Goal: Task Accomplishment & Management: Complete application form

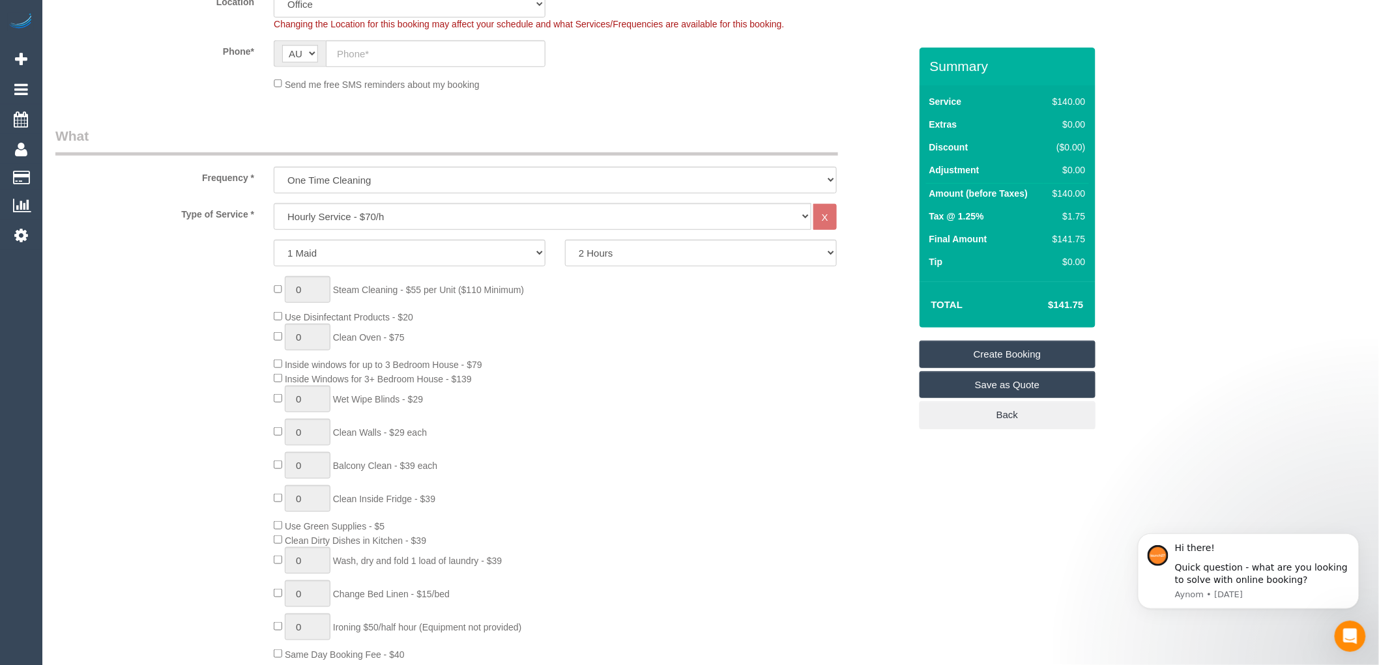
scroll to position [362, 0]
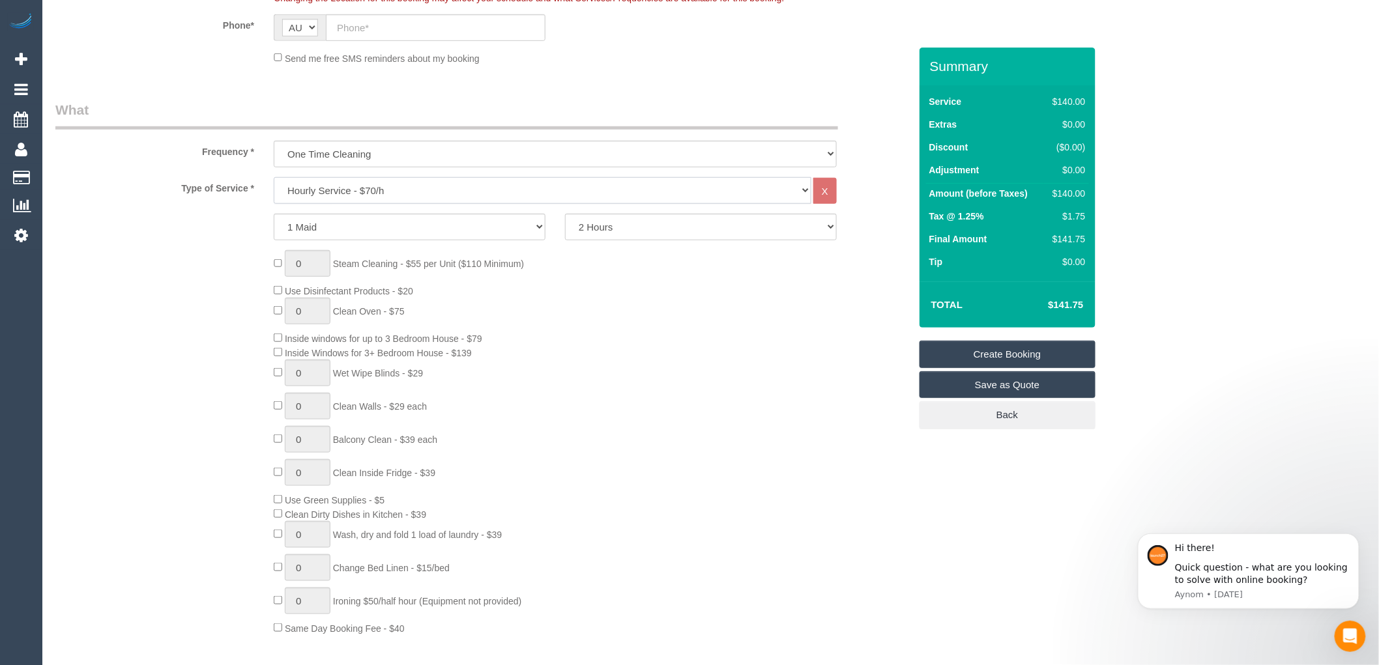
click at [352, 186] on select "Hourly Service - $70/h Hourly Service - $65/h Hourly Service - $60/h Hourly Ser…" at bounding box center [543, 190] width 538 height 27
select select "29"
click at [274, 178] on select "Hourly Service - $70/h Hourly Service - $65/h Hourly Service - $60/h Hourly Ser…" at bounding box center [543, 190] width 538 height 27
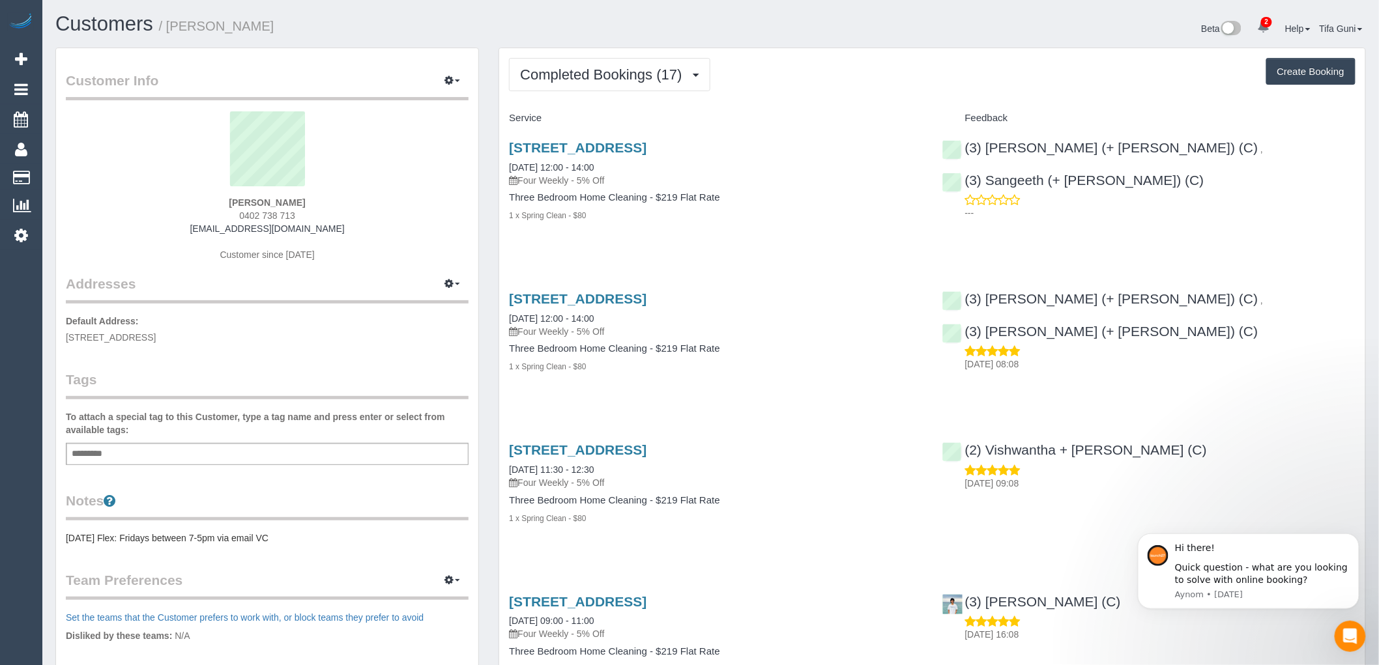
click at [1315, 74] on button "Create Booking" at bounding box center [1310, 71] width 89 height 27
select select "VIC"
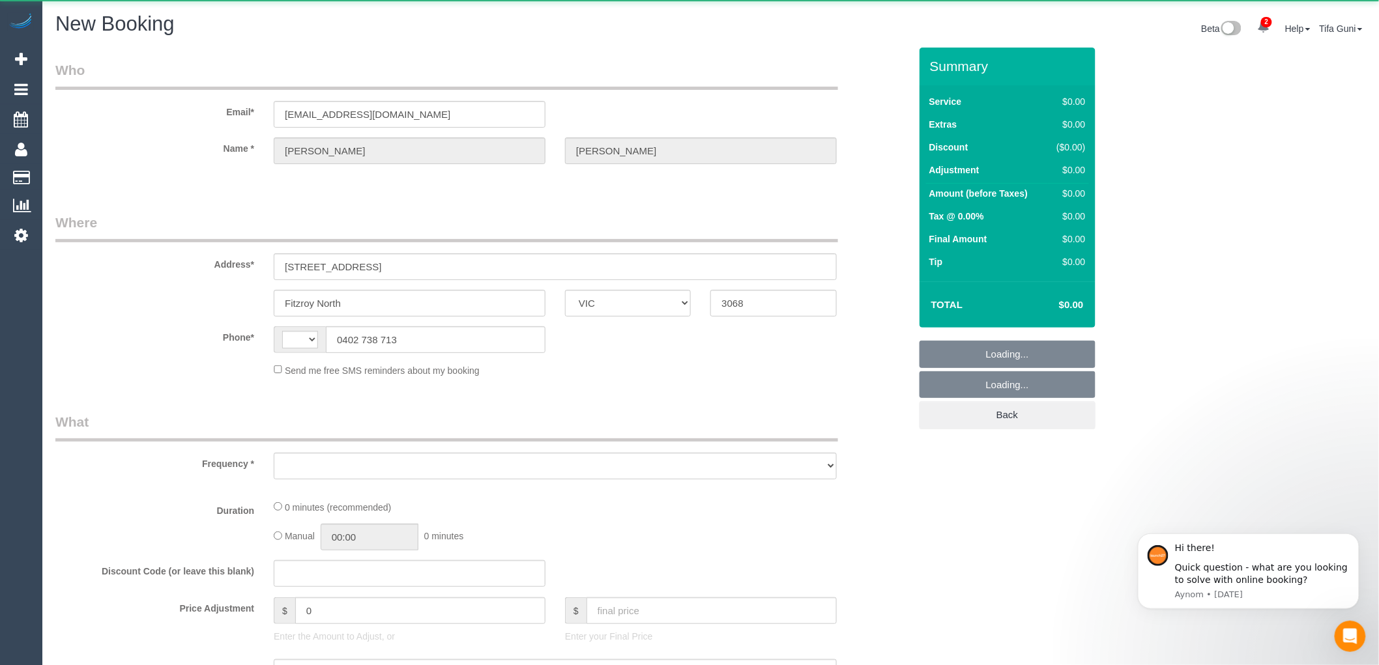
select select "string:AU"
select select "object:1561"
select select "string:stripe-pm_1Q1buJ2GScqysDRVBDjGYTES"
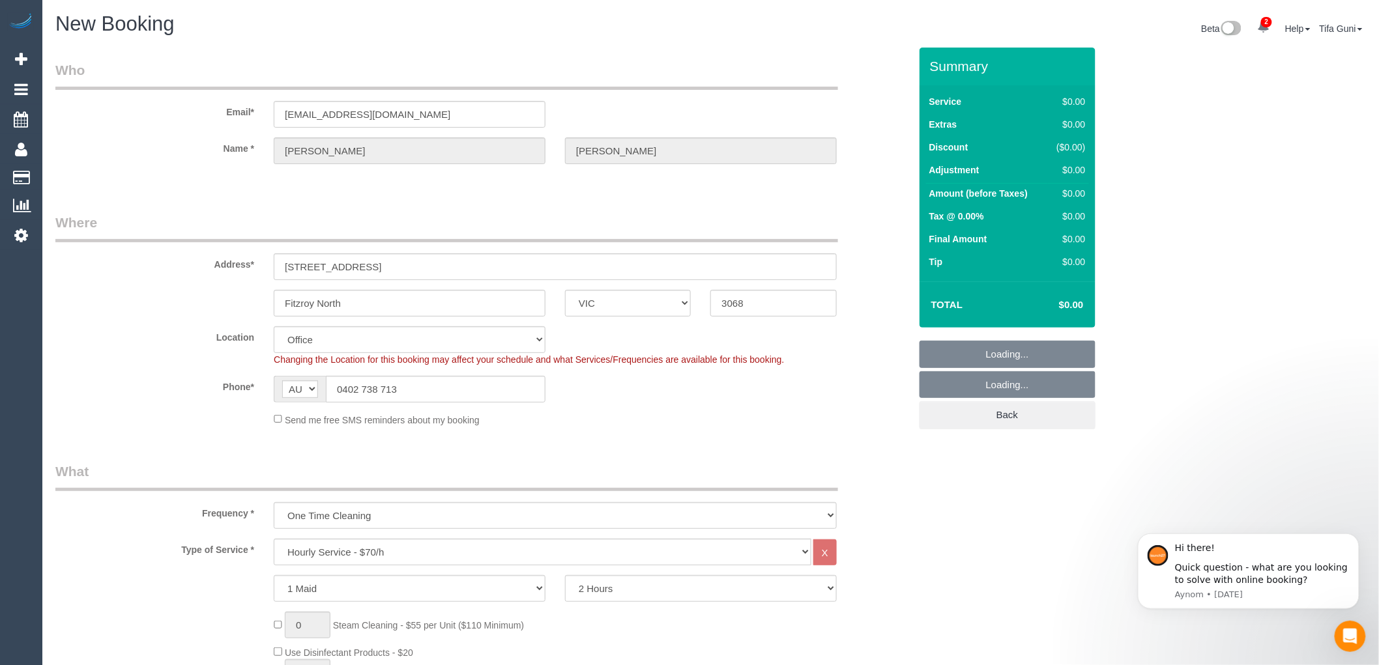
select select "object:3018"
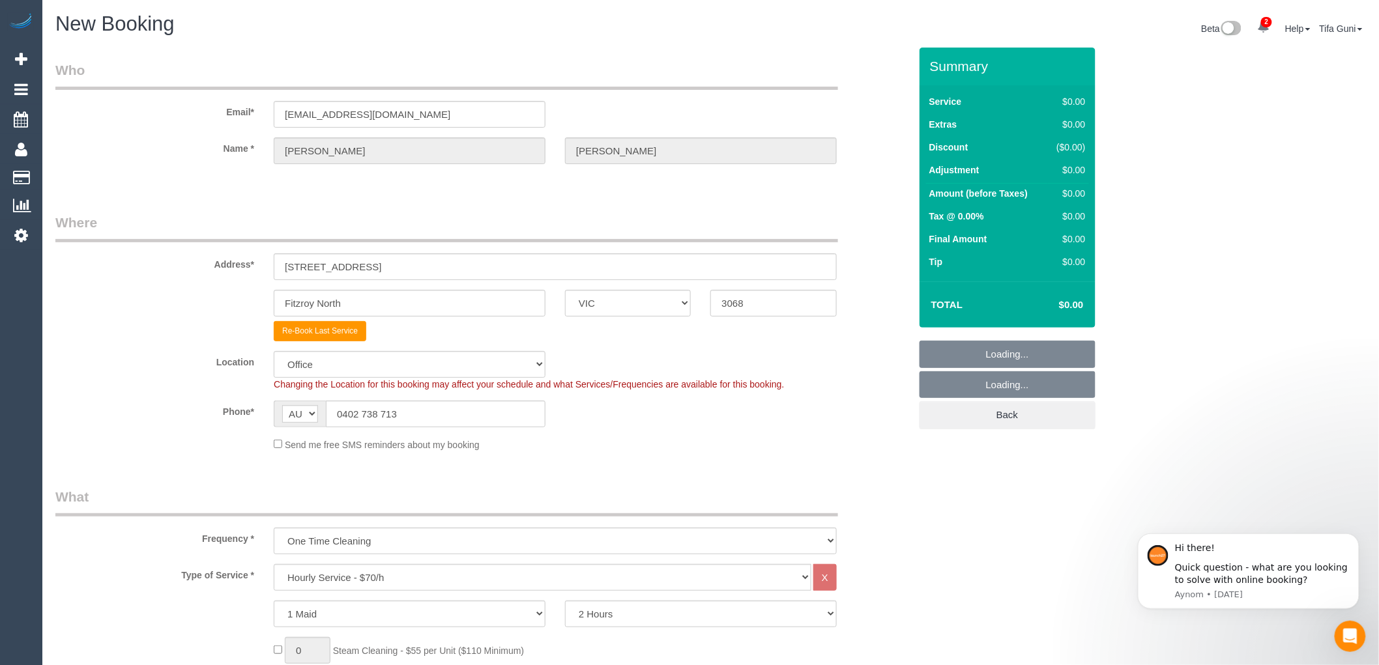
select select "47"
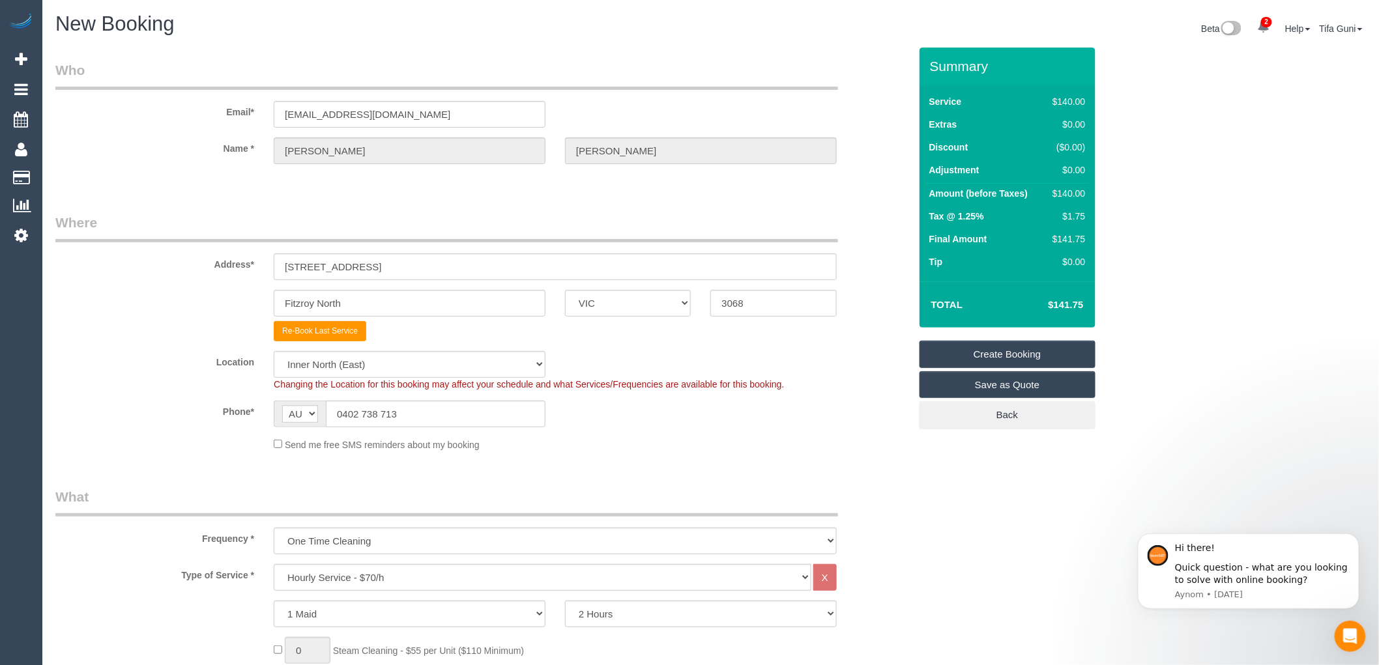
select select "object:3028"
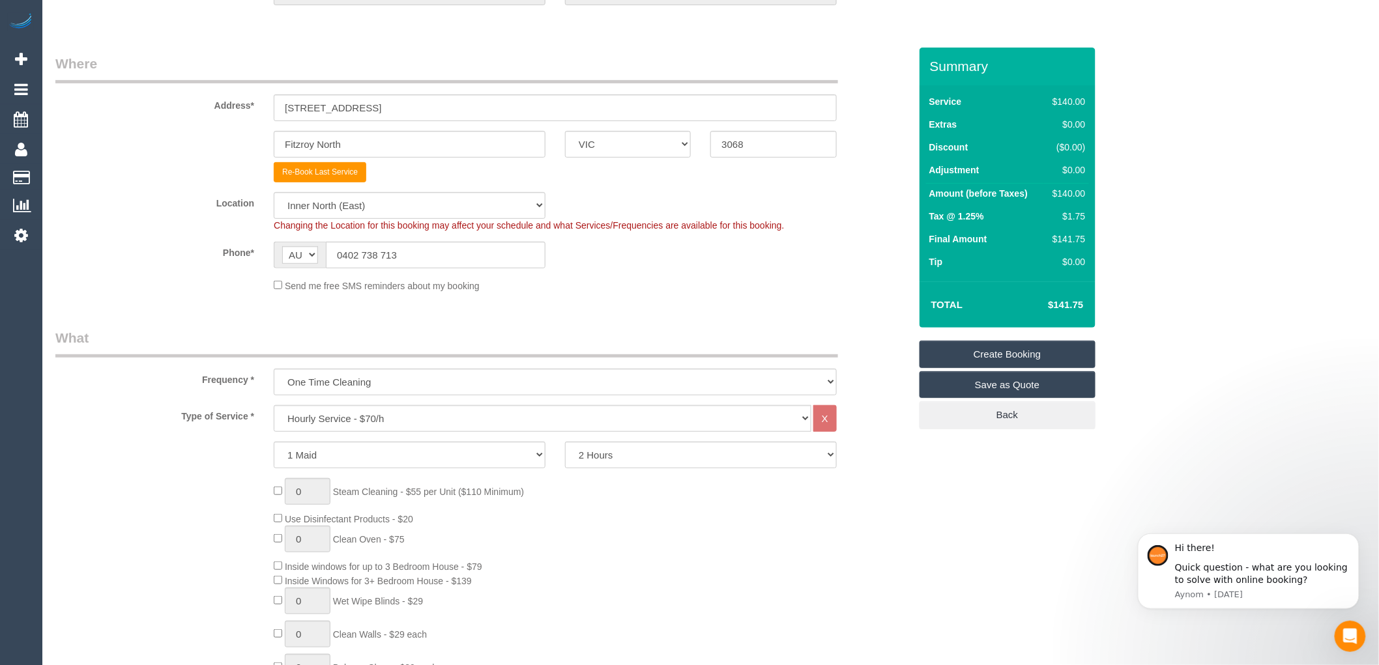
scroll to position [217, 0]
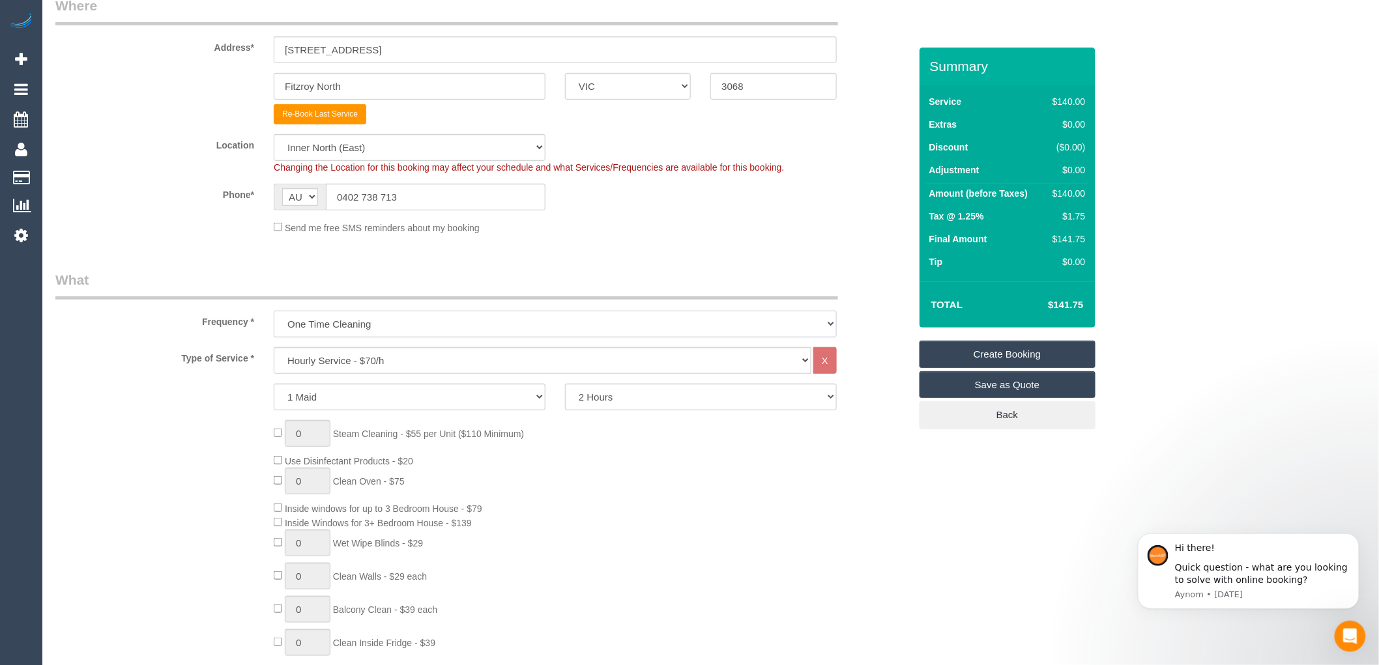
click at [424, 334] on select "One Time Cleaning Weekly - 10% Off - 10.00% (0% for the First Booking) Fortnigh…" at bounding box center [555, 324] width 563 height 27
click at [404, 365] on select "Hourly Service - $70/h Hourly Service - $65/h Hourly Service - $60/h Hourly Ser…" at bounding box center [543, 360] width 538 height 27
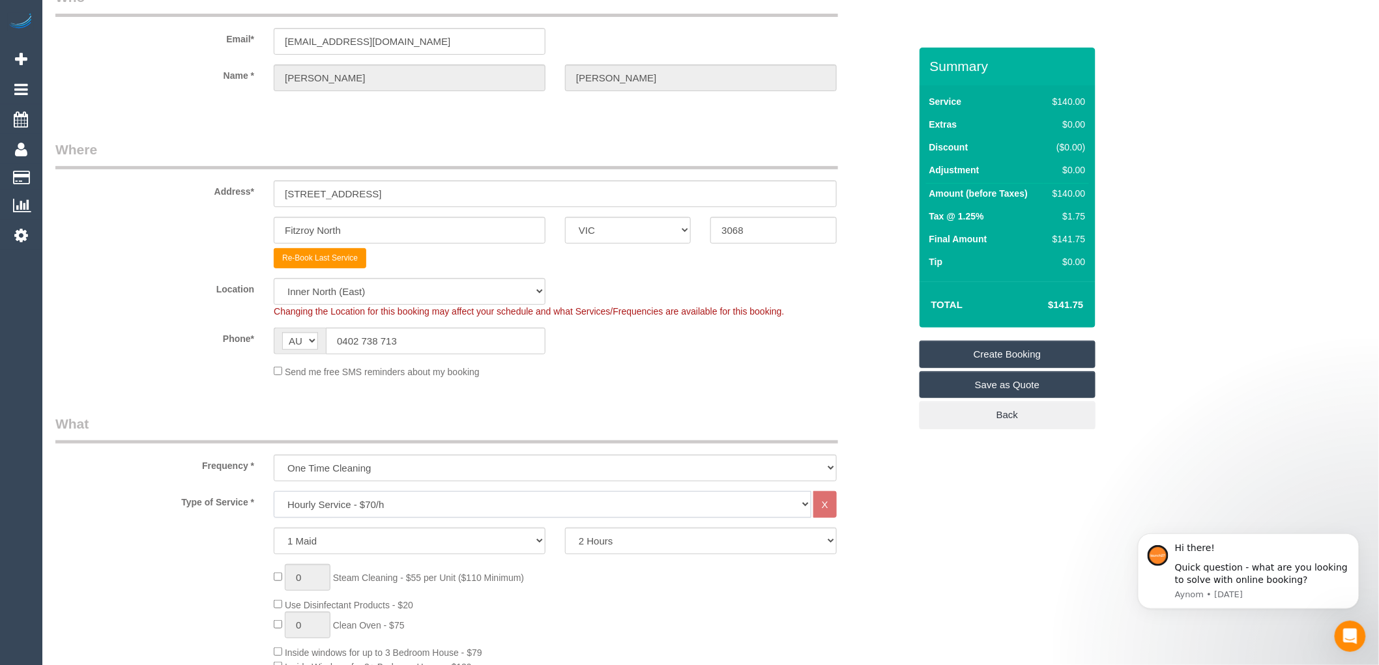
scroll to position [72, 0]
drag, startPoint x: 361, startPoint y: 193, endPoint x: 265, endPoint y: 197, distance: 95.9
click at [265, 197] on div "30 Mark St" at bounding box center [555, 194] width 583 height 27
click at [575, 389] on fieldset "Where Address* 30 Mark St Fitzroy North ACT NSW NT QLD SA TAS VIC WA 3068 Re-Bo…" at bounding box center [482, 265] width 854 height 248
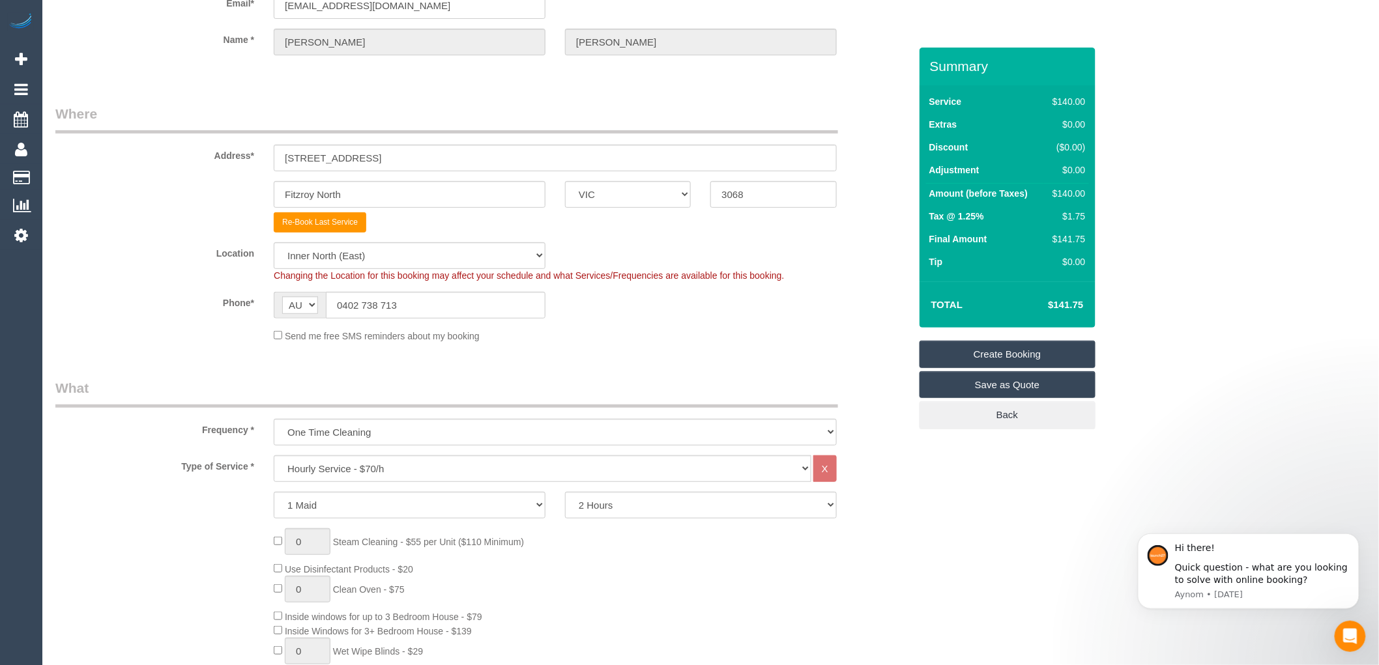
scroll to position [145, 0]
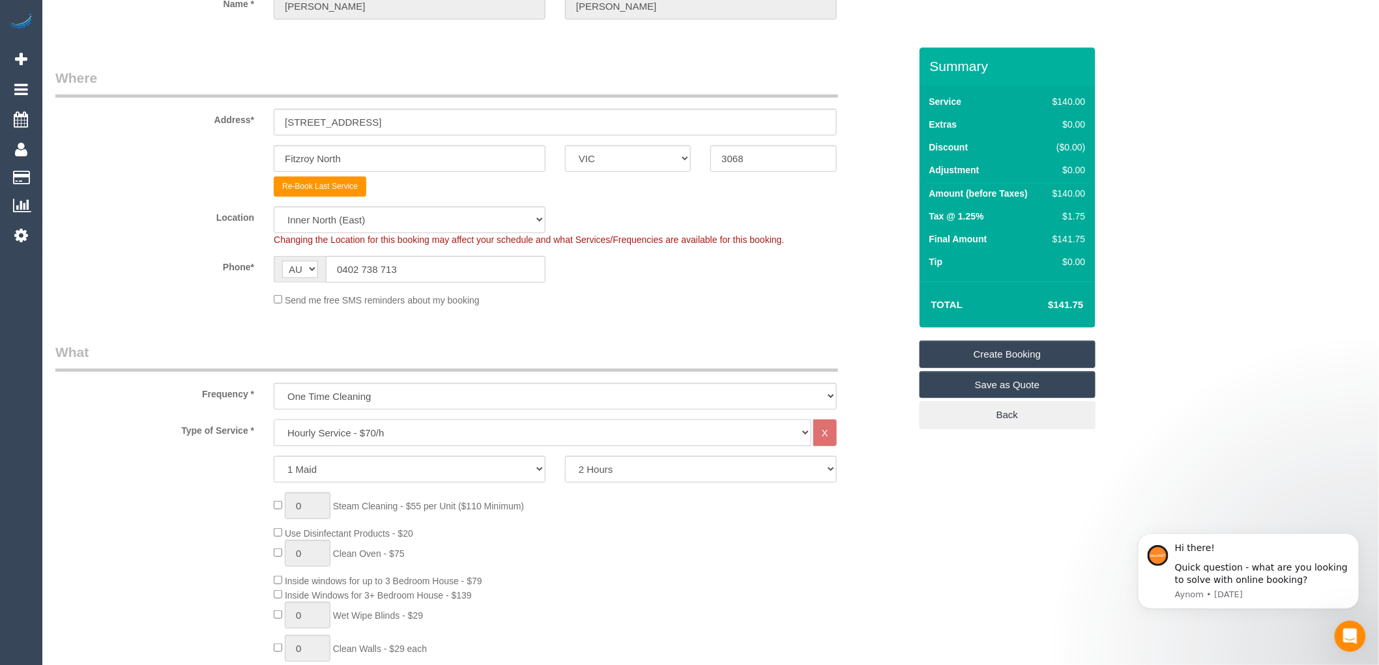
click at [357, 435] on select "Hourly Service - $70/h Hourly Service - $65/h Hourly Service - $60/h Hourly Ser…" at bounding box center [543, 433] width 538 height 27
select select "212"
click at [274, 420] on select "Hourly Service - $70/h Hourly Service - $65/h Hourly Service - $60/h Hourly Ser…" at bounding box center [543, 433] width 538 height 27
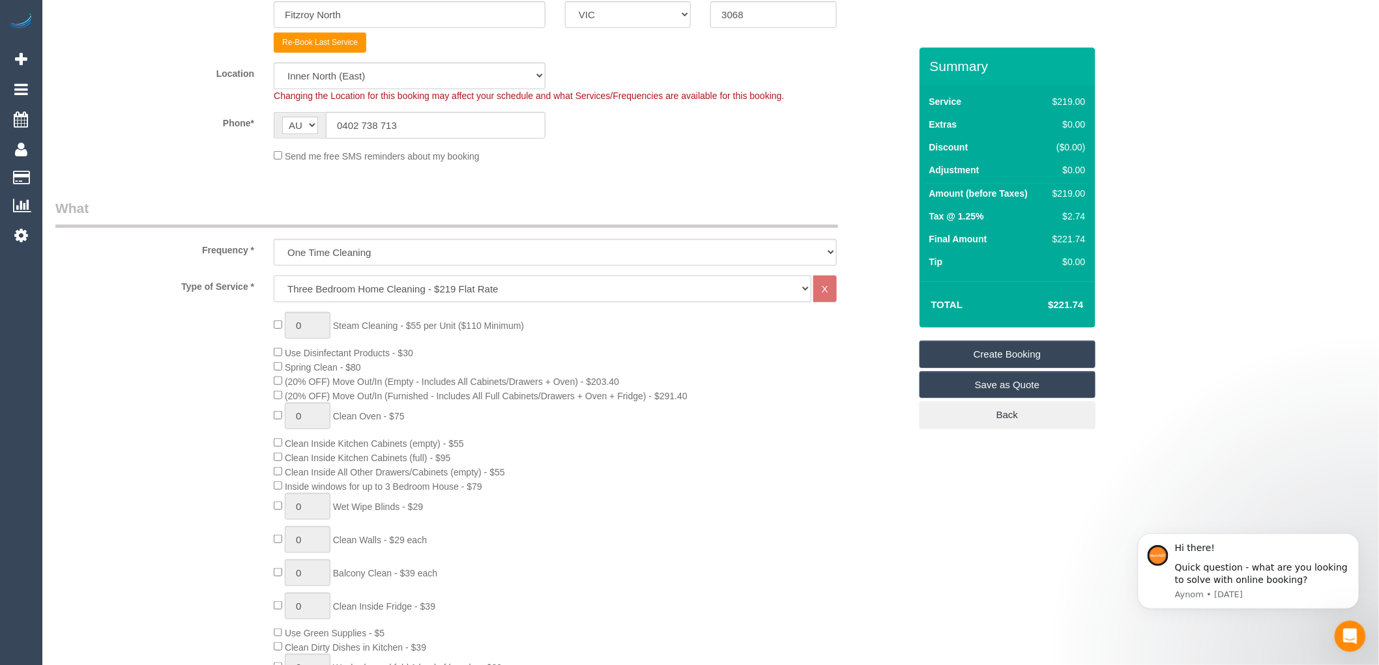
scroll to position [289, 0]
click at [720, 420] on div "0 Steam Cleaning - $55 per Unit ($110 Minimum) Use Disinfectant Products - $30 …" at bounding box center [591, 540] width 655 height 457
drag, startPoint x: 1085, startPoint y: 304, endPoint x: 1045, endPoint y: 305, distance: 39.8
click at [1045, 305] on td "$427.68" at bounding box center [1046, 305] width 85 height 33
copy h4 "$427.68"
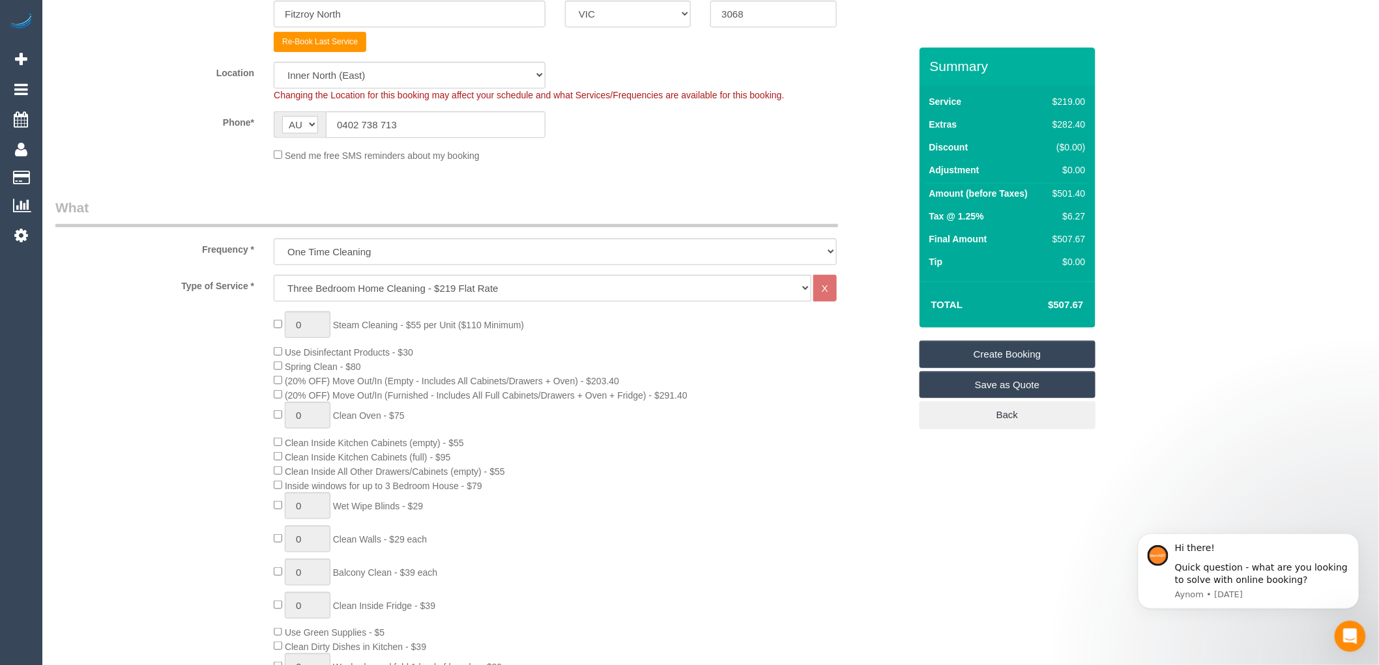
click at [1037, 298] on td "$507.67" at bounding box center [1046, 305] width 85 height 33
drag, startPoint x: 1088, startPoint y: 304, endPoint x: 1102, endPoint y: 320, distance: 21.3
click at [708, 507] on div "0 Steam Cleaning - $55 per Unit ($110 Minimum) Use Disinfectant Products - $30 …" at bounding box center [591, 540] width 655 height 457
drag, startPoint x: 289, startPoint y: 490, endPoint x: 499, endPoint y: 500, distance: 210.1
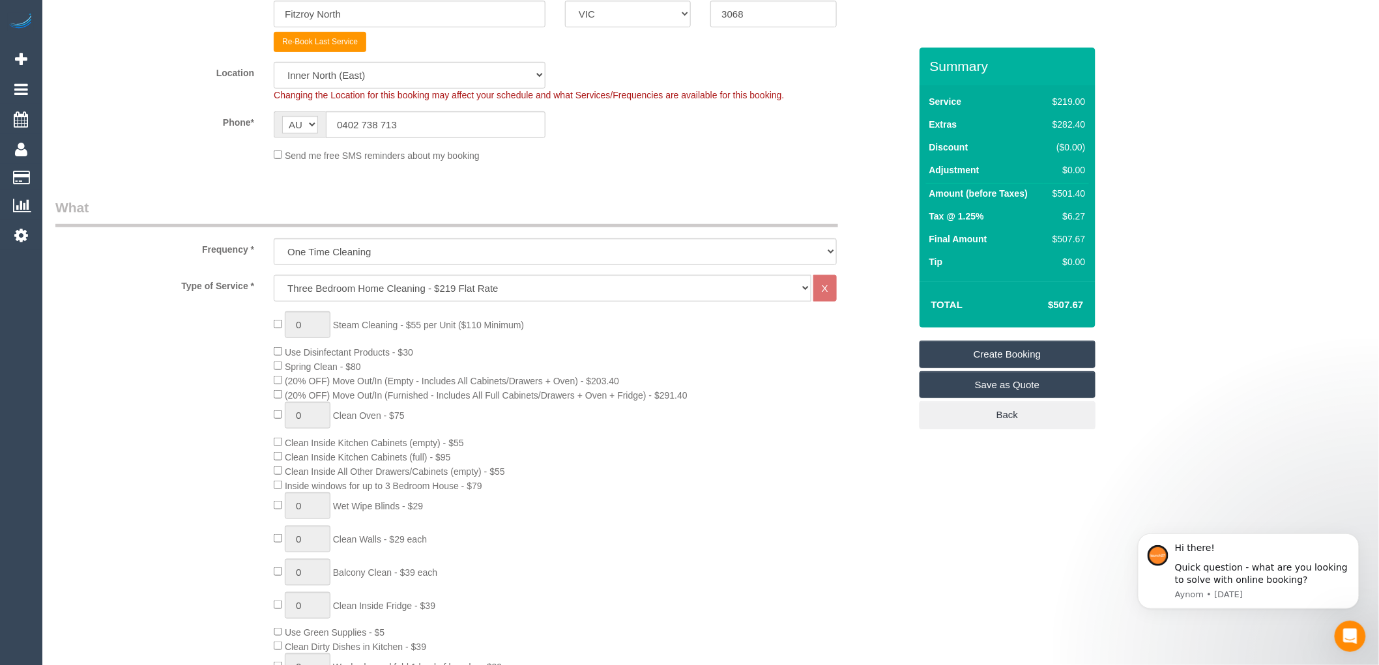
click at [499, 500] on div "0 Steam Cleaning - $55 per Unit ($110 Minimum) Use Disinfectant Products - $30 …" at bounding box center [591, 540] width 655 height 457
copy span "Inside windows for up to 3 Bedroom House - $79"
drag, startPoint x: 1085, startPoint y: 305, endPoint x: 1043, endPoint y: 300, distance: 42.0
click at [1043, 300] on td "$507.67" at bounding box center [1046, 305] width 85 height 33
copy h4 "$507.67"
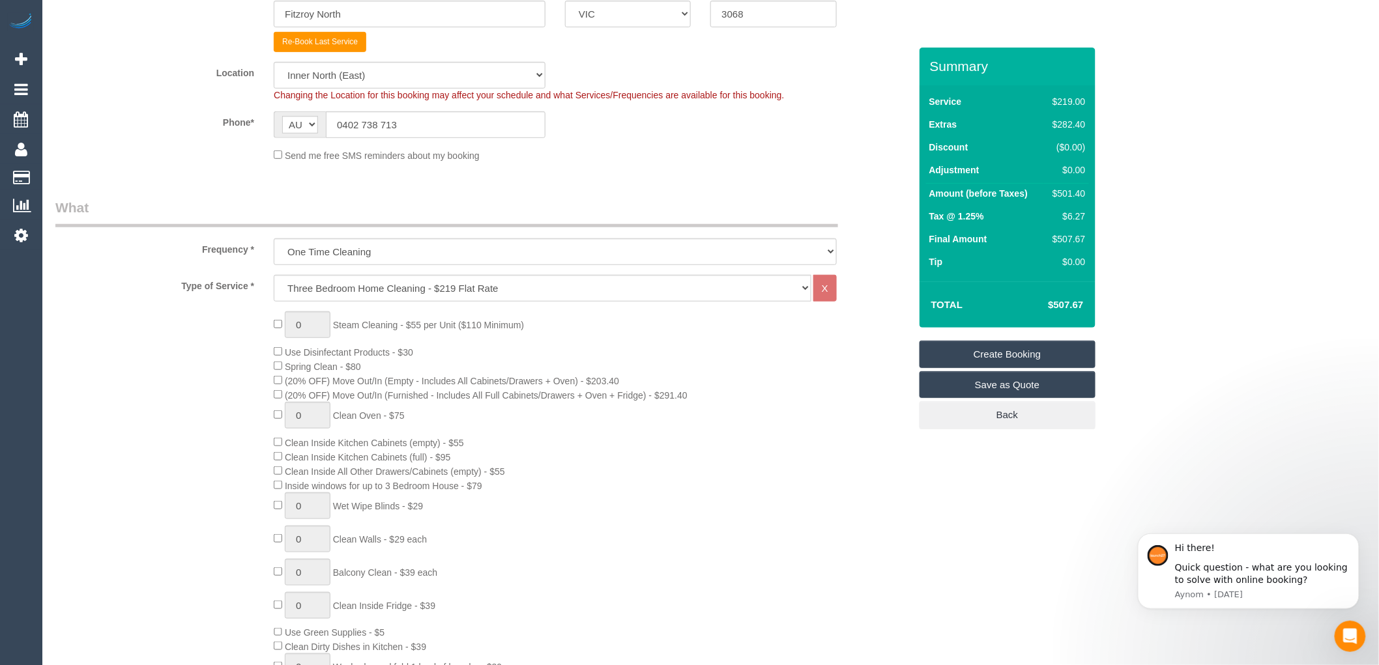
scroll to position [0, 0]
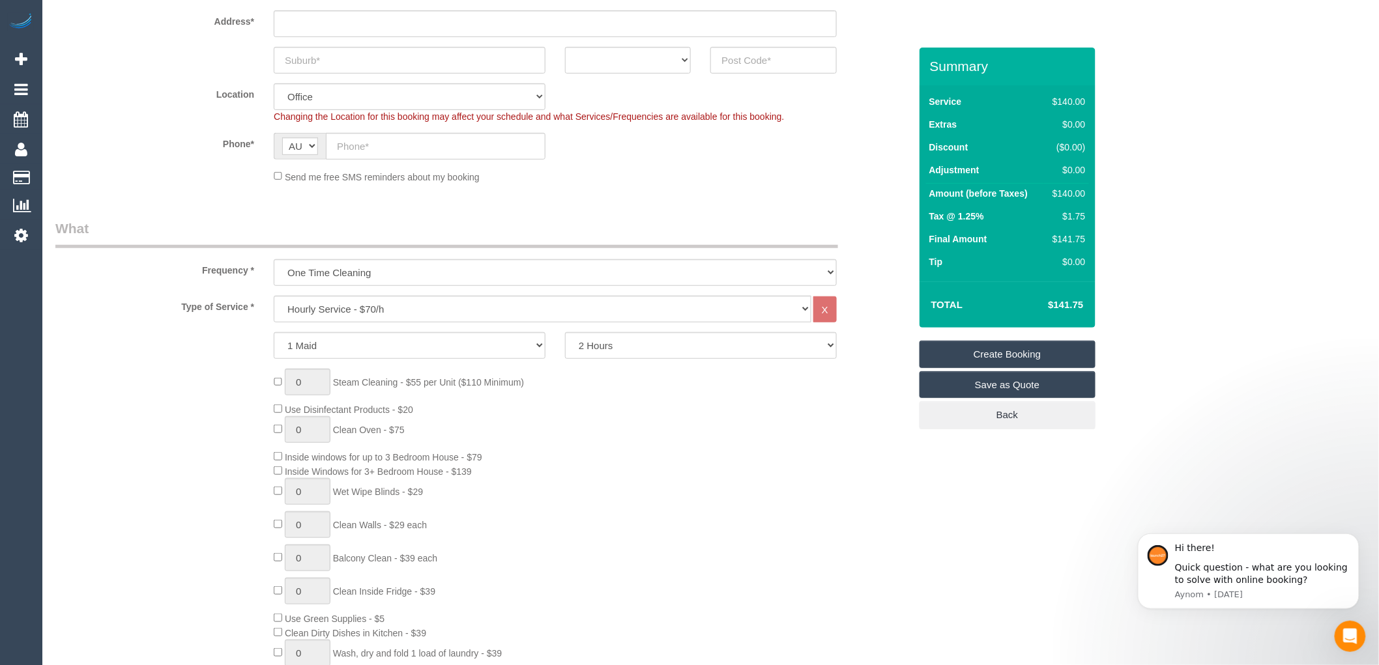
scroll to position [289, 0]
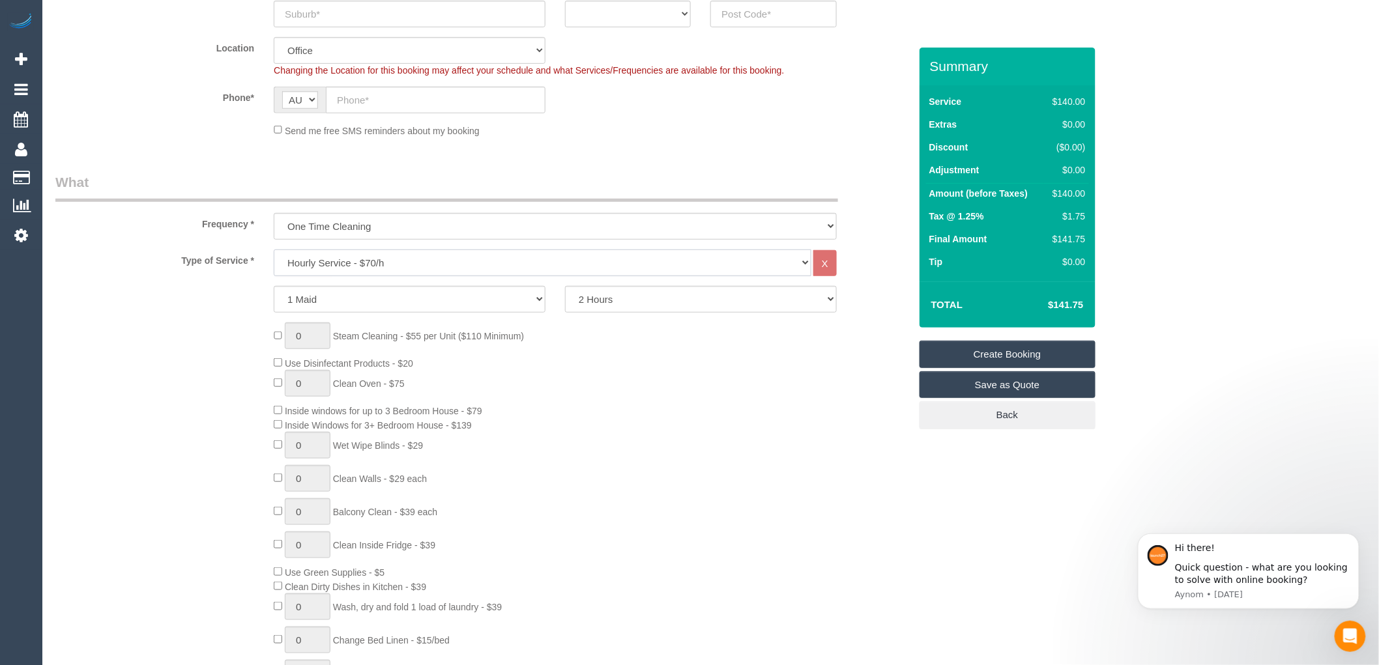
click at [347, 254] on select "Hourly Service - $70/h Hourly Service - $65/h Hourly Service - $60/h Hourly Ser…" at bounding box center [543, 263] width 538 height 27
select select "29"
click at [274, 250] on select "Hourly Service - $70/h Hourly Service - $65/h Hourly Service - $60/h Hourly Ser…" at bounding box center [543, 263] width 538 height 27
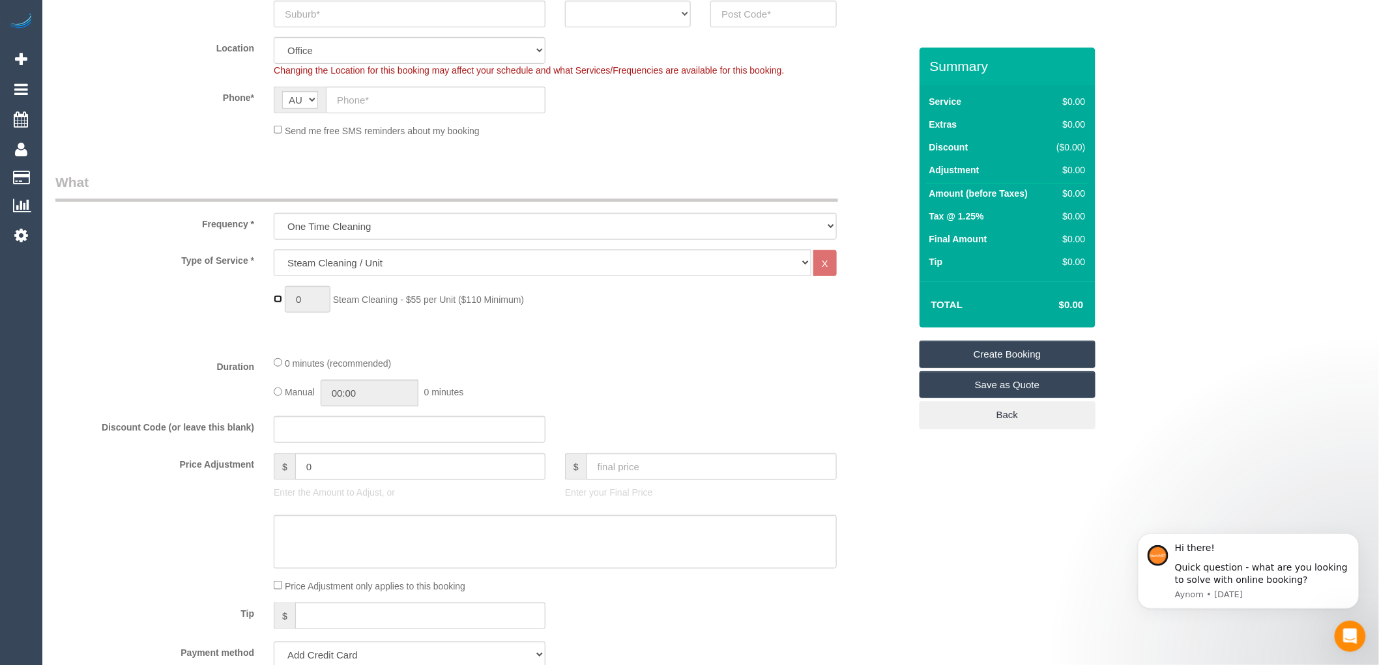
type input "1"
click at [304, 298] on input "1" at bounding box center [308, 299] width 46 height 27
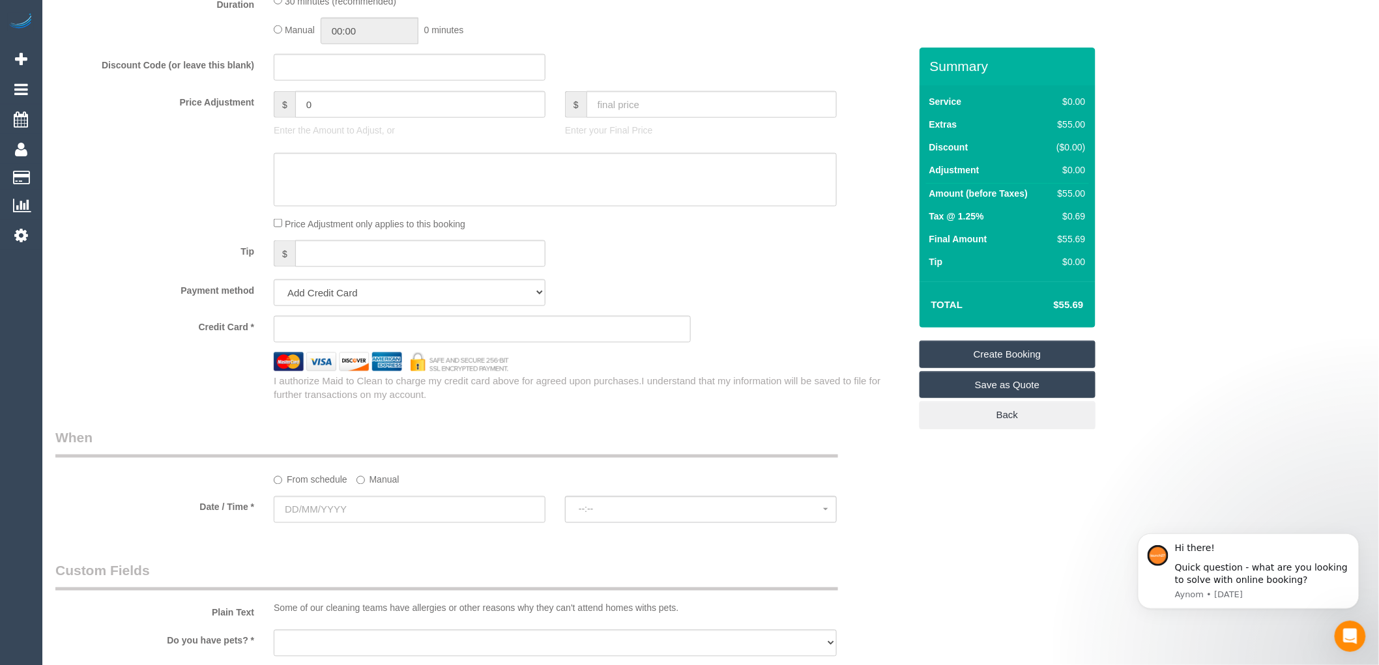
scroll to position [579, 0]
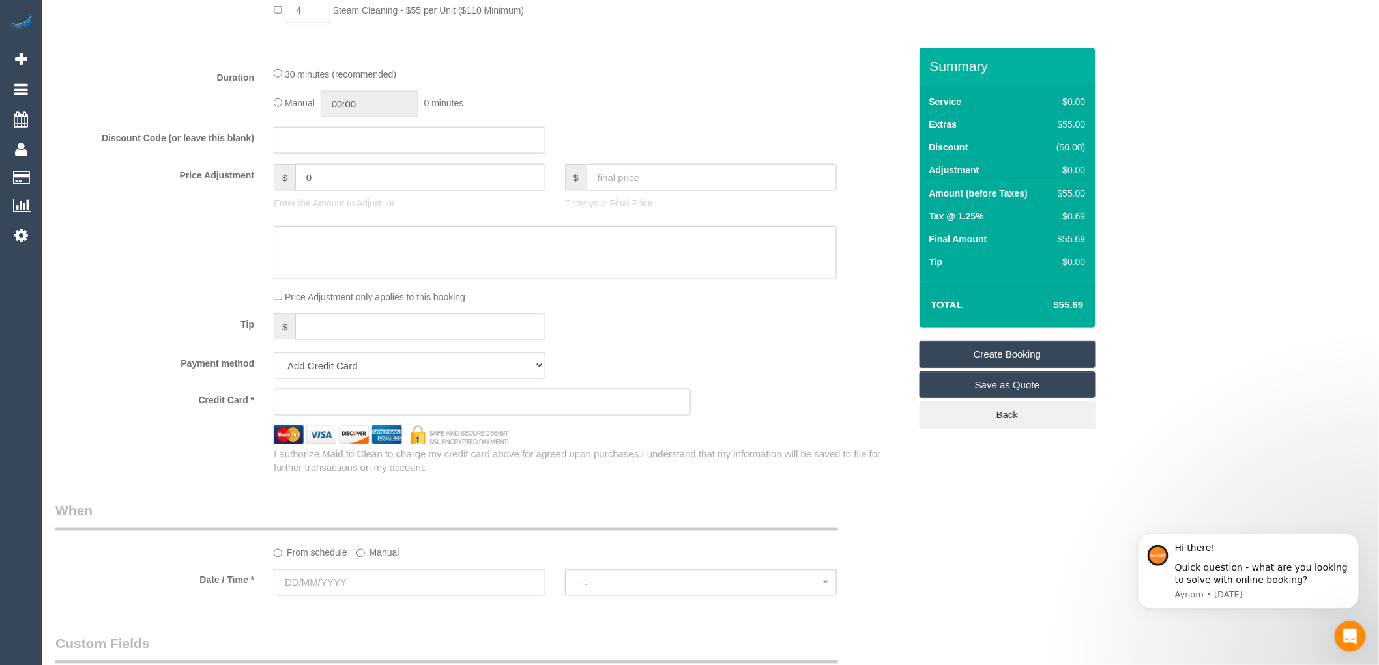
type input "4"
click at [318, 181] on input "0" at bounding box center [420, 177] width 250 height 27
click at [317, 179] on input "2750" at bounding box center [420, 177] width 250 height 27
type input "27.5"
click at [440, 256] on textarea at bounding box center [555, 252] width 563 height 53
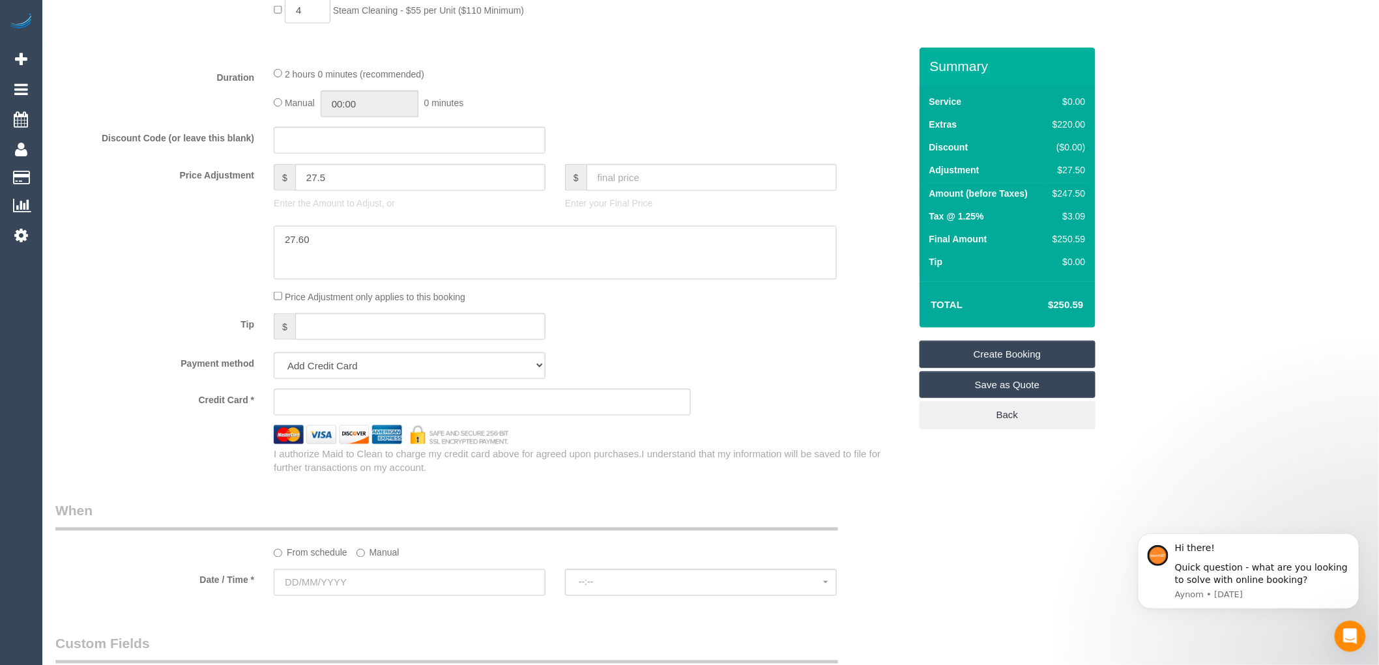
click at [287, 238] on textarea at bounding box center [555, 252] width 563 height 53
click at [321, 243] on textarea at bounding box center [555, 252] width 563 height 53
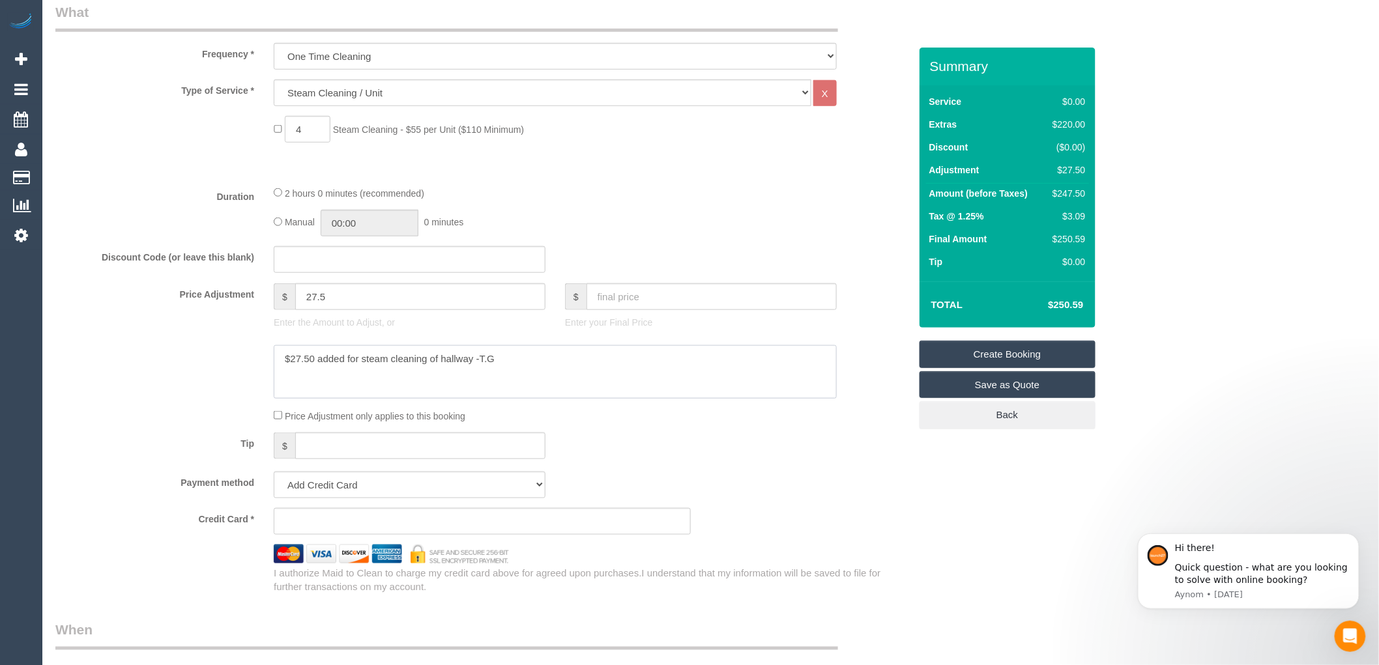
scroll to position [434, 0]
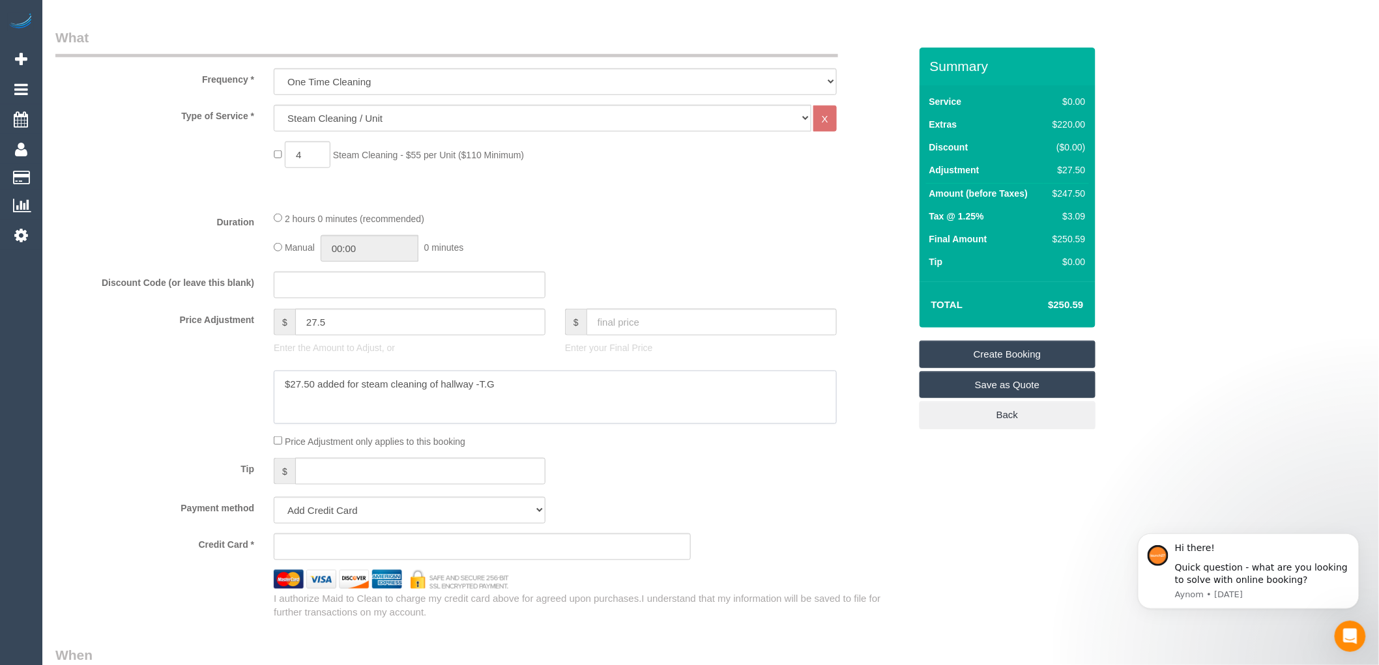
type textarea "$27.50 added for steam cleaning of hallway -T.G"
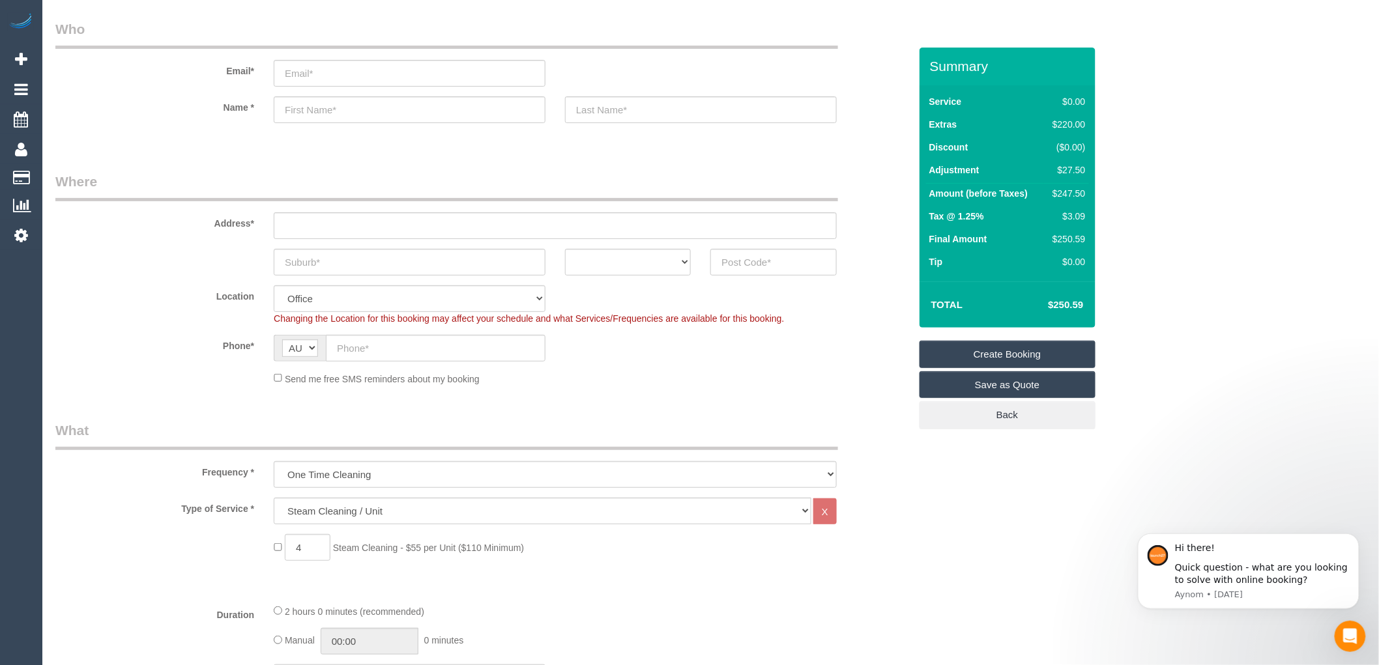
scroll to position [0, 0]
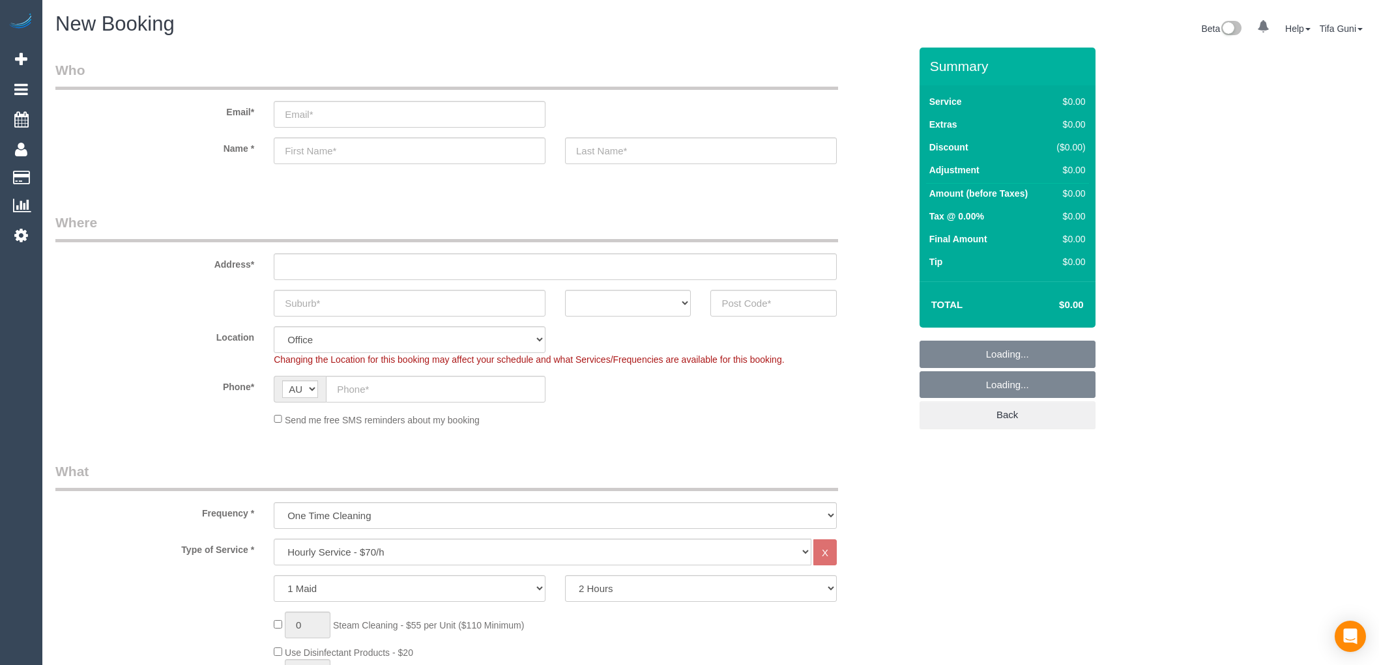
select select "object:2117"
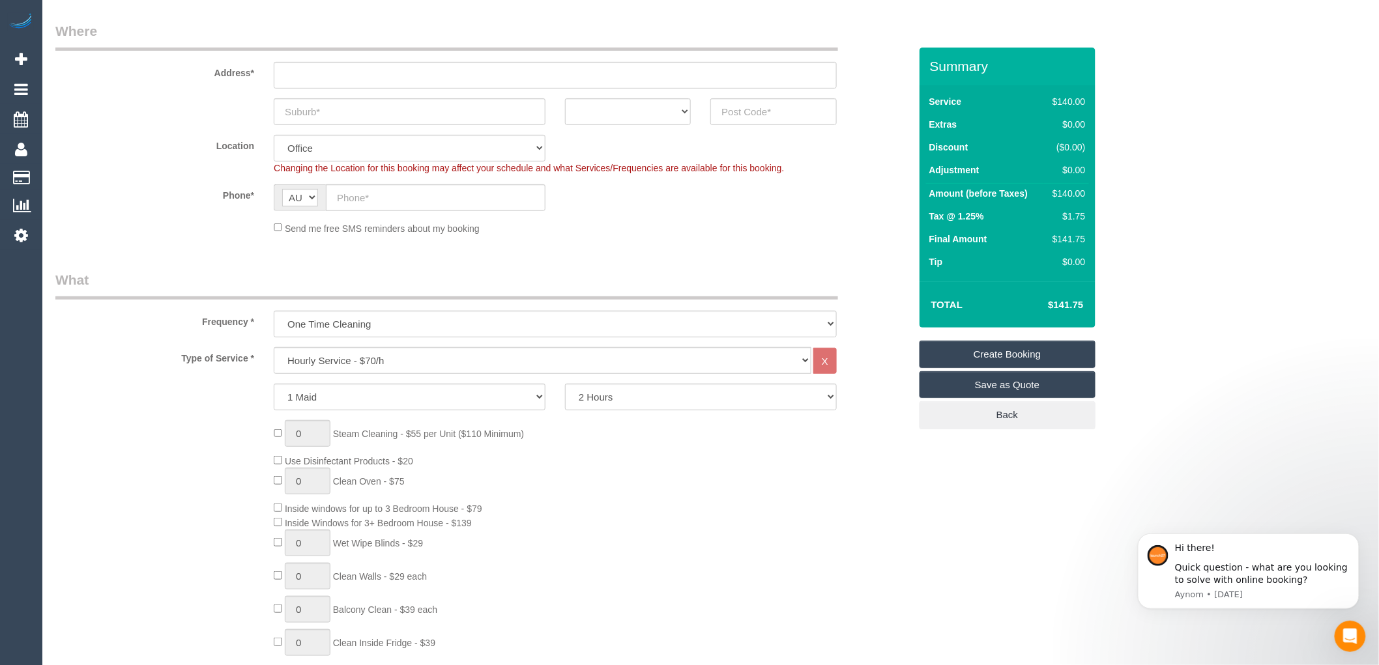
scroll to position [217, 0]
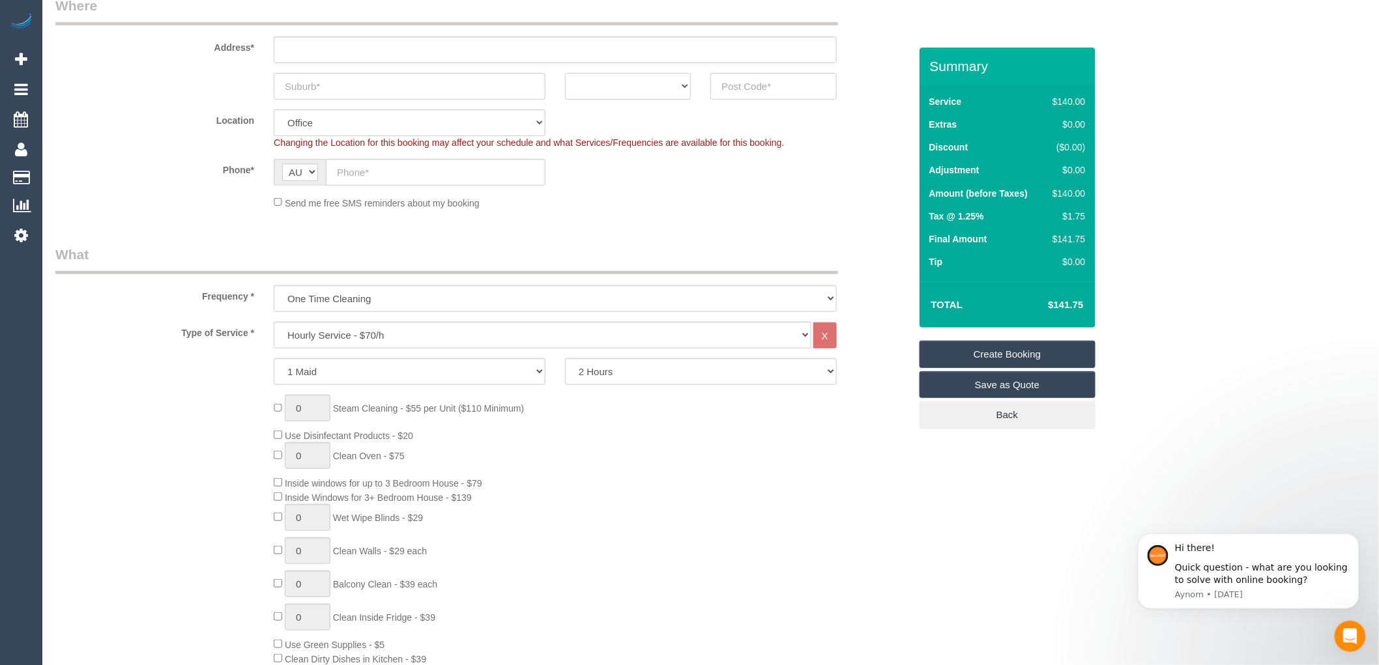
click at [678, 80] on select "ACT [GEOGRAPHIC_DATA] NT [GEOGRAPHIC_DATA] SA TAS [GEOGRAPHIC_DATA] [GEOGRAPHIC…" at bounding box center [628, 86] width 126 height 27
select select "VIC"
click at [565, 73] on select "ACT NSW NT QLD SA TAS VIC WA" at bounding box center [628, 86] width 126 height 27
click at [422, 87] on input "text" at bounding box center [410, 86] width 272 height 27
click at [733, 89] on input "text" at bounding box center [773, 86] width 126 height 27
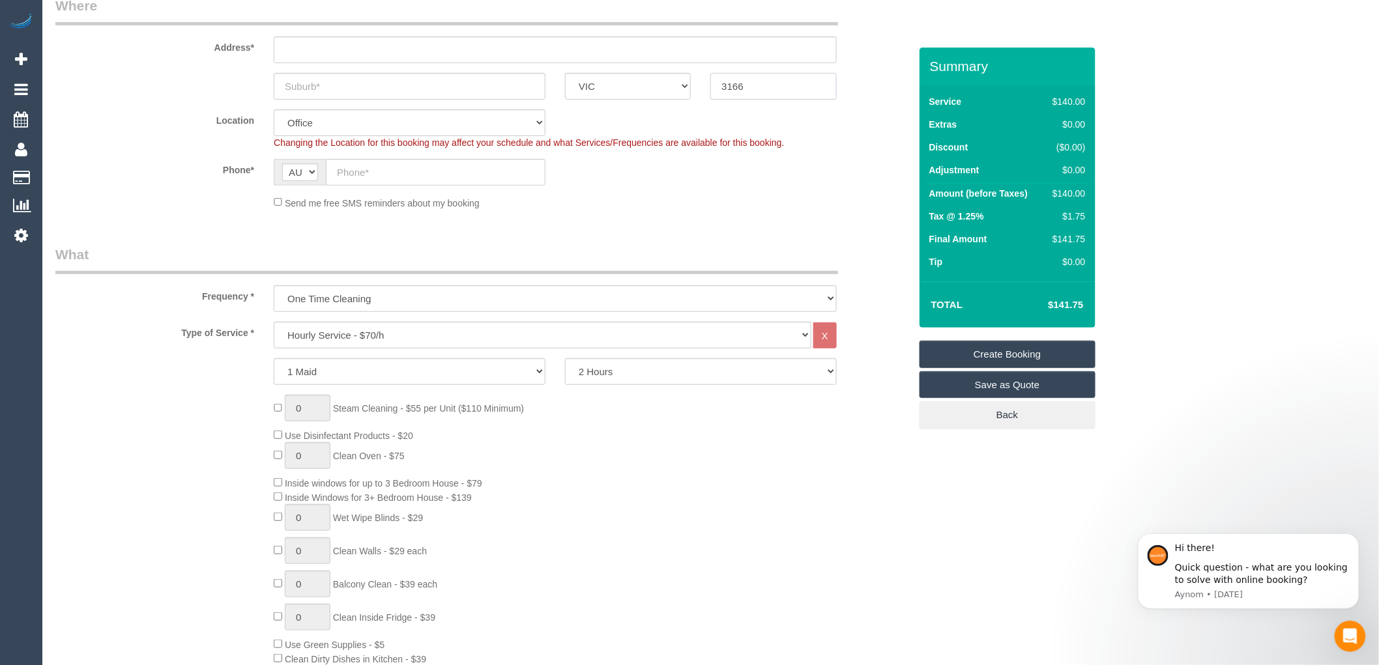
type input "3166"
click at [317, 87] on input "text" at bounding box center [410, 86] width 272 height 27
drag, startPoint x: 751, startPoint y: 85, endPoint x: 716, endPoint y: 82, distance: 35.3
click at [716, 82] on input "3166" at bounding box center [773, 86] width 126 height 27
paste input "Oakleigh"
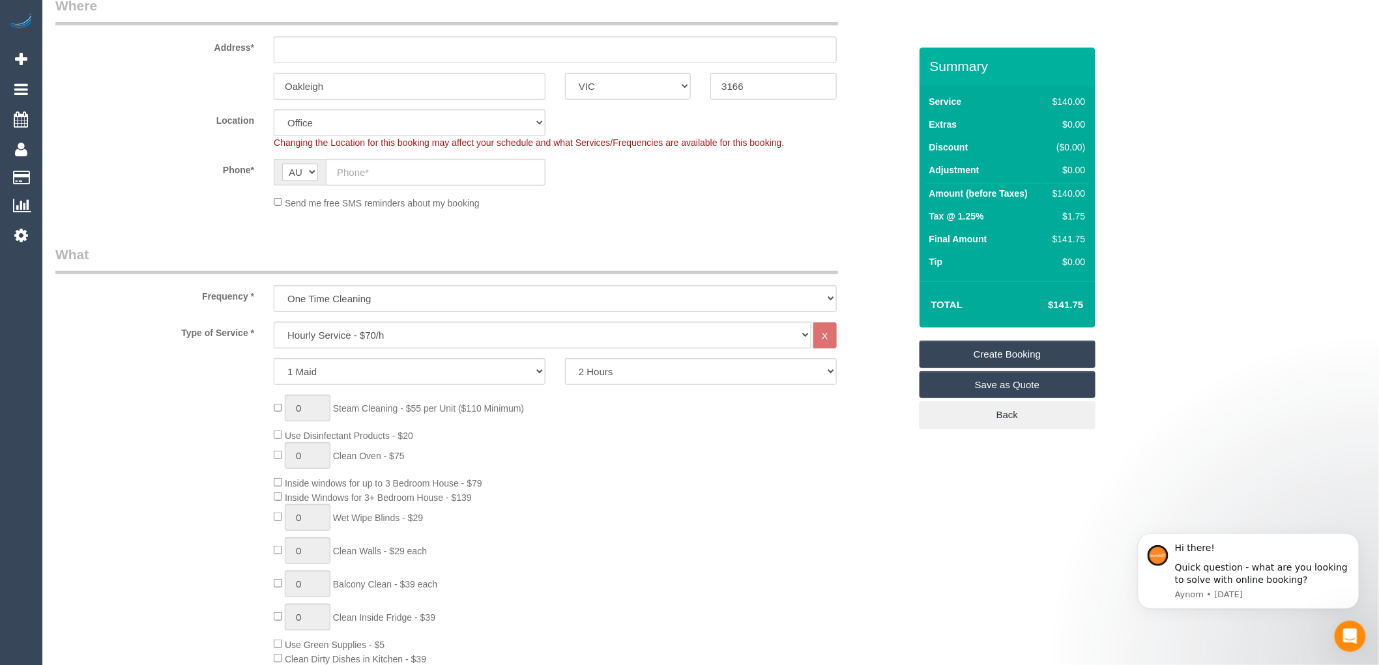
type input "Oakleigh"
click at [305, 44] on input "text" at bounding box center [555, 49] width 563 height 27
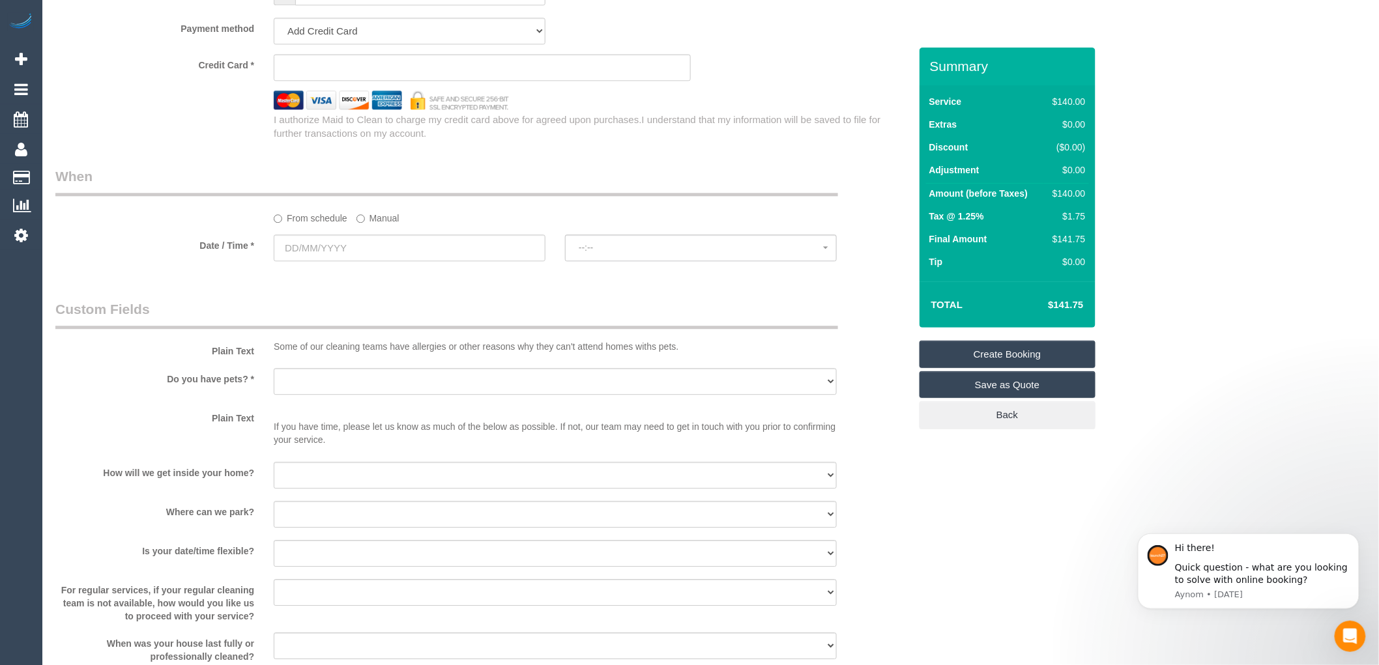
scroll to position [1304, 0]
type input "-"
click at [349, 255] on input "text" at bounding box center [410, 246] width 272 height 27
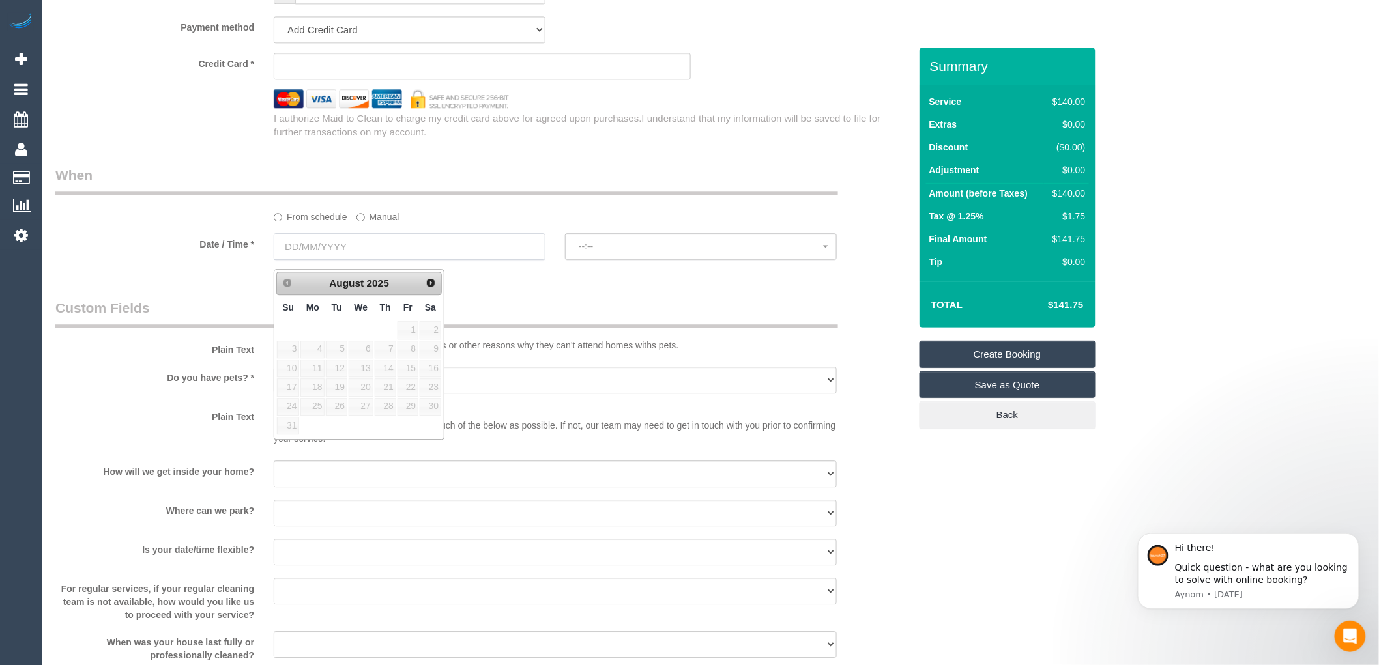
select select "48"
select select "object:2122"
click at [575, 272] on fieldset "When From schedule Manual Date / Time * --:-- --:--" at bounding box center [482, 219] width 854 height 107
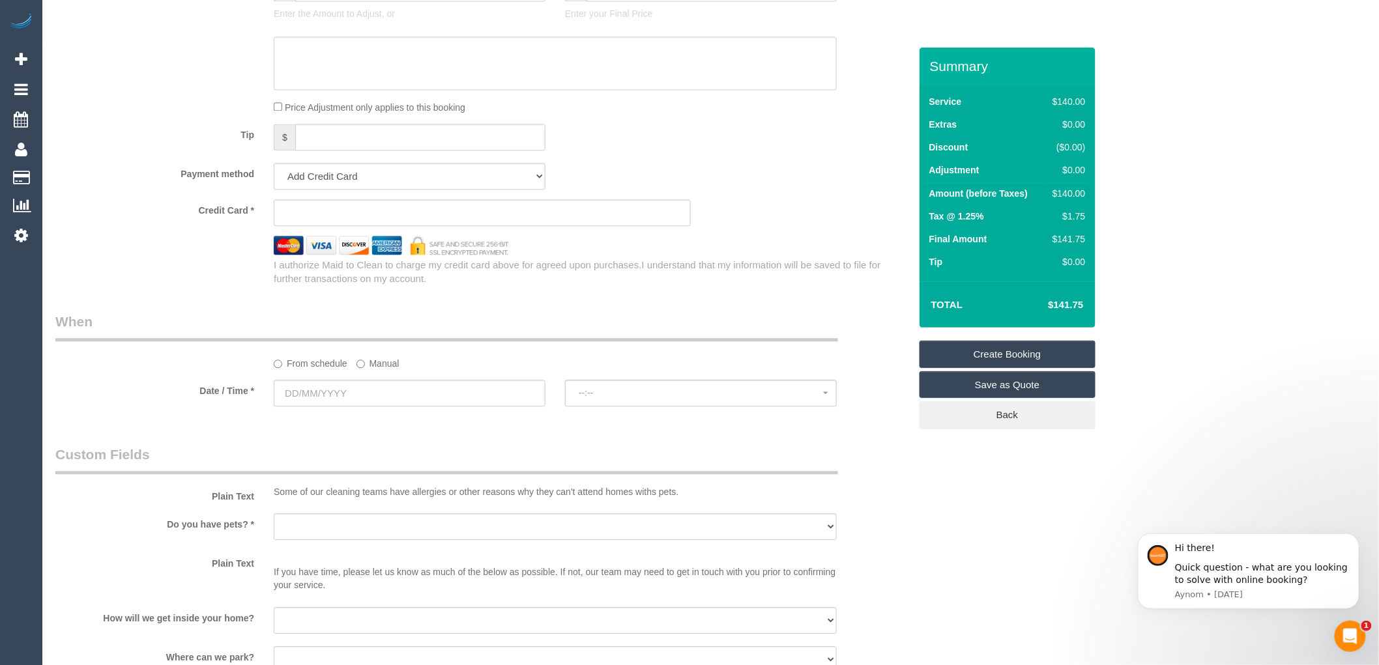
scroll to position [1158, 0]
click at [327, 396] on input "text" at bounding box center [410, 392] width 272 height 27
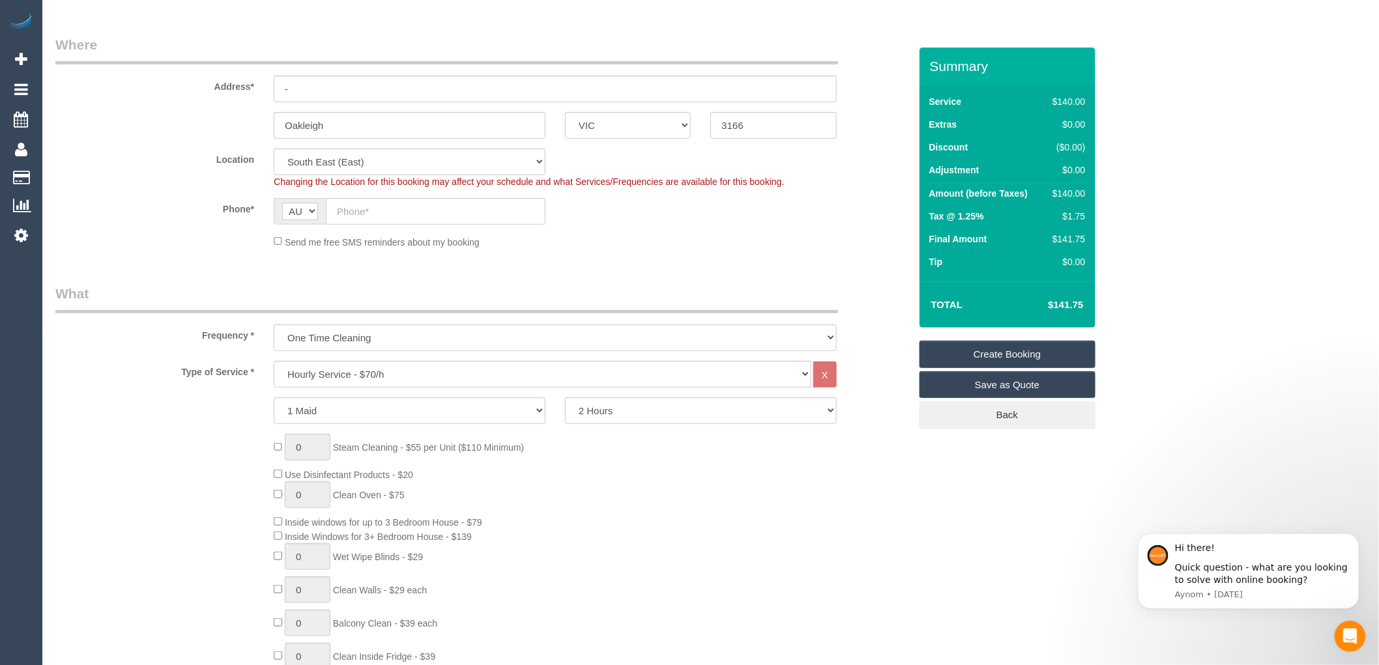
scroll to position [0, 0]
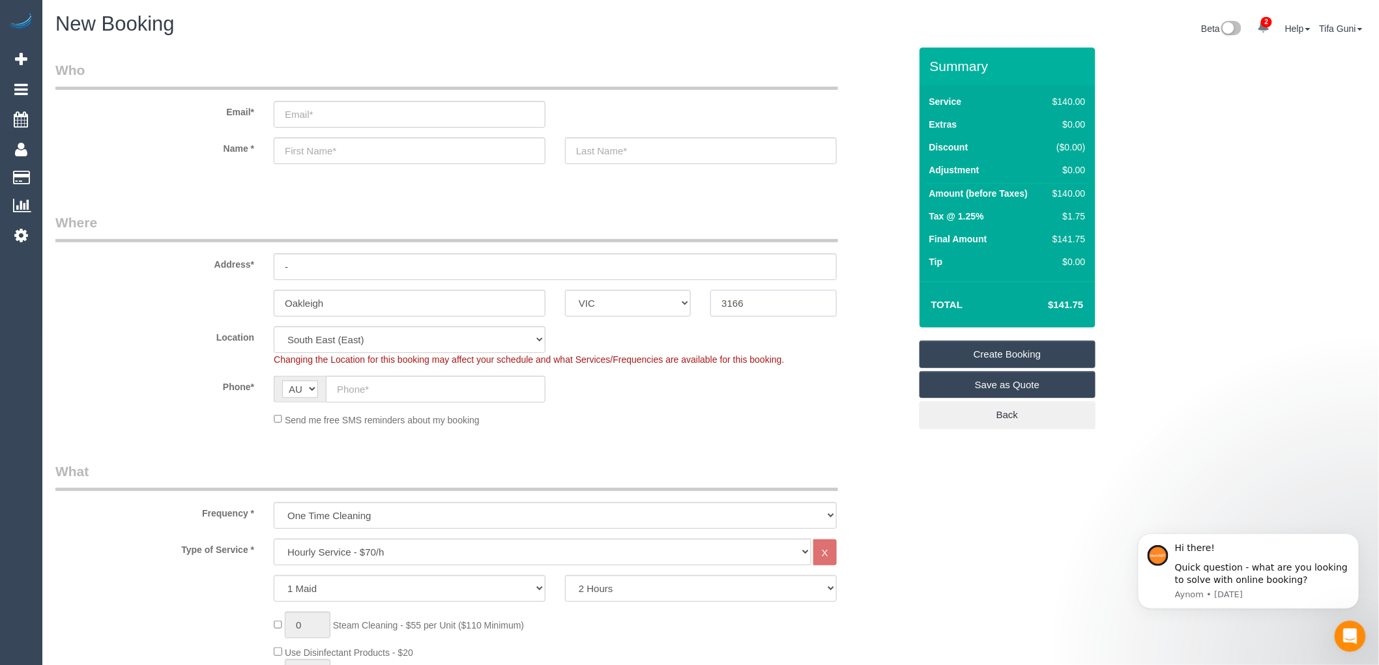
drag, startPoint x: 723, startPoint y: 304, endPoint x: 706, endPoint y: 304, distance: 17.6
click at [706, 304] on div "3166" at bounding box center [773, 303] width 145 height 27
drag, startPoint x: 375, startPoint y: 304, endPoint x: 252, endPoint y: 306, distance: 122.5
click at [252, 306] on div "Oakleigh ACT NSW NT QLD SA TAS VIC WA 3166" at bounding box center [483, 303] width 874 height 27
drag, startPoint x: 771, startPoint y: 299, endPoint x: 695, endPoint y: 310, distance: 77.1
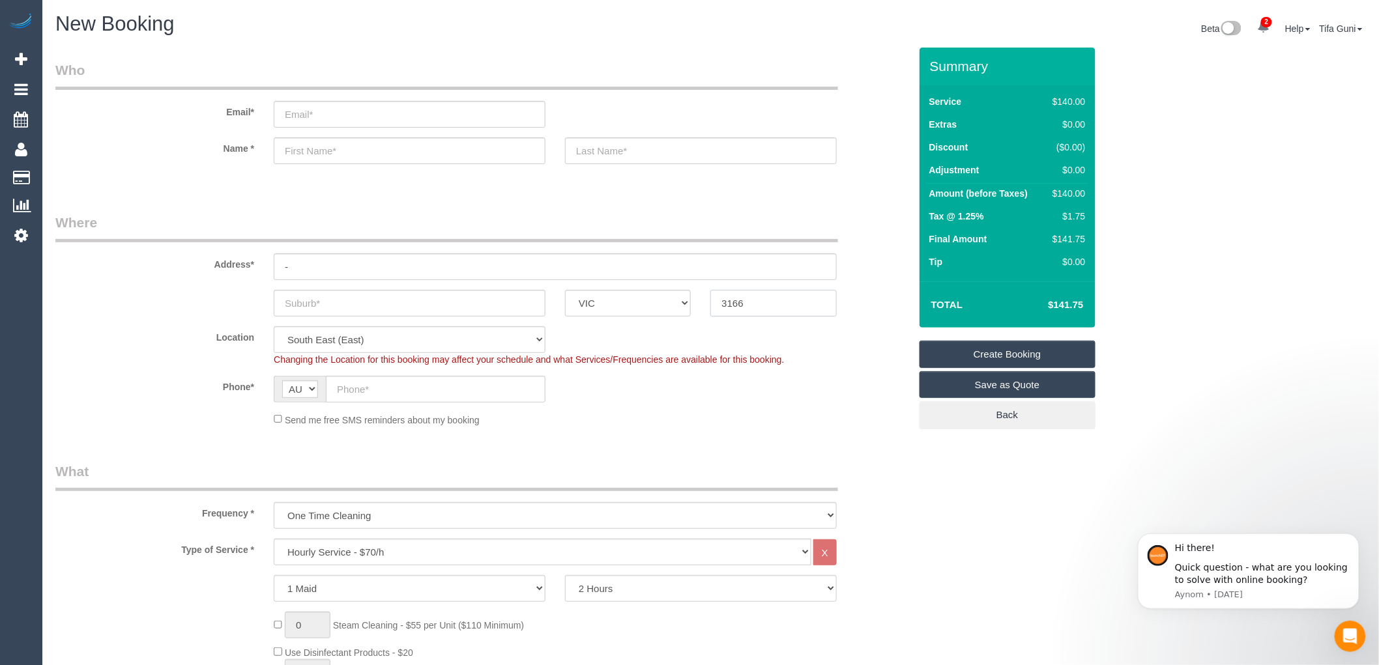
click at [695, 310] on div "ACT NSW NT QLD SA TAS VIC WA 3166" at bounding box center [483, 303] width 874 height 27
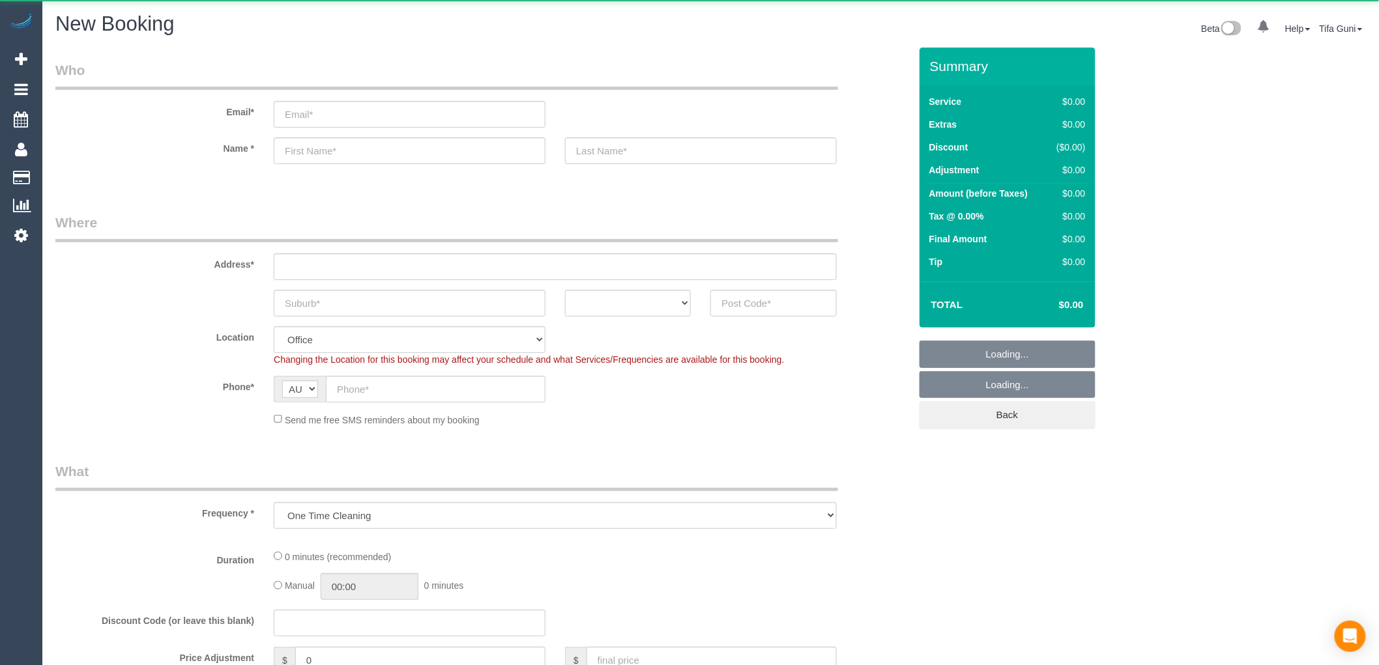
select select "object:655"
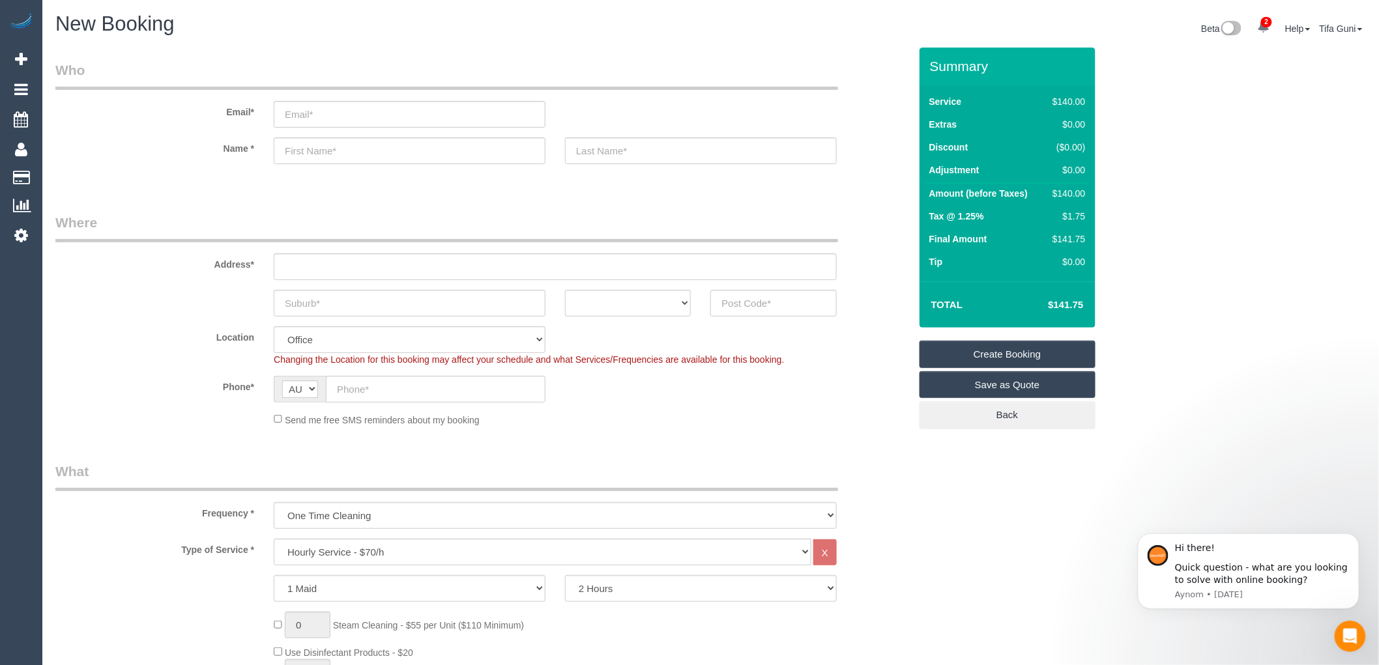
click at [21, 237] on icon at bounding box center [21, 235] width 14 height 16
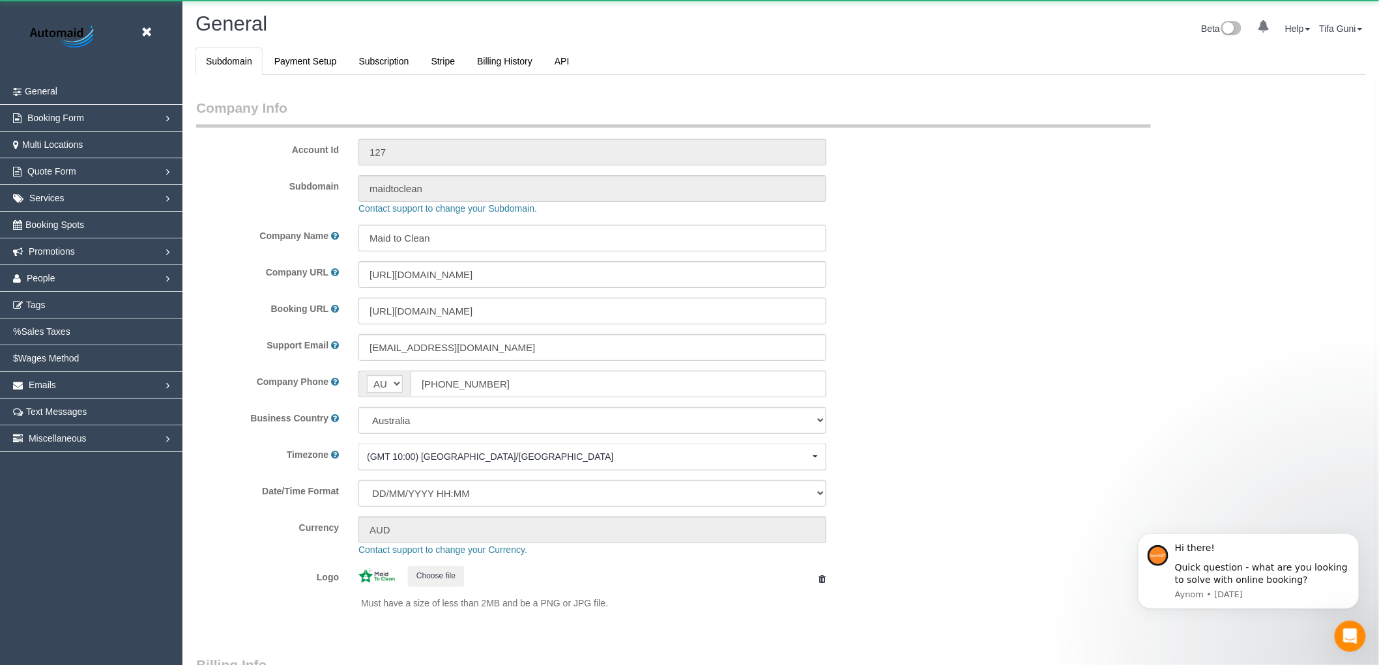
select select "1"
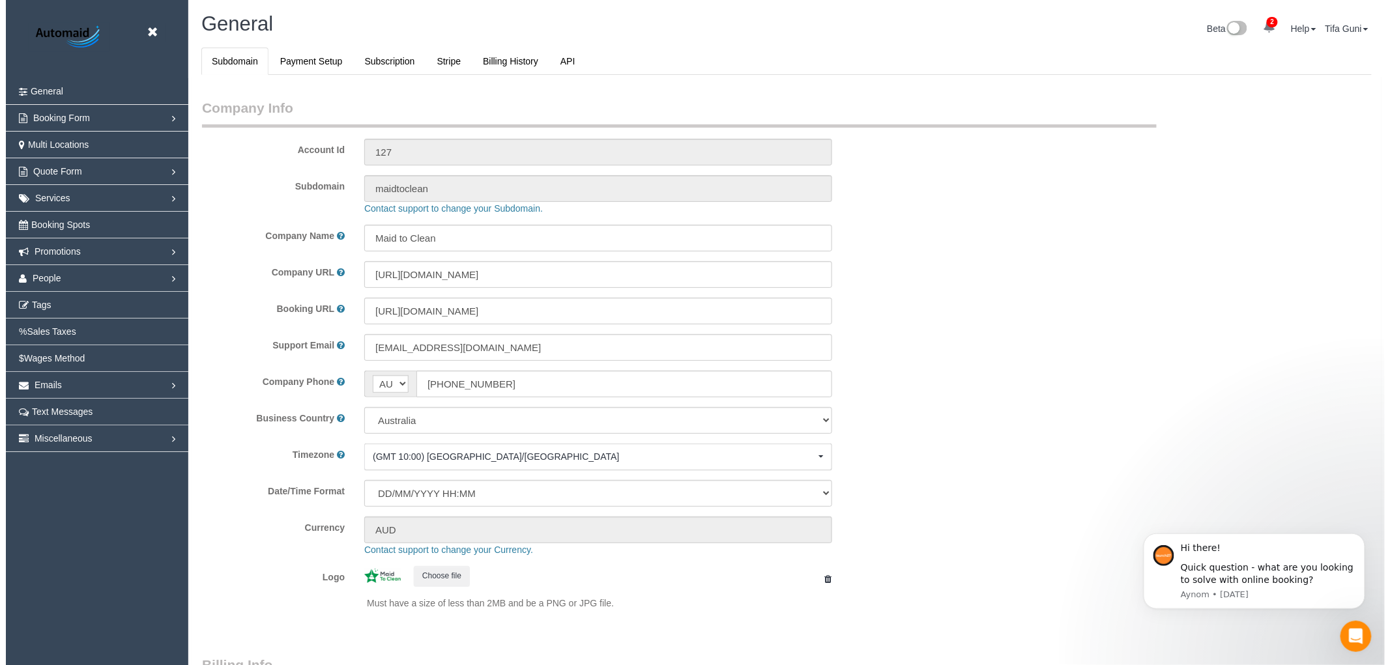
scroll to position [2936, 1379]
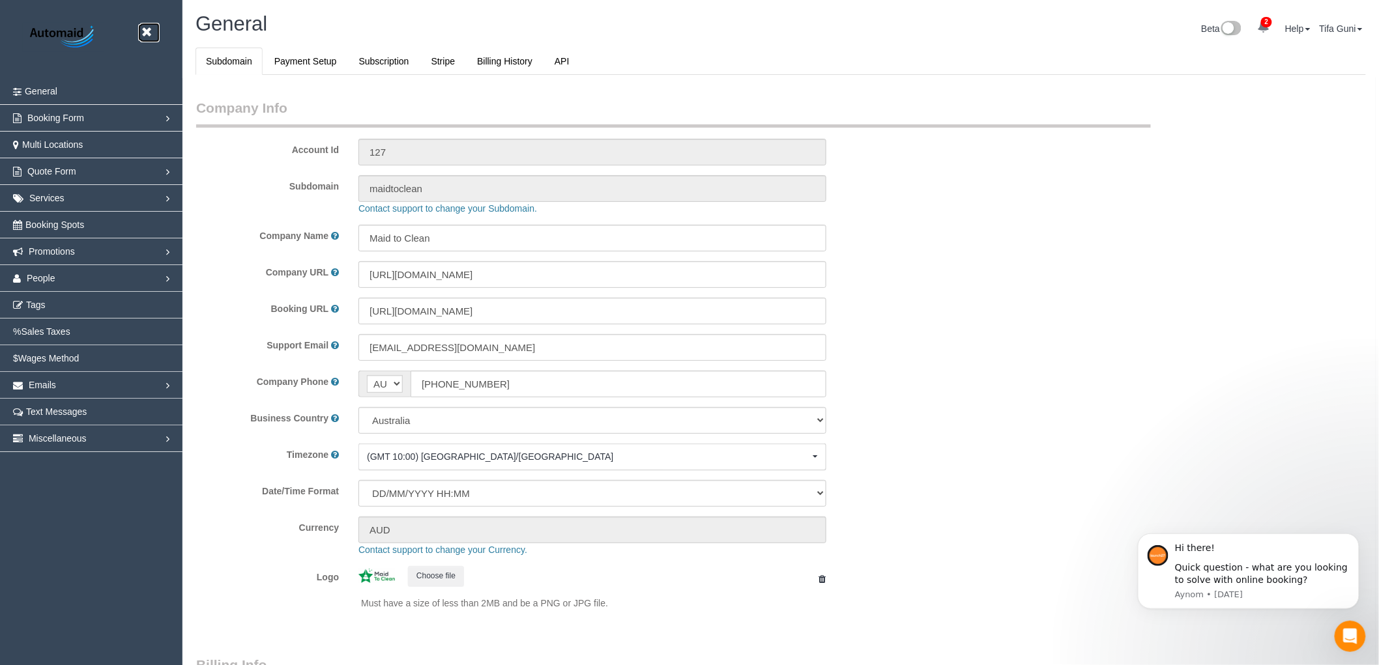
click at [146, 34] on icon at bounding box center [146, 32] width 16 height 16
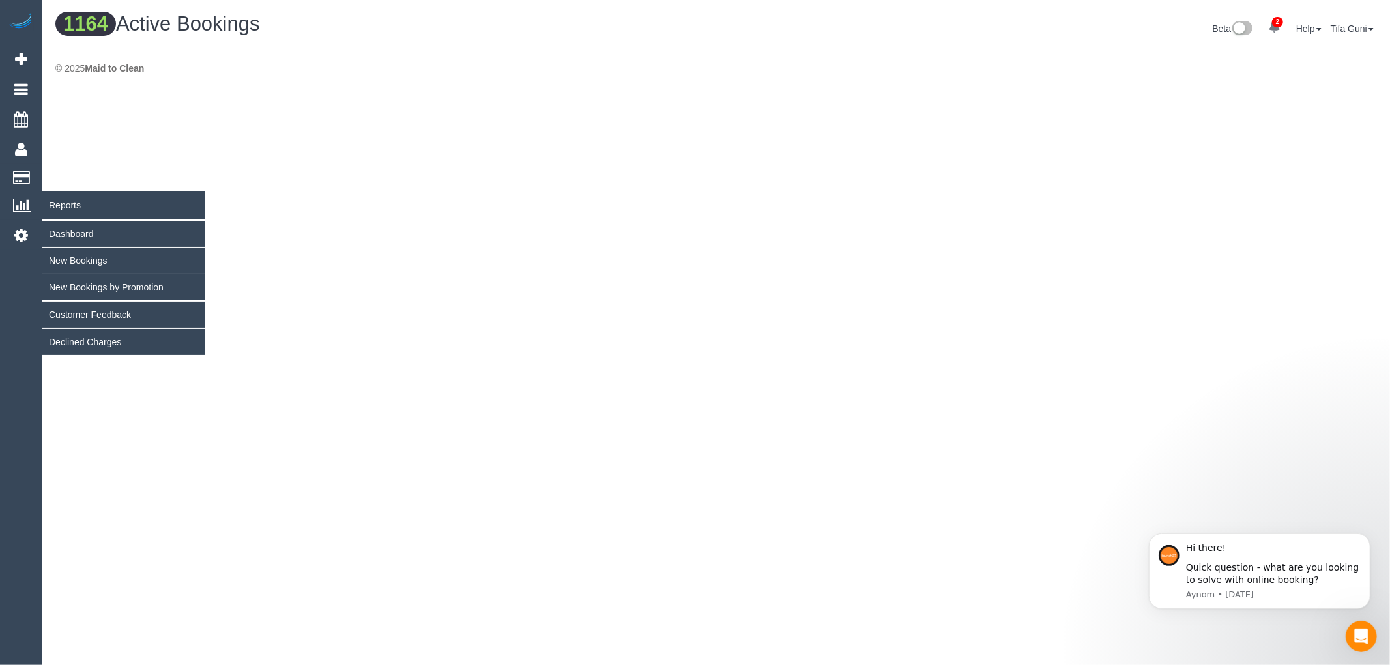
scroll to position [1447, 1379]
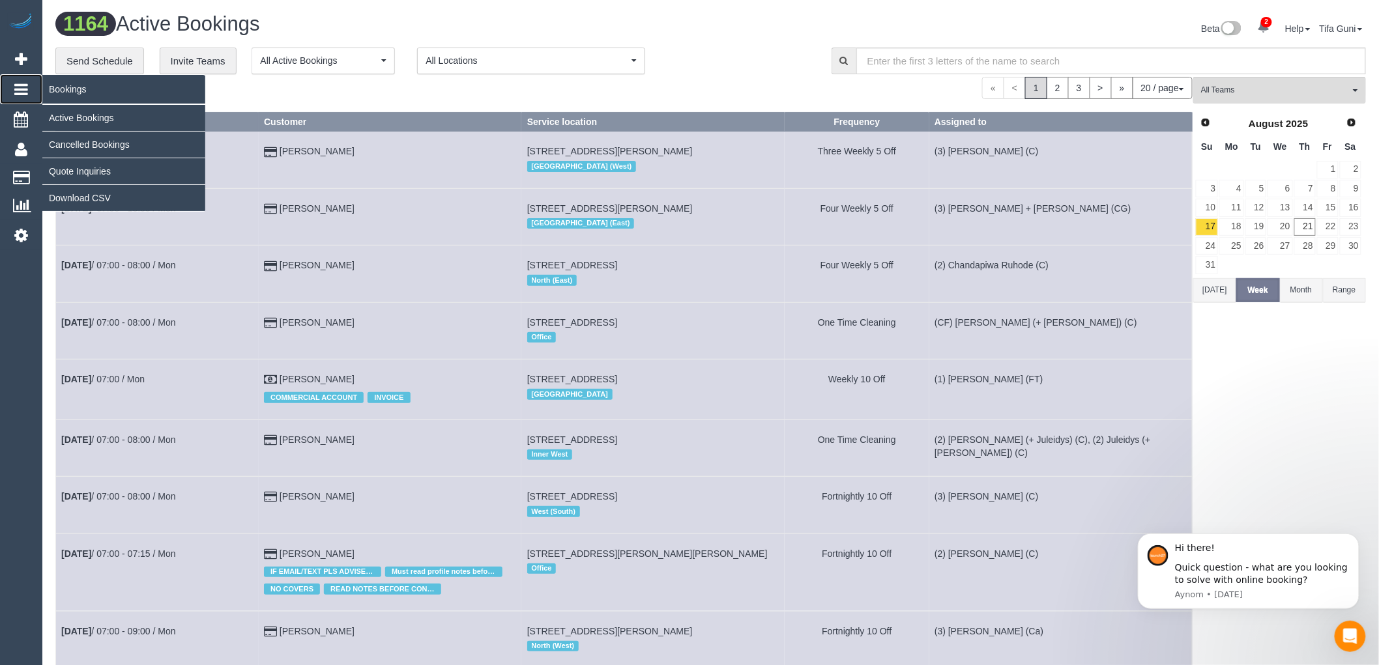
click at [21, 95] on icon at bounding box center [21, 89] width 14 height 16
click at [91, 171] on link "Quote Inquiries" at bounding box center [123, 171] width 163 height 26
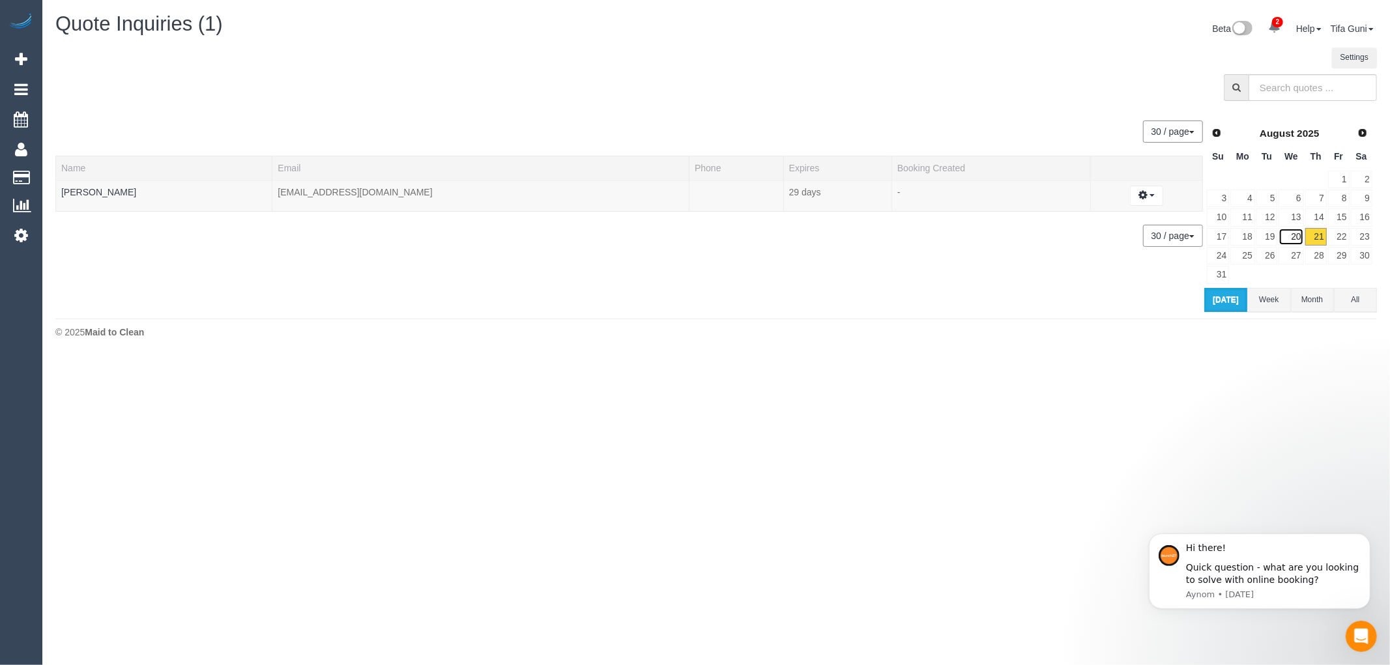
click at [1299, 235] on link "20" at bounding box center [1291, 237] width 25 height 18
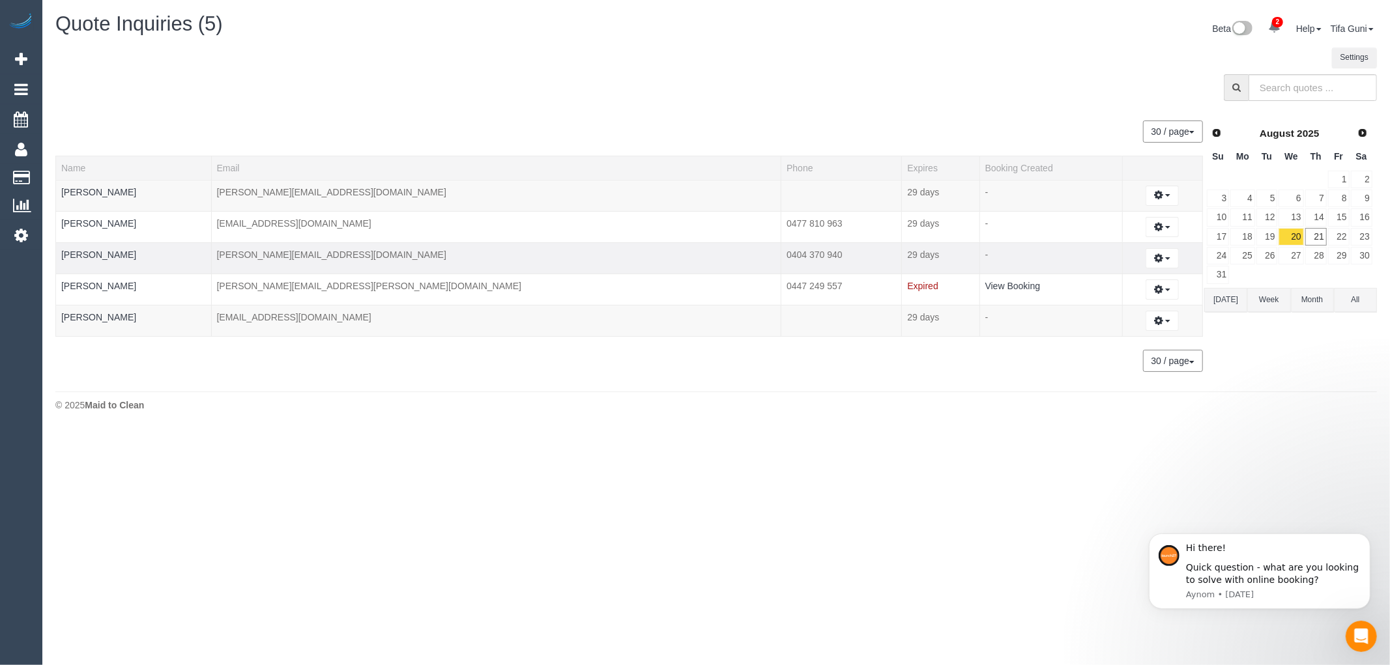
click at [308, 254] on td "melissa.coco@gmail.com" at bounding box center [496, 257] width 570 height 31
click at [1154, 257] on button "button" at bounding box center [1162, 258] width 33 height 20
click at [1084, 331] on link "Email Quote" at bounding box center [1117, 333] width 123 height 17
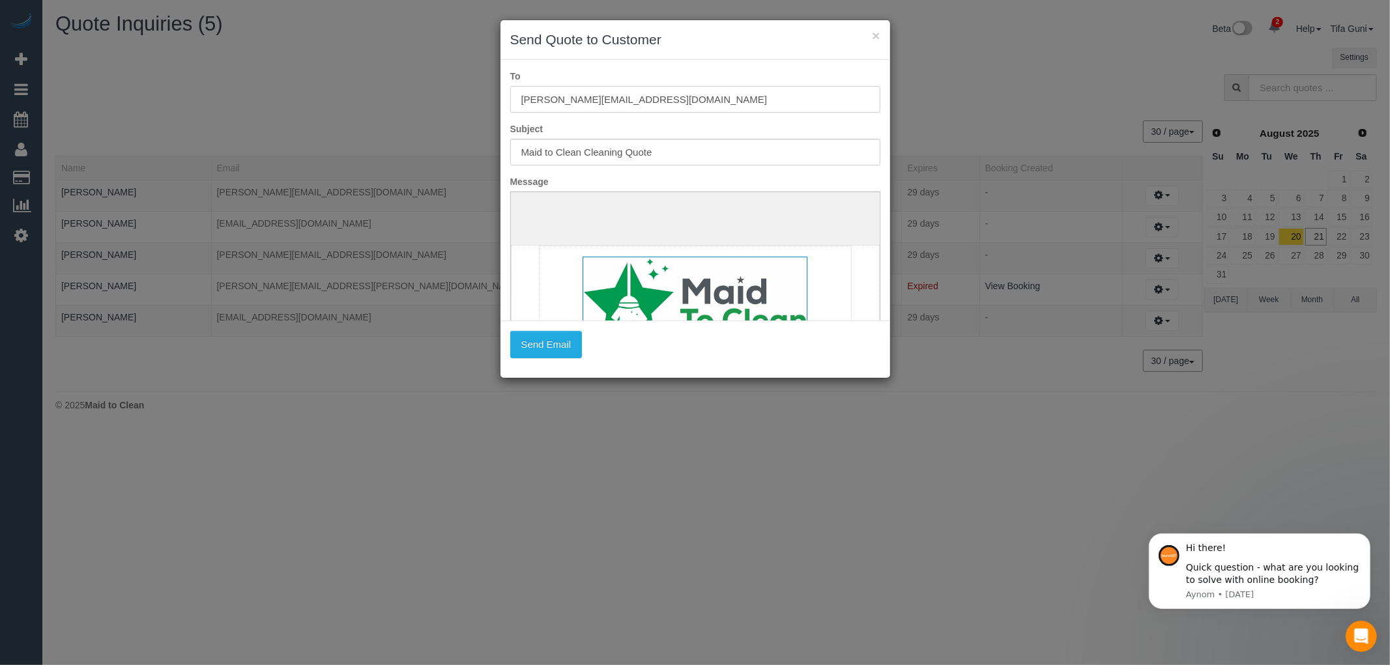
drag, startPoint x: 641, startPoint y: 100, endPoint x: 459, endPoint y: 116, distance: 182.5
click at [457, 106] on div "× Send Quote to Customer To melissa.coco@gmail.com Subject Maid to Clean Cleani…" at bounding box center [695, 332] width 1390 height 665
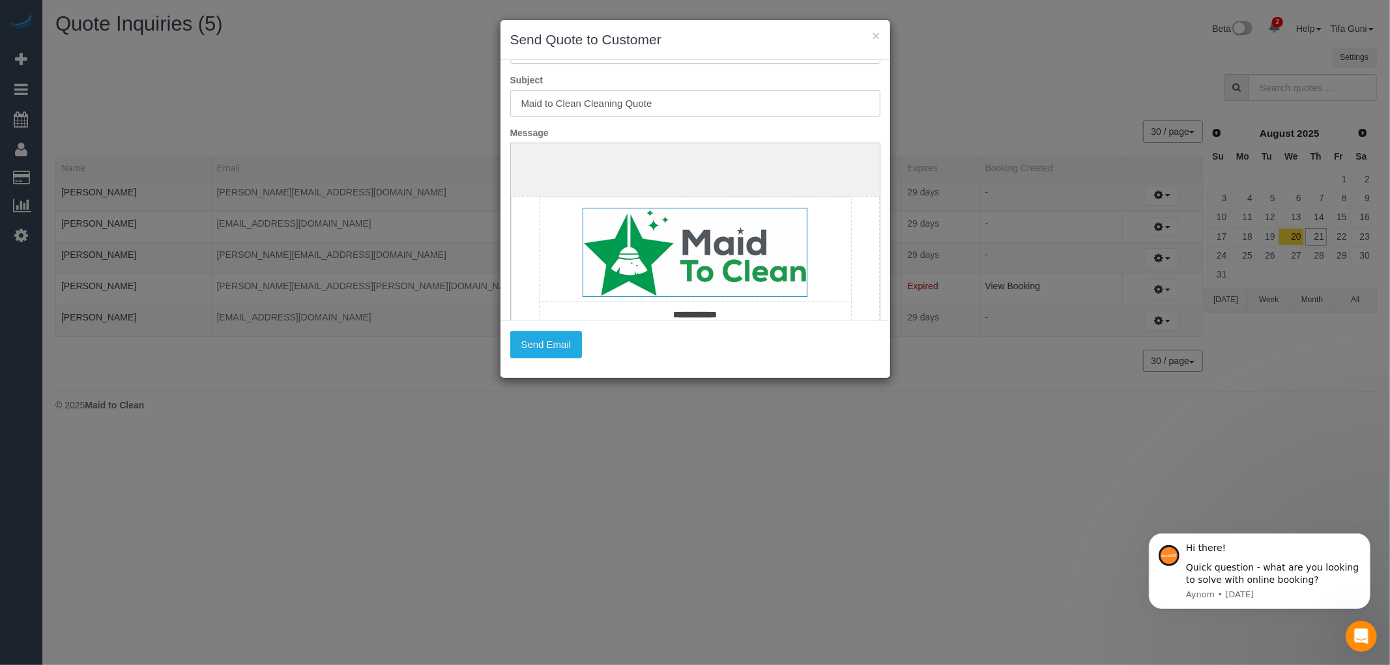
scroll to position [72, 0]
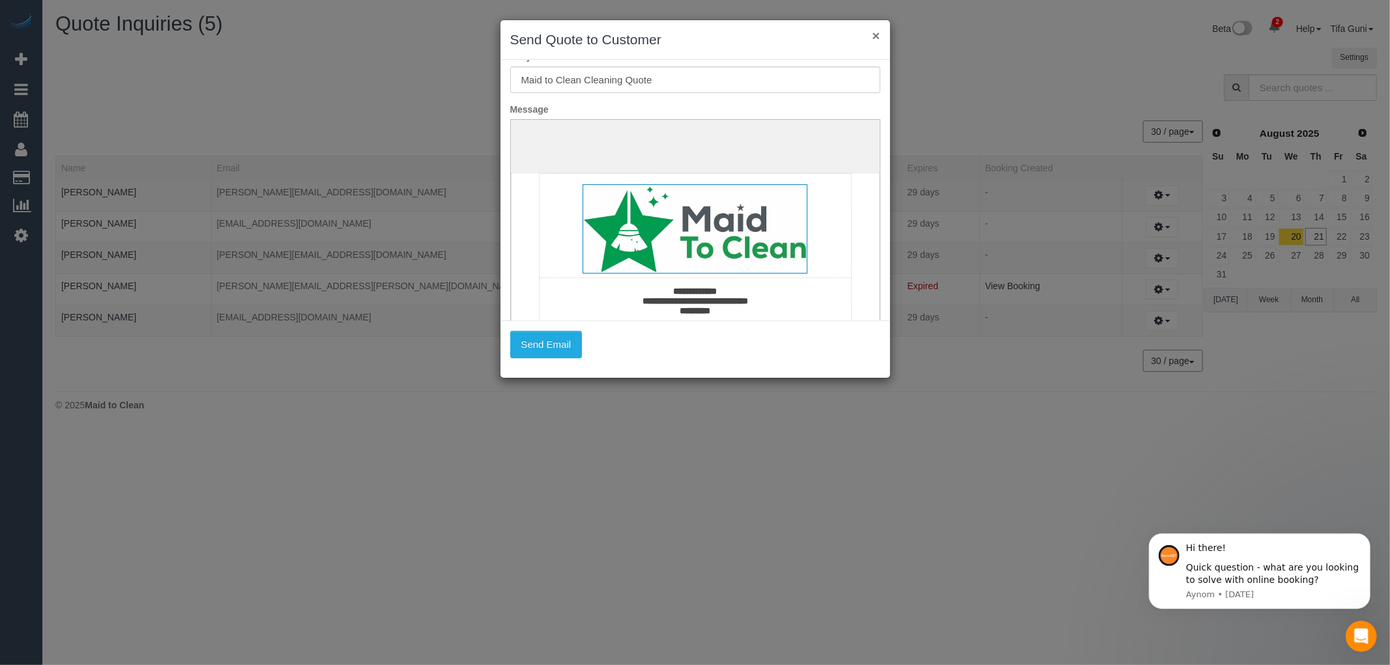
click at [875, 33] on button "×" at bounding box center [876, 36] width 8 height 14
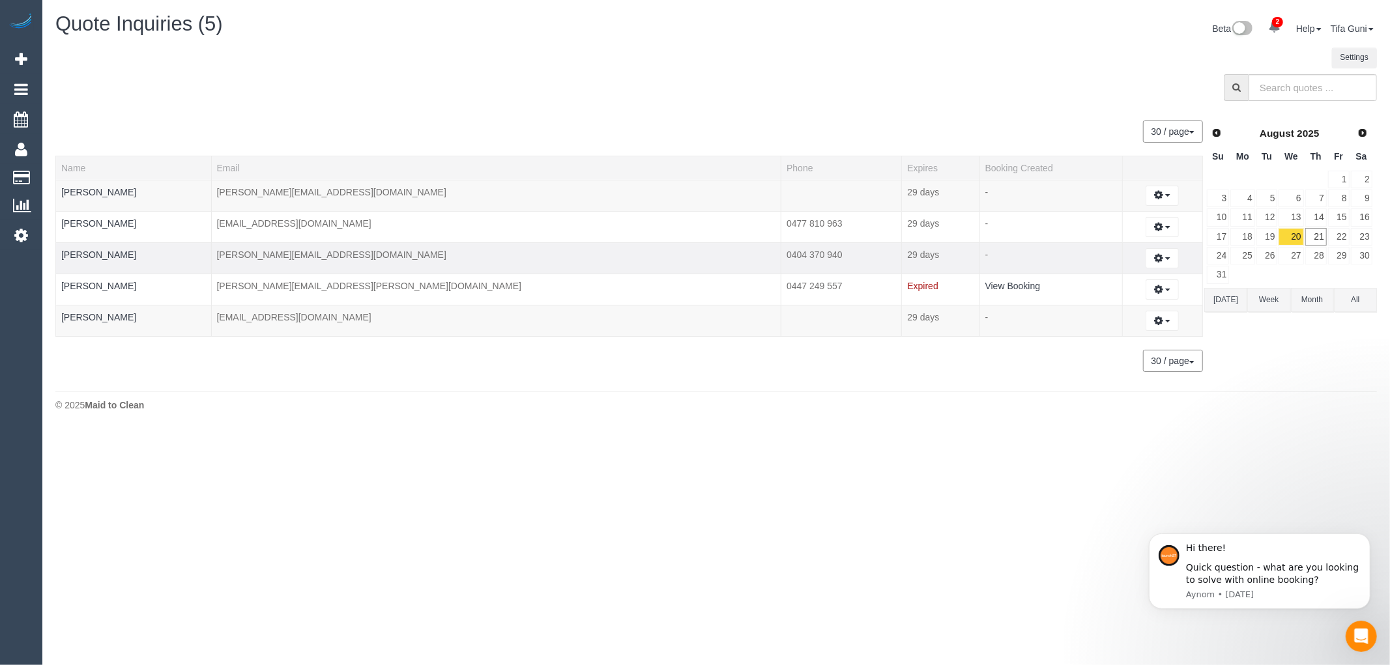
drag, startPoint x: 672, startPoint y: 256, endPoint x: 613, endPoint y: 255, distance: 58.7
click at [781, 255] on td "0404 370 940" at bounding box center [841, 257] width 121 height 31
copy td "0404 370 940"
click at [294, 257] on td "melissa.coco@gmail.com" at bounding box center [496, 257] width 570 height 31
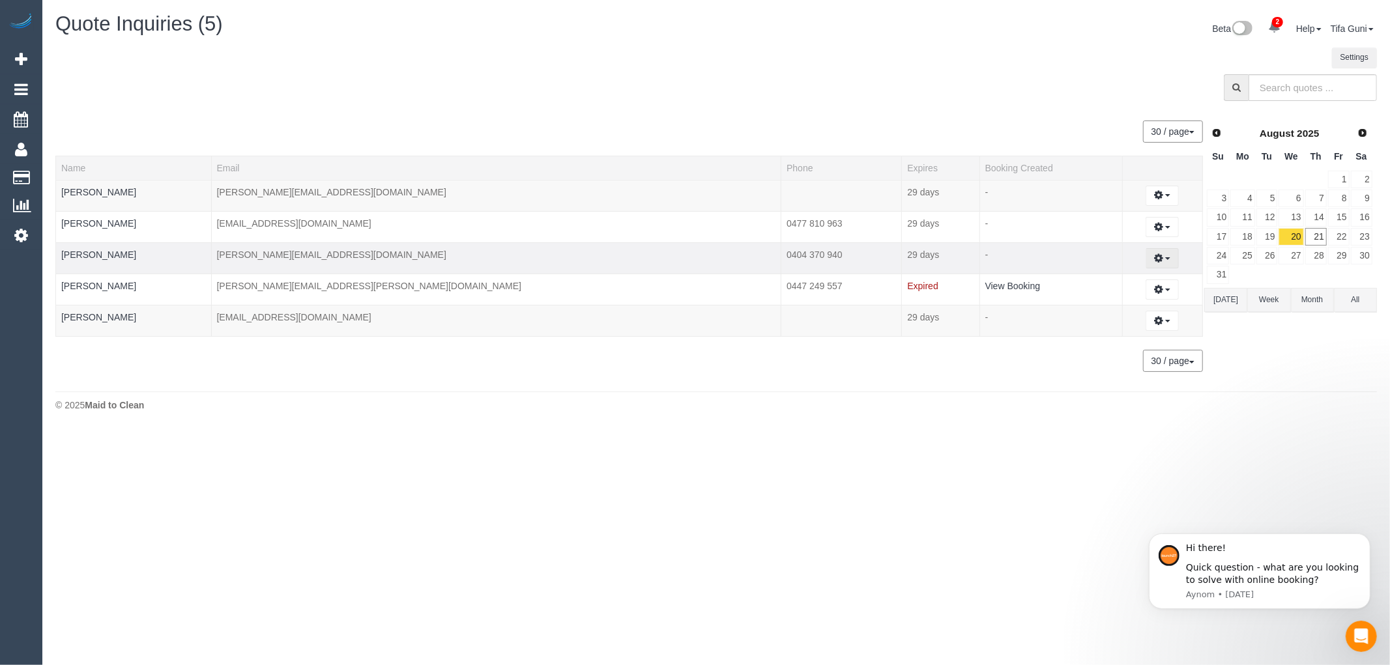
click at [1157, 261] on button "button" at bounding box center [1162, 258] width 33 height 20
click at [94, 254] on link "Melissa Coco" at bounding box center [98, 255] width 75 height 10
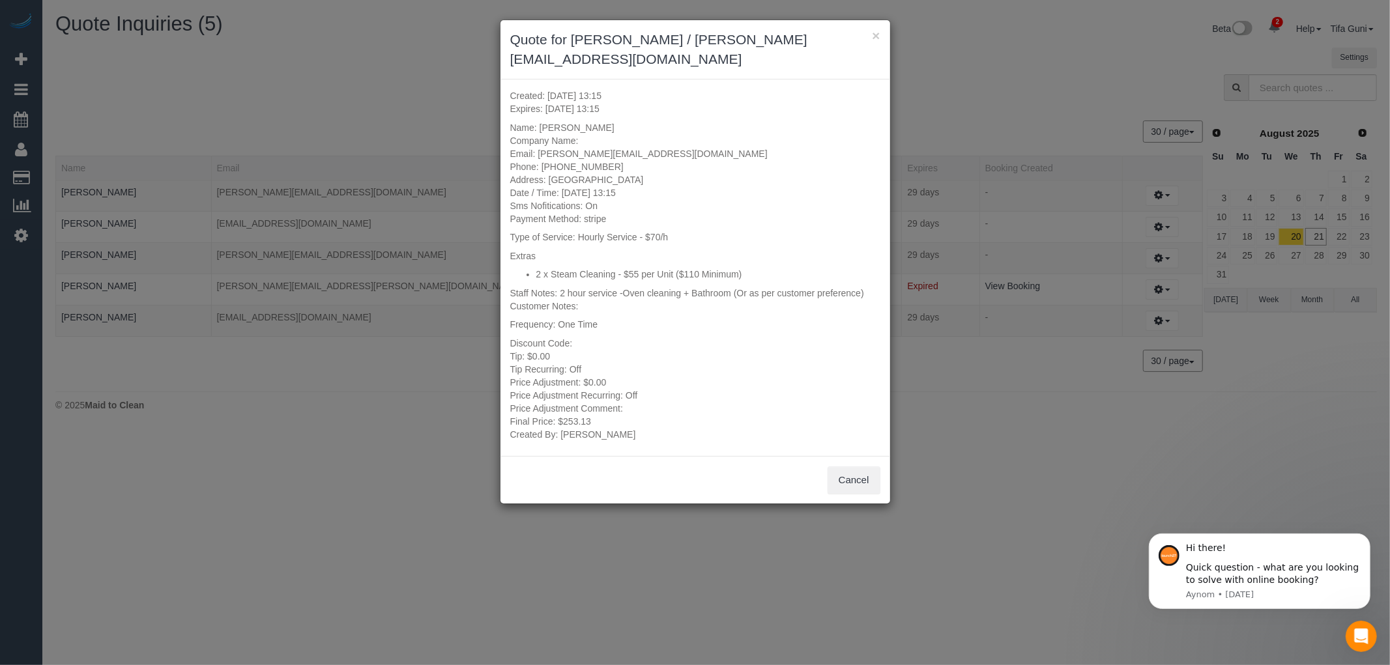
drag, startPoint x: 600, startPoint y: 145, endPoint x: 539, endPoint y: 147, distance: 61.3
click at [539, 147] on p "Name: Melissa Coco Company Name: Email: melissa.coco@gmail.com Phone: 0404 370 …" at bounding box center [695, 173] width 370 height 104
drag, startPoint x: 557, startPoint y: 149, endPoint x: 594, endPoint y: 146, distance: 37.2
click at [613, 138] on p "Name: Melissa Coco Company Name: Email: melissa.coco@gmail.com Phone: 0404 370 …" at bounding box center [695, 173] width 370 height 104
drag, startPoint x: 600, startPoint y: 145, endPoint x: 542, endPoint y: 145, distance: 58.0
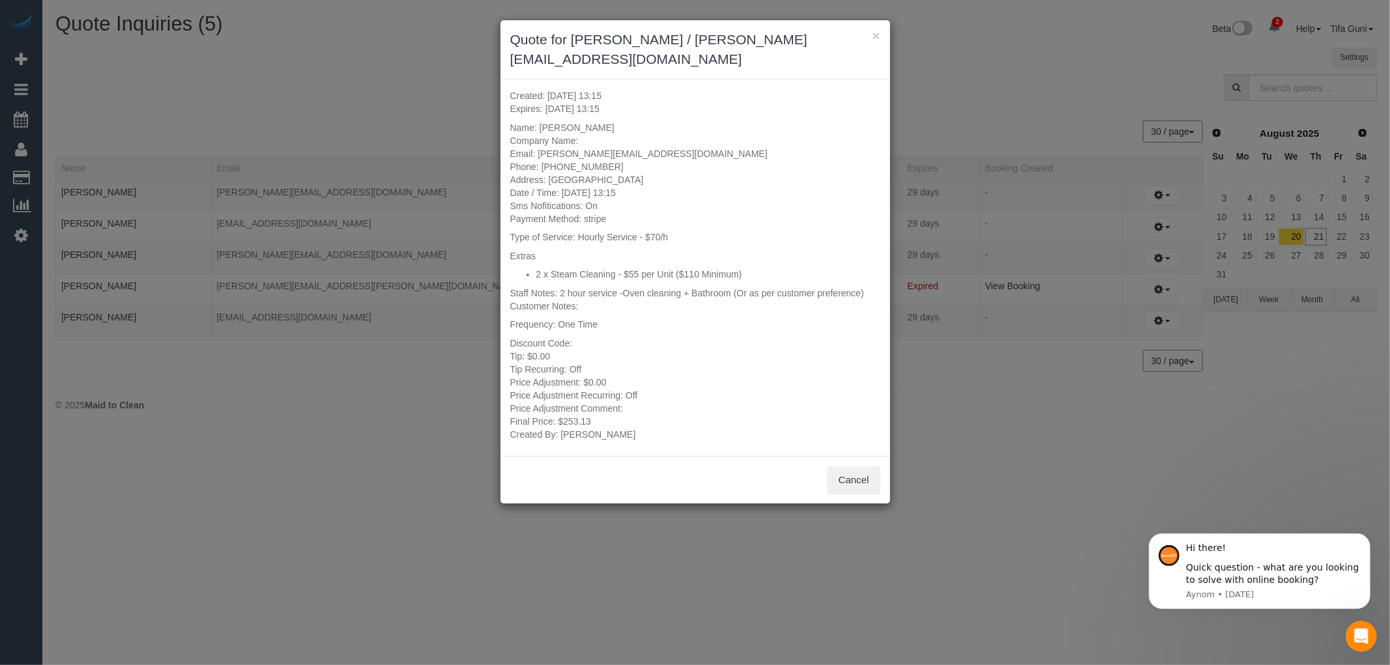
click at [542, 145] on p "Name: Melissa Coco Company Name: Email: melissa.coco@gmail.com Phone: 0404 370 …" at bounding box center [695, 173] width 370 height 104
copy p "0404 370 940"
click at [866, 467] on button "Cancel" at bounding box center [854, 480] width 53 height 27
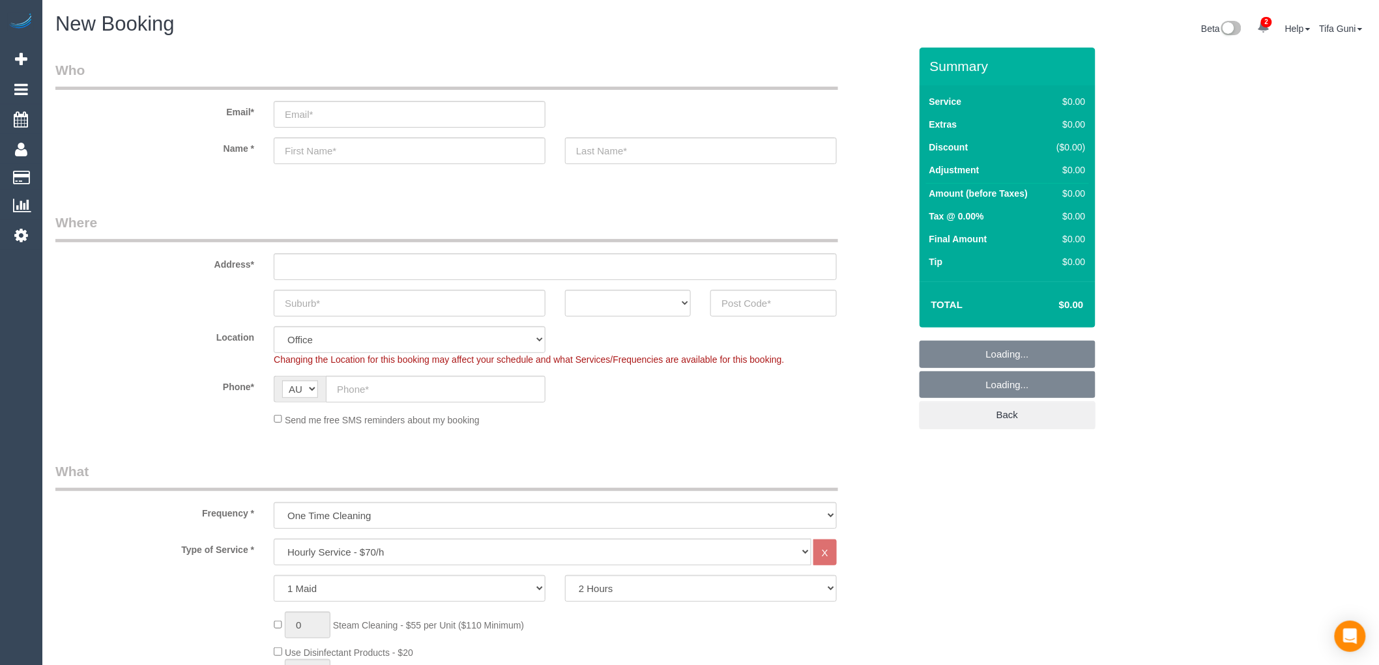
select select "object:2117"
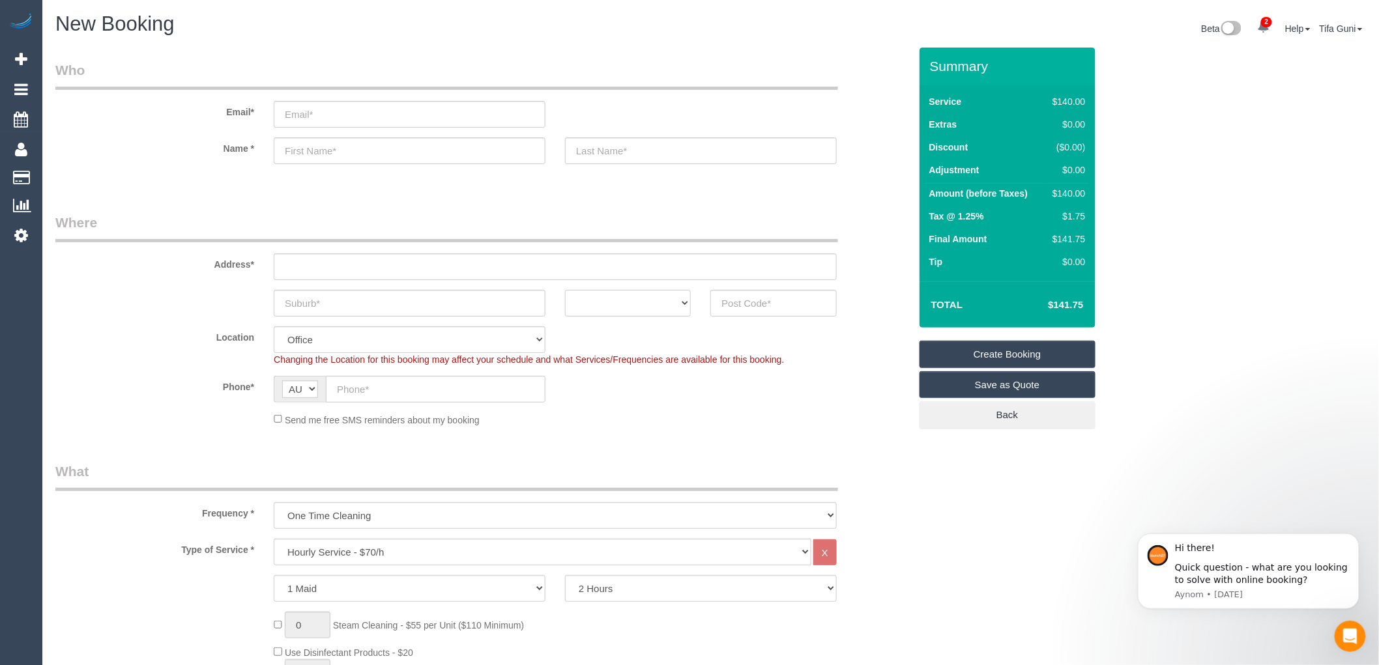
click at [620, 311] on select "ACT [GEOGRAPHIC_DATA] NT [GEOGRAPHIC_DATA] SA TAS [GEOGRAPHIC_DATA] [GEOGRAPHIC…" at bounding box center [628, 303] width 126 height 27
select select "VIC"
click at [565, 290] on select "ACT [GEOGRAPHIC_DATA] NT [GEOGRAPHIC_DATA] SA TAS [GEOGRAPHIC_DATA] [GEOGRAPHIC…" at bounding box center [628, 303] width 126 height 27
click at [355, 298] on input "text" at bounding box center [410, 303] width 272 height 27
click at [731, 303] on input "text" at bounding box center [773, 303] width 126 height 27
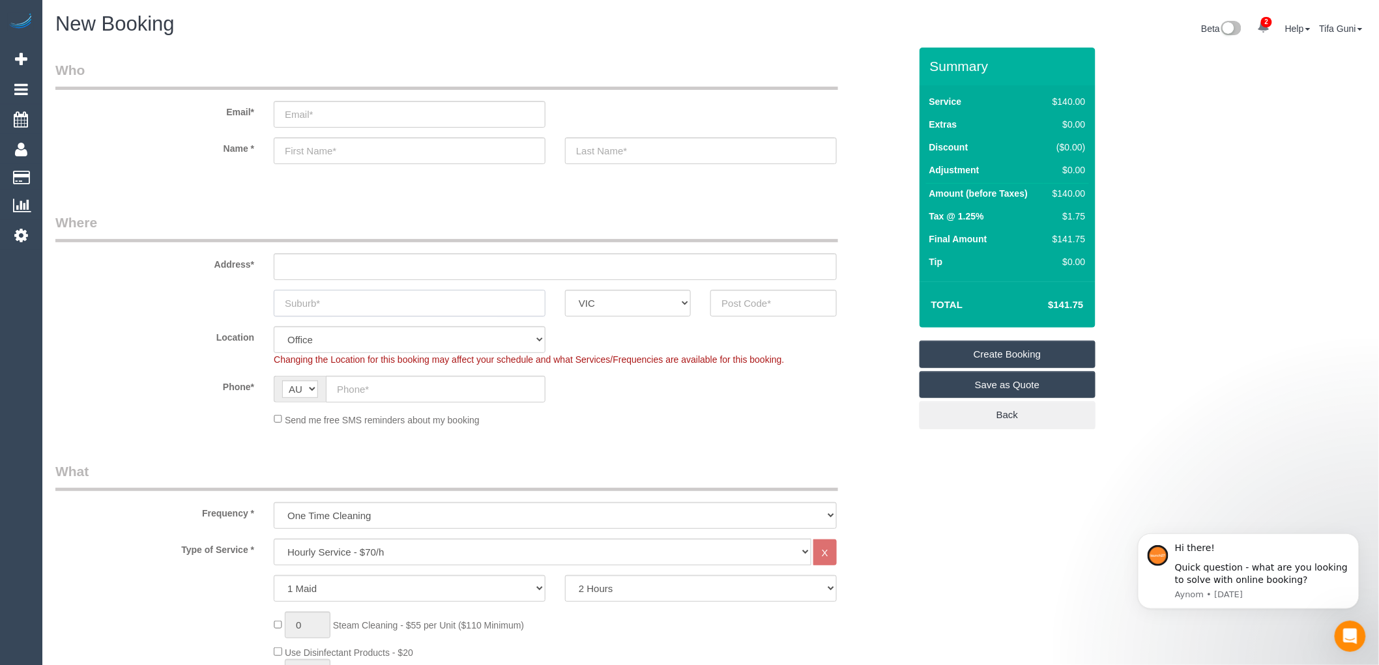
click at [289, 303] on input "text" at bounding box center [410, 303] width 272 height 27
type input "North cobug"
click at [389, 340] on select "Office [GEOGRAPHIC_DATA] (North) East (South) [GEOGRAPHIC_DATA] (East) [GEOGRAP…" at bounding box center [410, 340] width 272 height 27
click at [655, 184] on fieldset "Who Email* Name *" at bounding box center [482, 124] width 854 height 126
click at [735, 305] on input "text" at bounding box center [773, 303] width 126 height 27
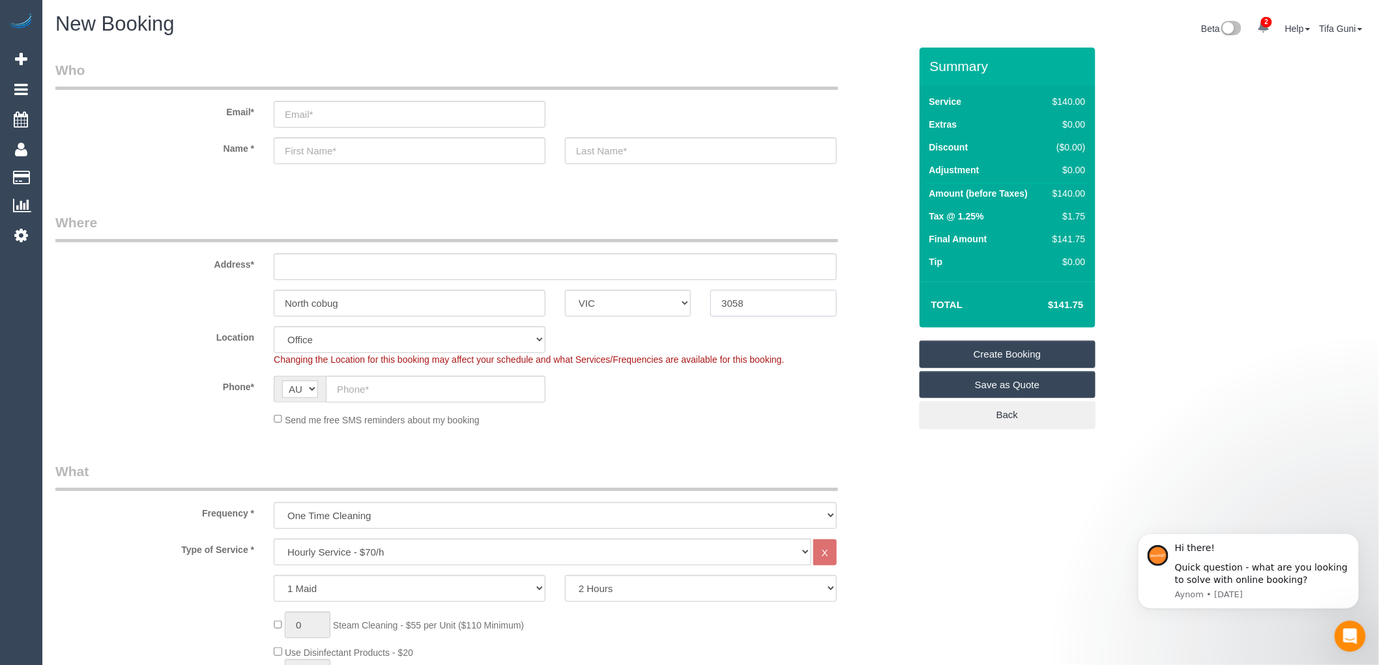
type input "3058"
click at [313, 265] on input "text" at bounding box center [555, 267] width 563 height 27
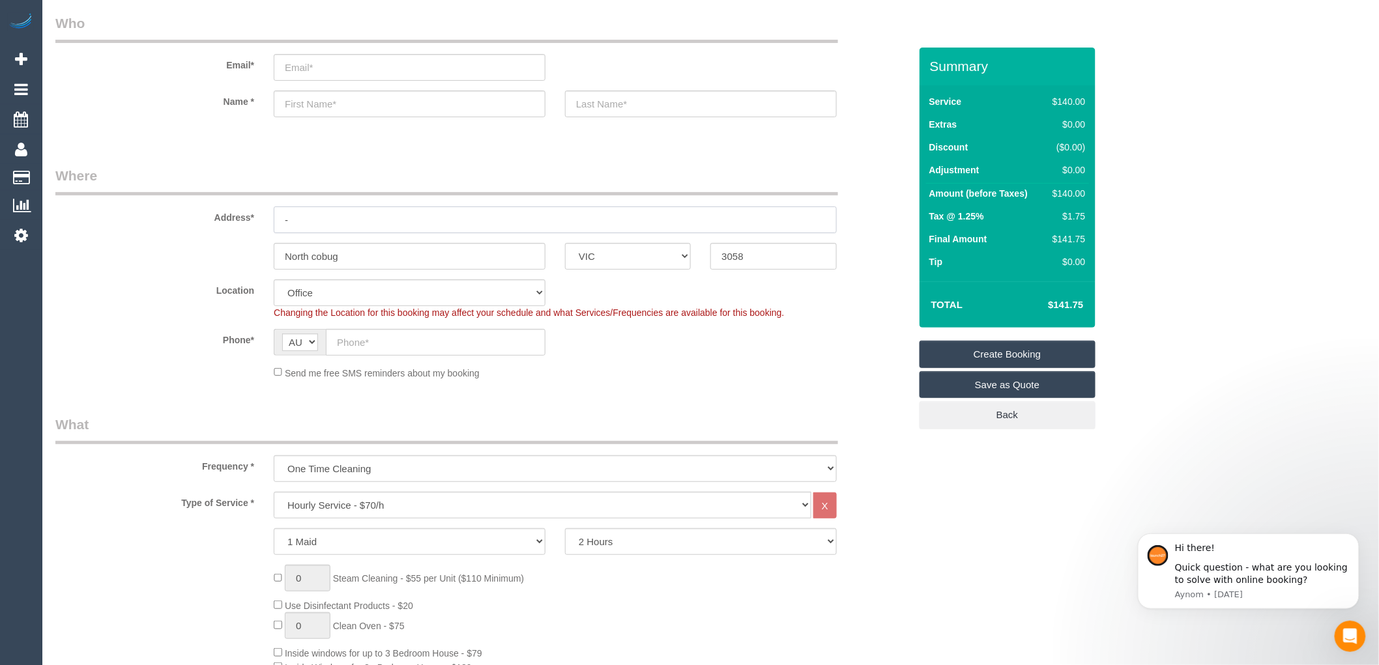
scroll to position [72, 0]
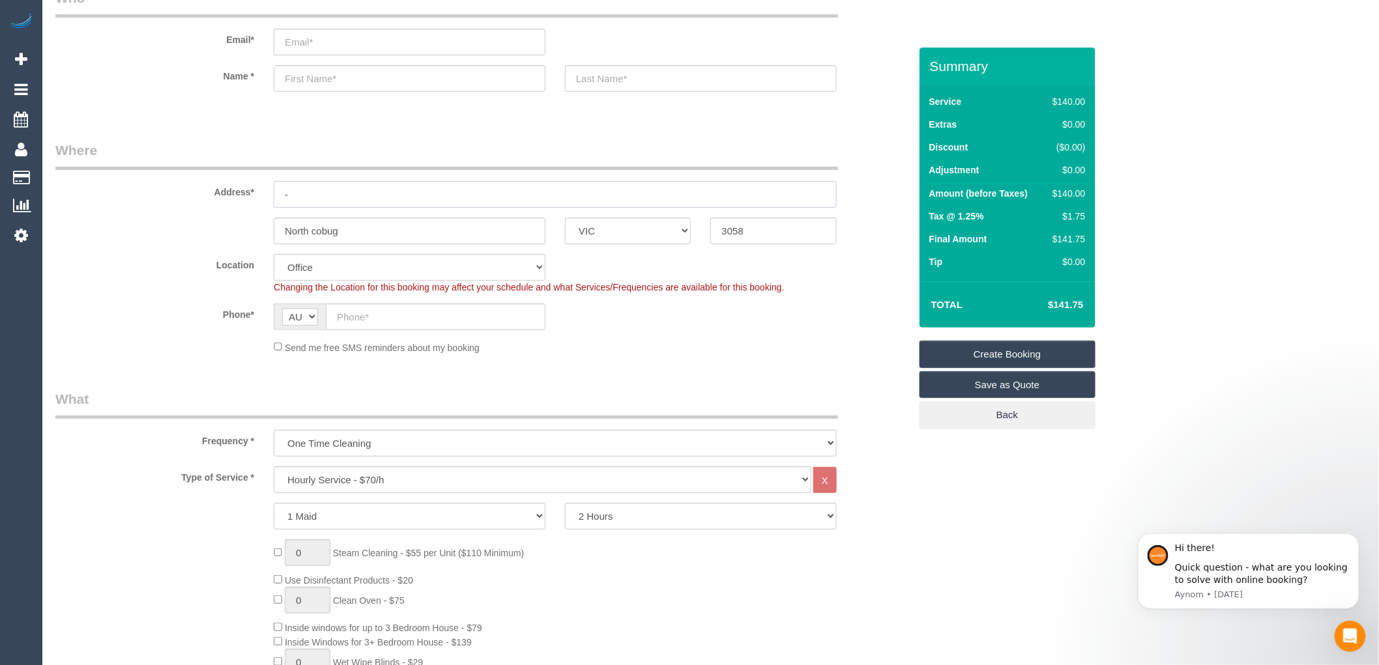
type input "-"
click at [663, 324] on div "Phone* AF AL DZ AD AO AI AQ AG AR AM AW AU AT AZ BS BH BD BB BY BE BZ BJ BM BT …" at bounding box center [483, 317] width 874 height 27
drag, startPoint x: 761, startPoint y: 230, endPoint x: 677, endPoint y: 233, distance: 84.8
click at [677, 233] on div "North cobug ACT [GEOGRAPHIC_DATA] NT [GEOGRAPHIC_DATA] SA TAS [GEOGRAPHIC_DATA]…" at bounding box center [483, 231] width 874 height 27
select select "61"
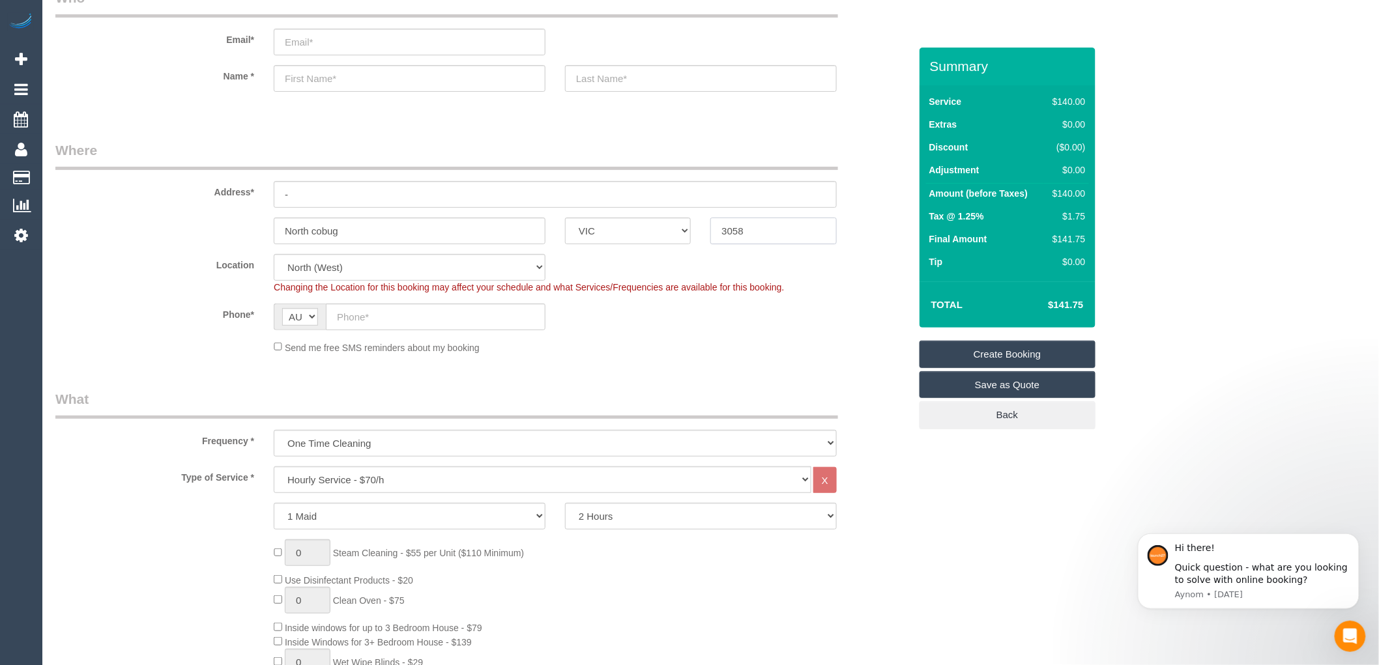
select select "object:2124"
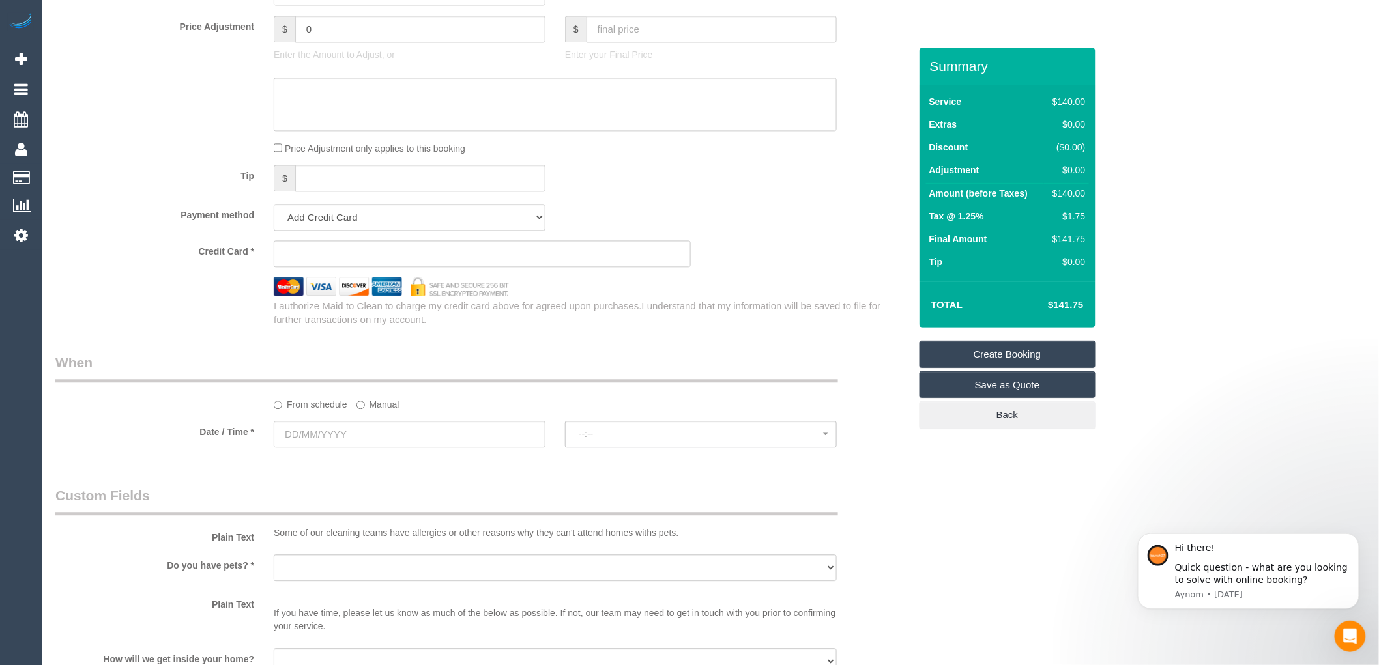
scroll to position [1304, 0]
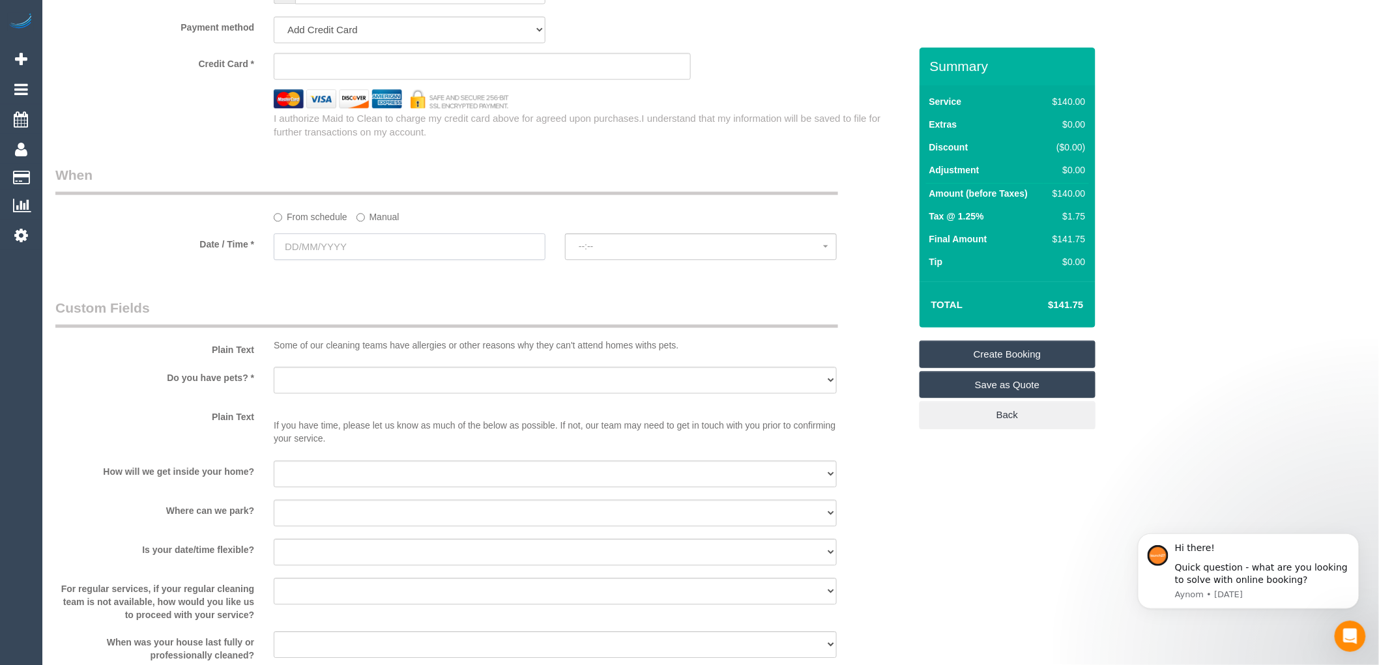
click at [404, 249] on input "text" at bounding box center [410, 246] width 272 height 27
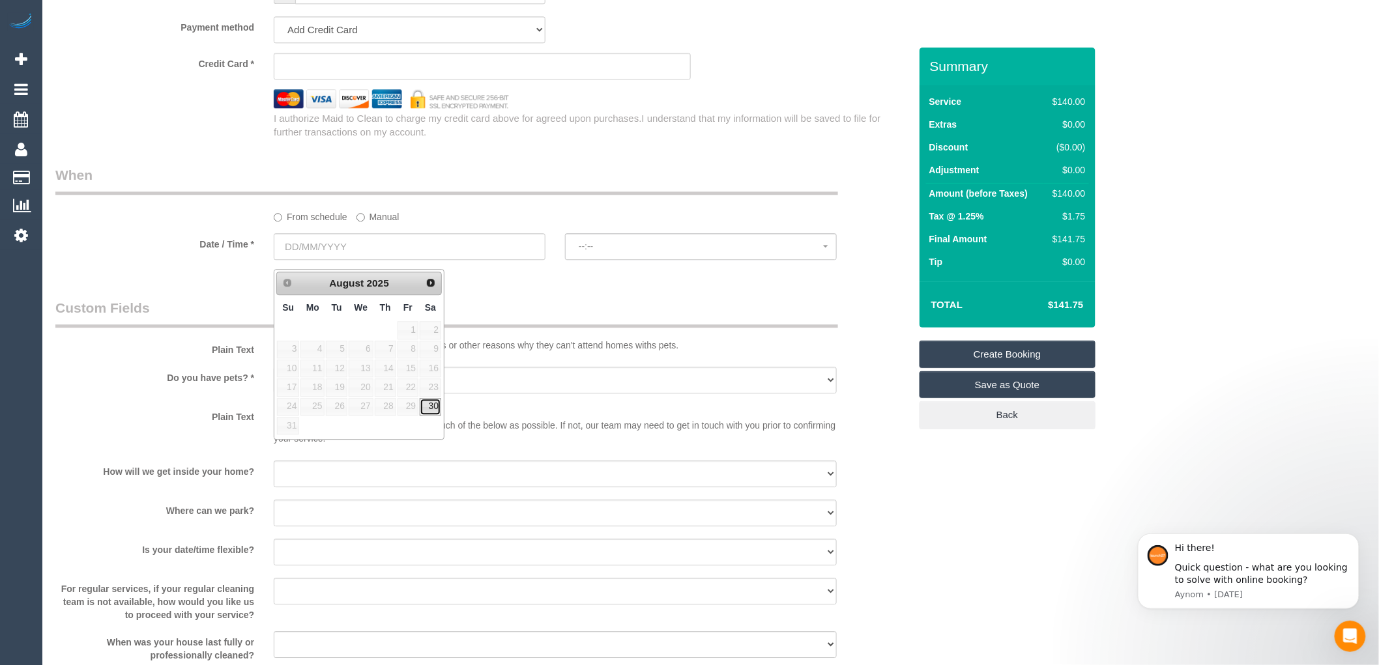
click at [435, 411] on link "30" at bounding box center [431, 407] width 22 height 18
type input "[DATE]"
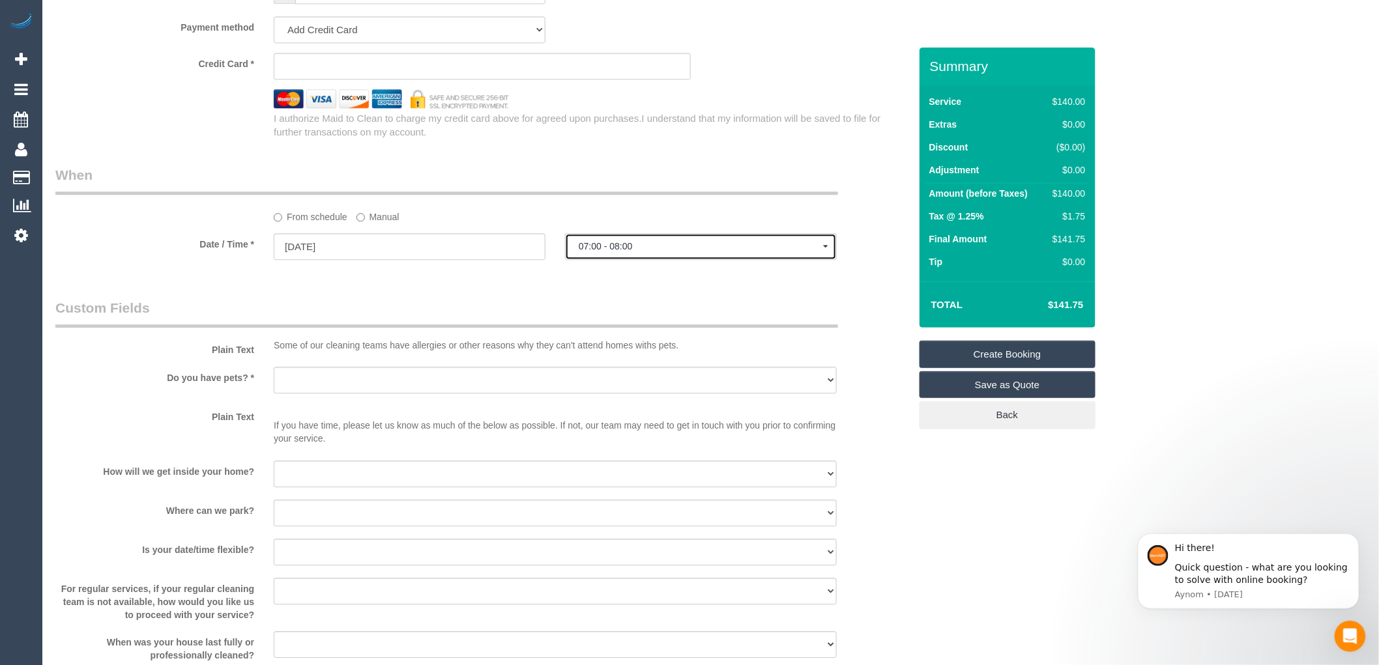
click at [621, 251] on span "07:00 - 08:00" at bounding box center [701, 246] width 244 height 10
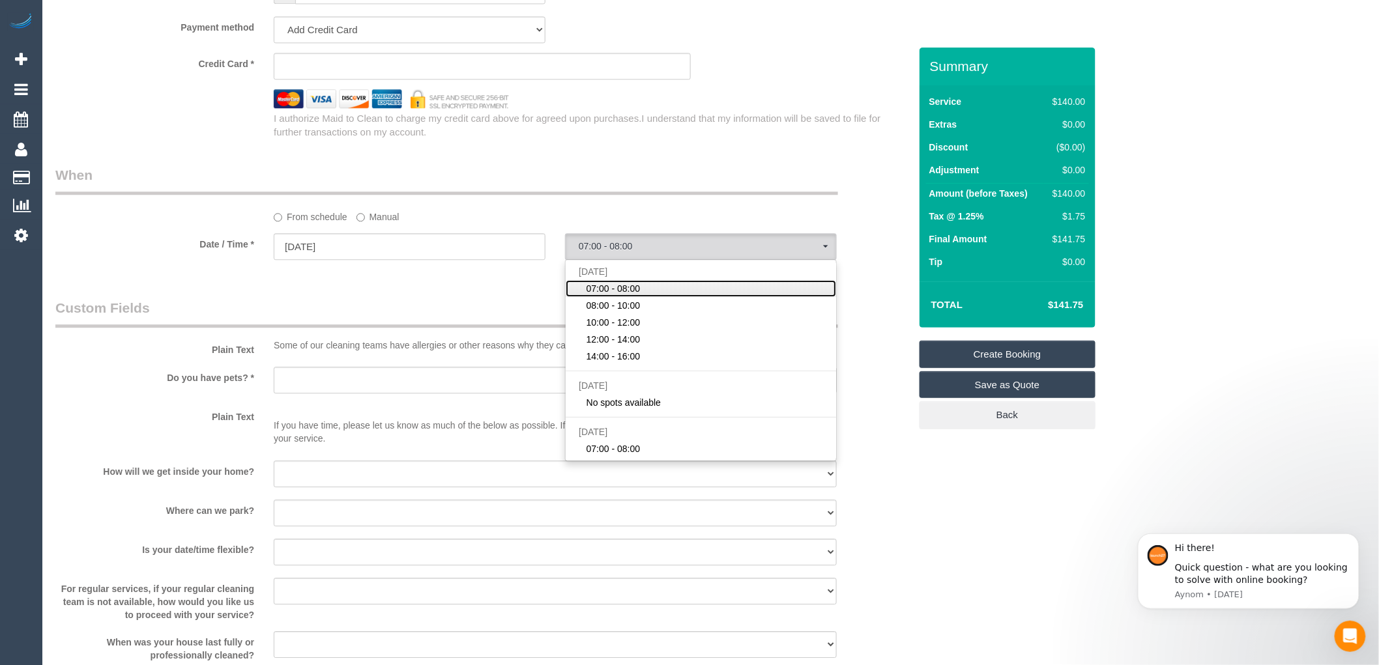
click at [624, 295] on span "07:00 - 08:00" at bounding box center [614, 288] width 54 height 13
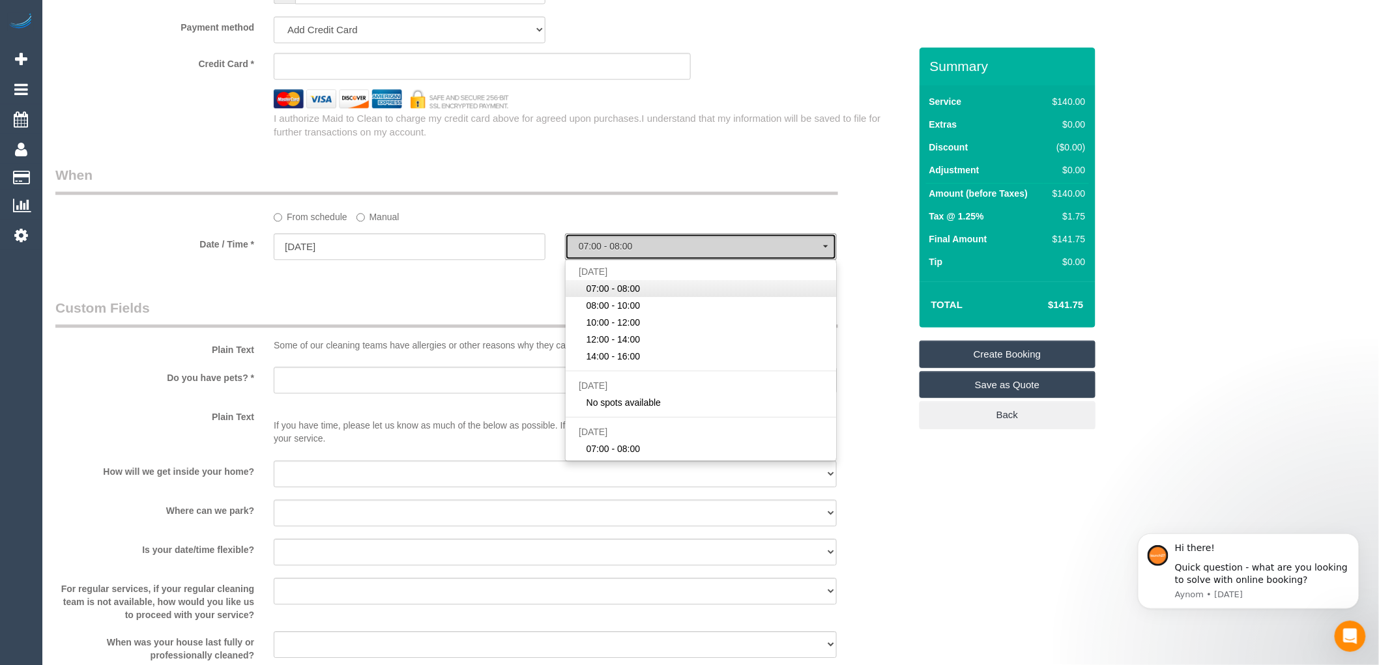
select select "spot1"
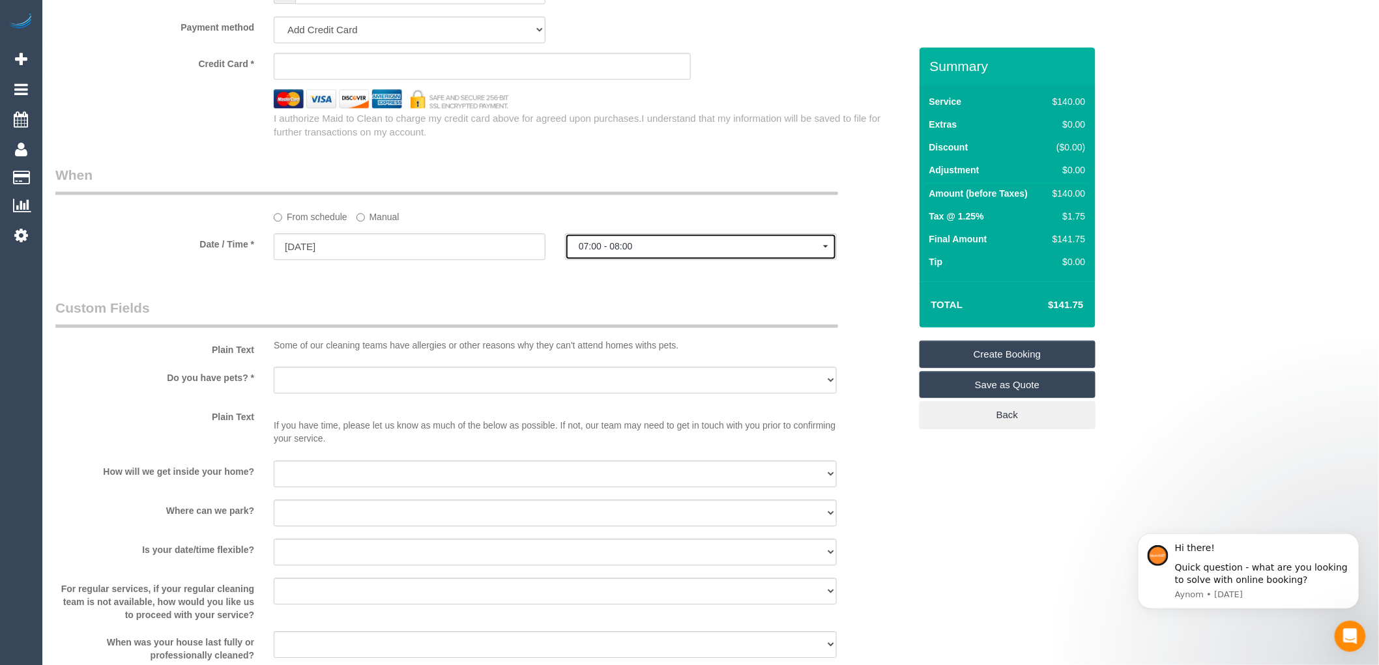
scroll to position [1231, 0]
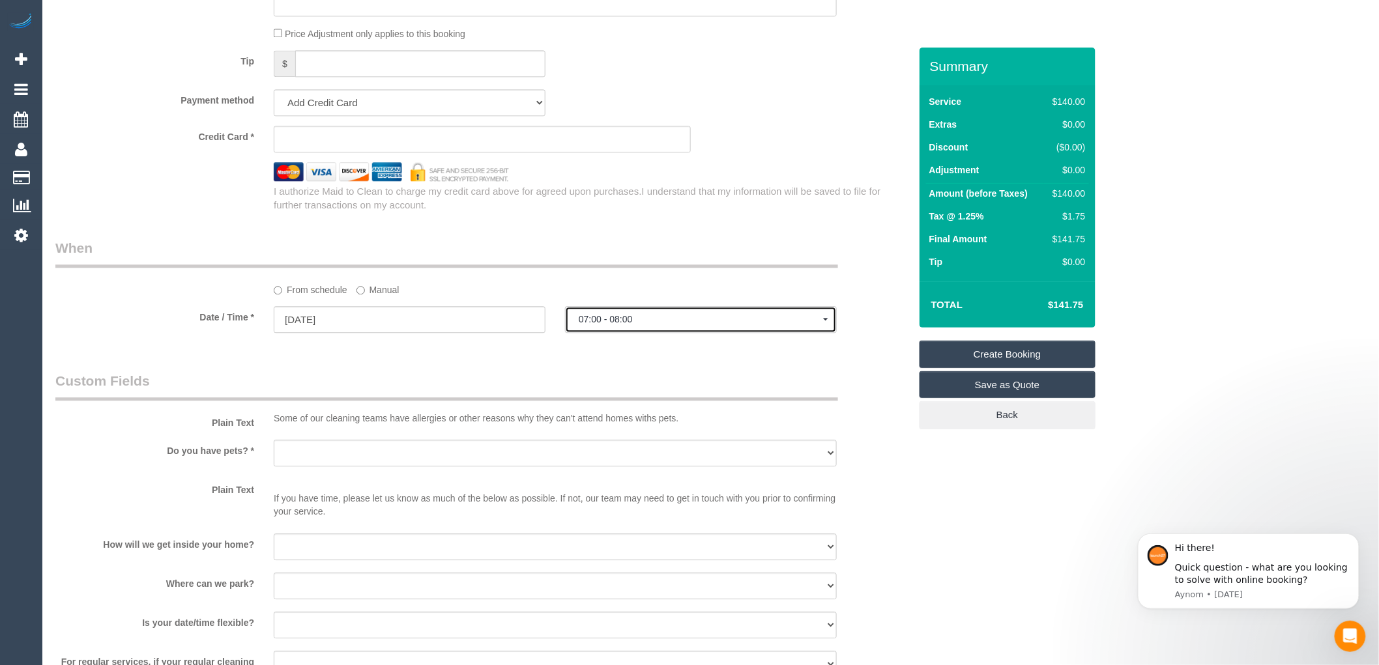
click at [632, 323] on span "07:00 - 08:00" at bounding box center [701, 319] width 244 height 10
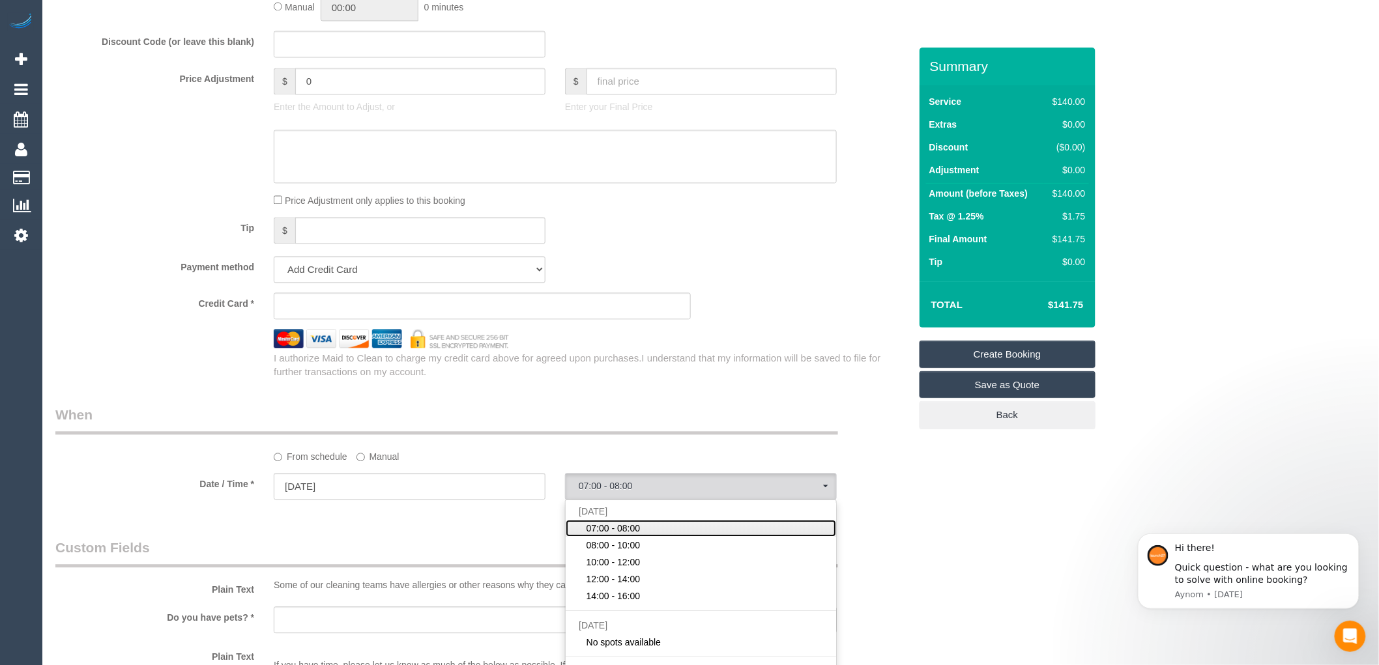
scroll to position [1158, 0]
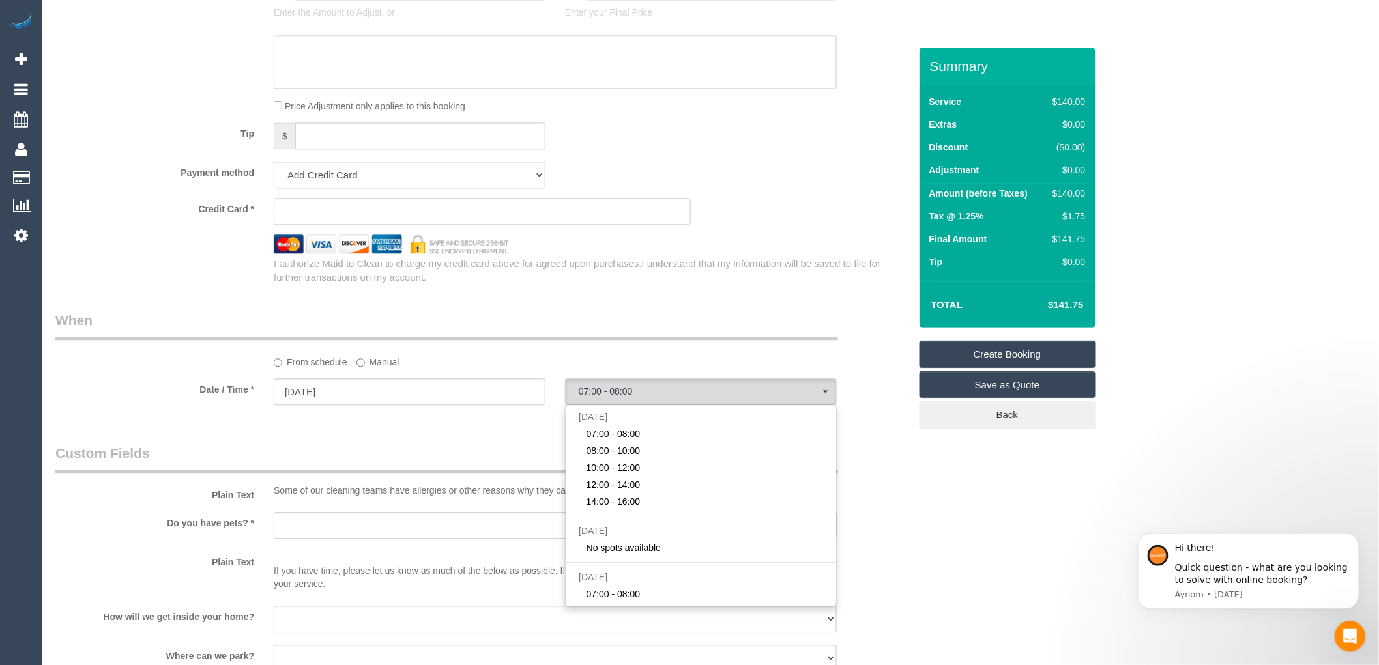
click at [719, 149] on div "Tip $" at bounding box center [483, 137] width 874 height 29
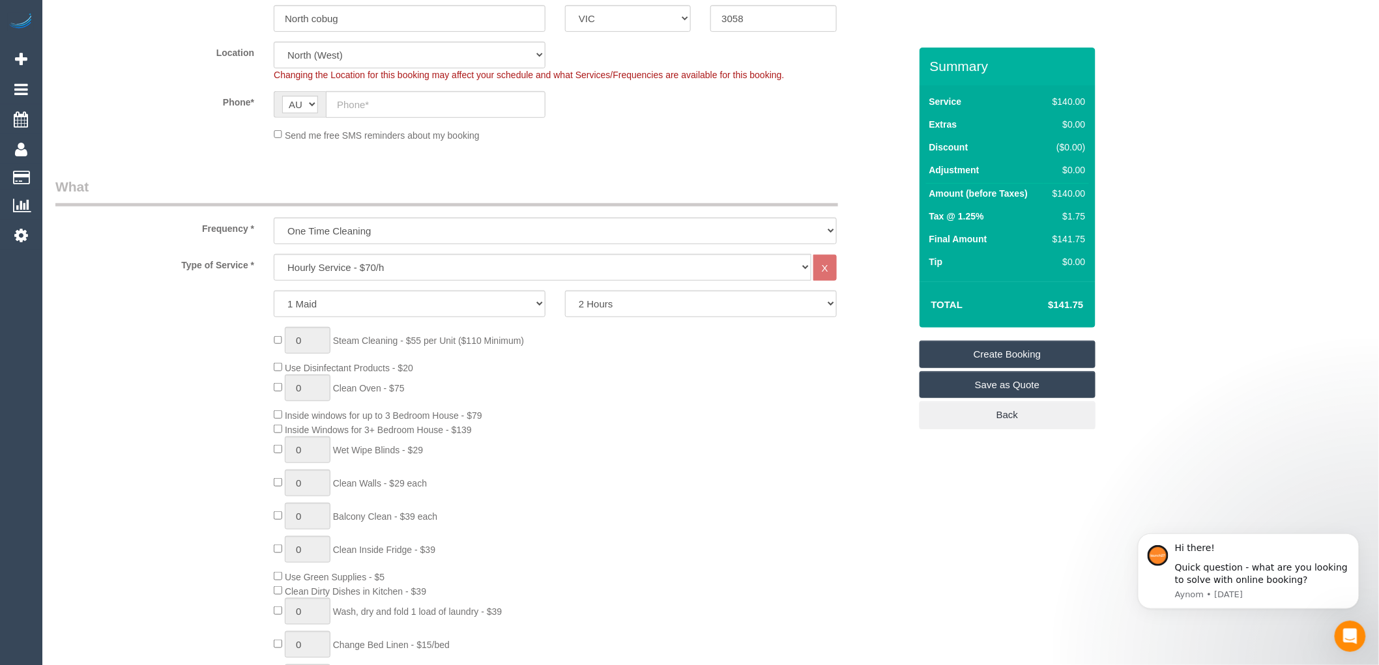
scroll to position [289, 0]
click at [378, 265] on select "Hourly Service - $70/h Hourly Service - $65/h Hourly Service - $60/h Hourly Ser…" at bounding box center [543, 263] width 538 height 27
select select "211"
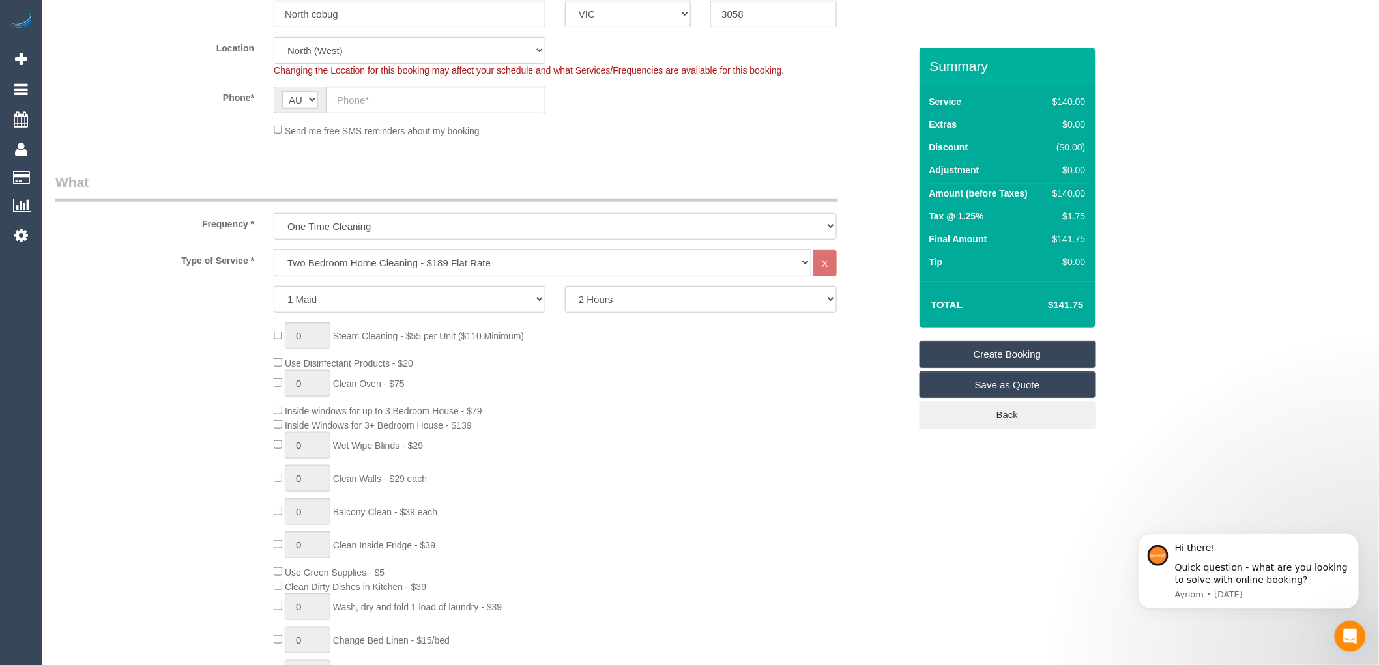
click at [274, 250] on select "Hourly Service - $70/h Hourly Service - $65/h Hourly Service - $60/h Hourly Ser…" at bounding box center [543, 263] width 538 height 27
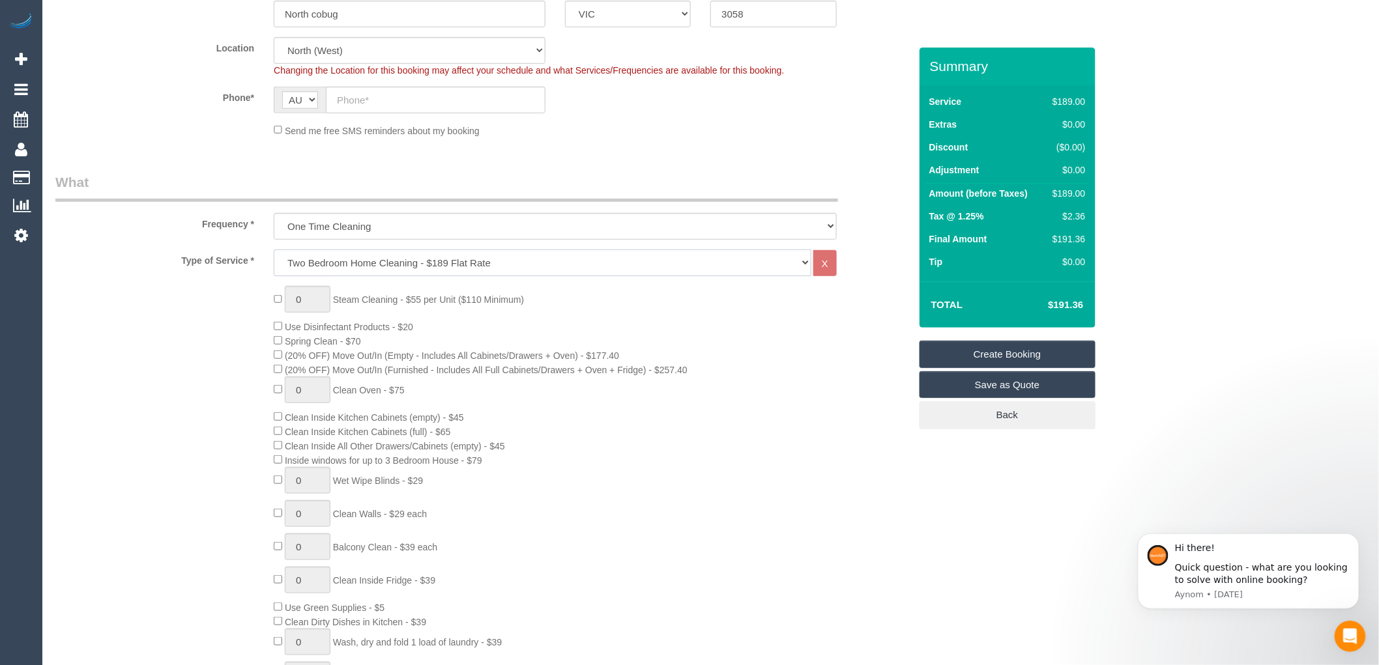
select select "spot22"
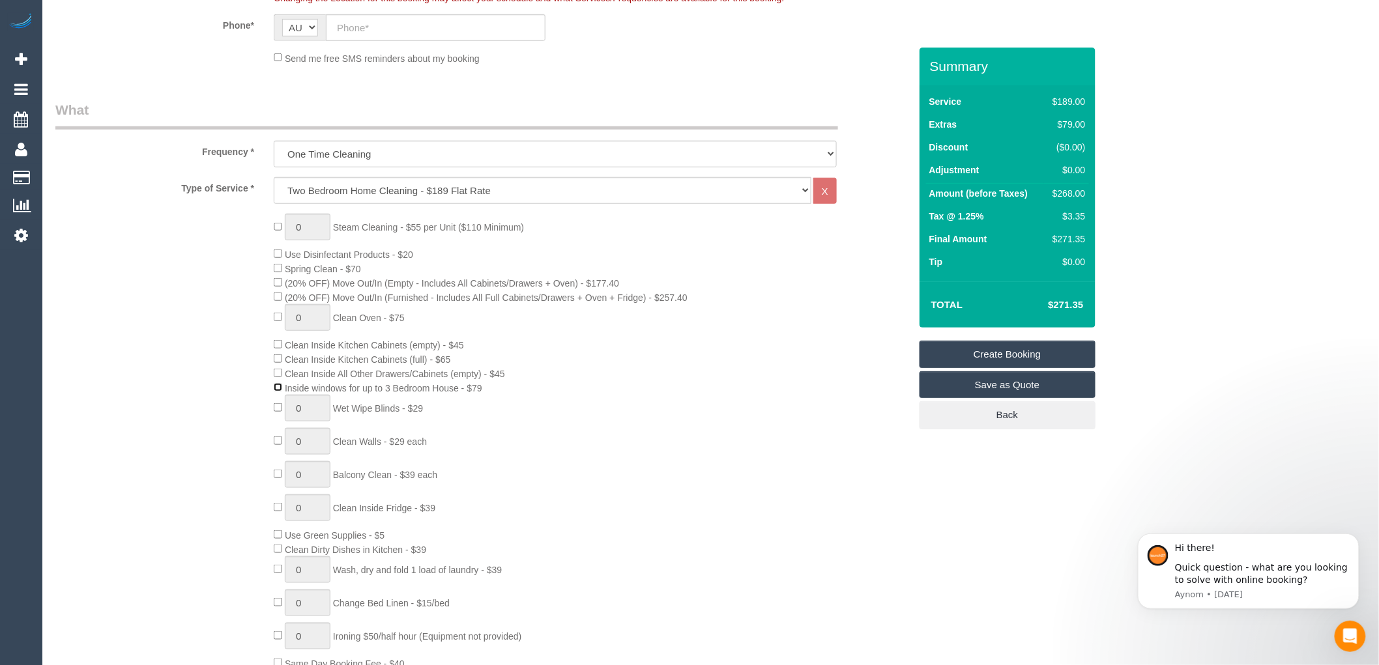
select select "spot43"
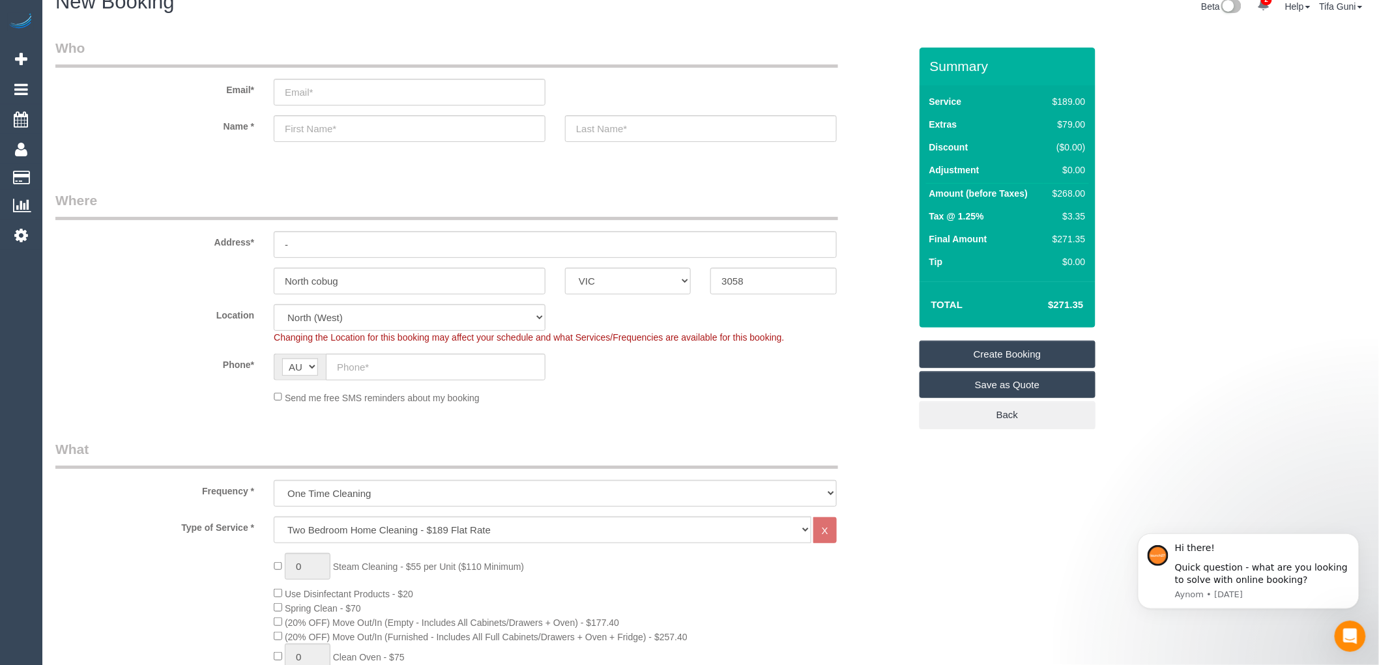
scroll to position [0, 0]
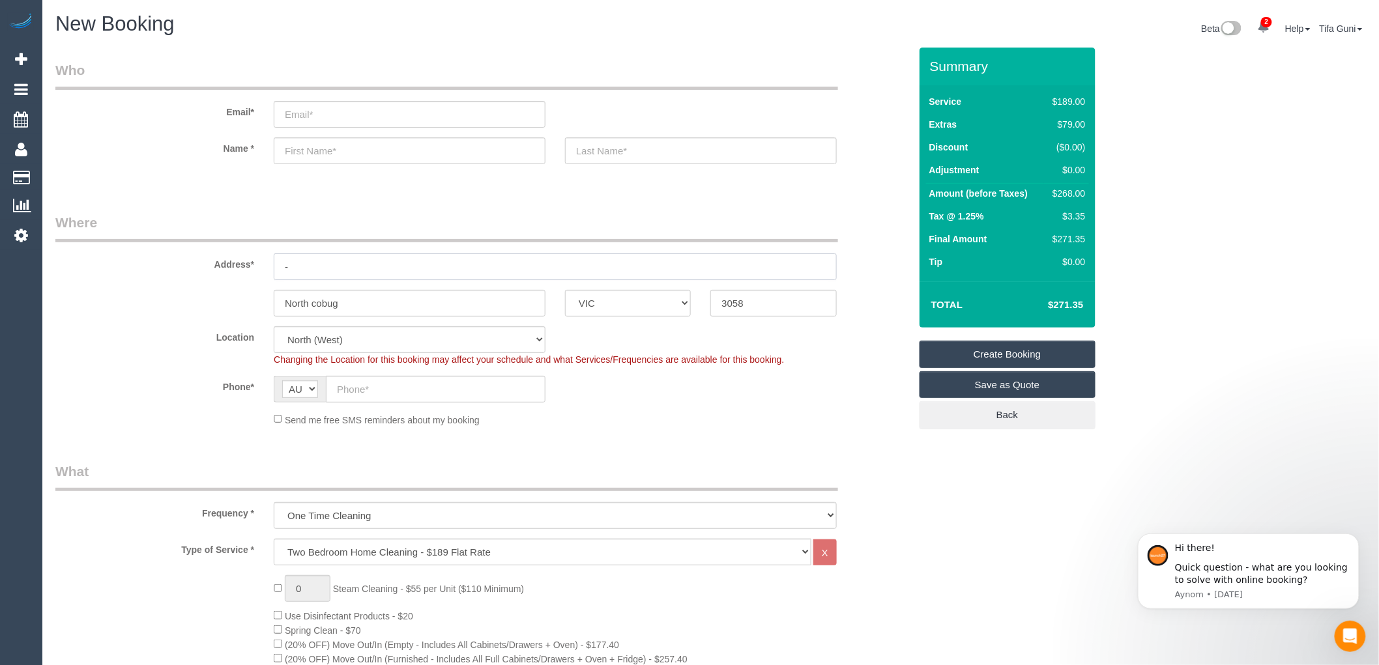
click at [334, 272] on input "-" at bounding box center [555, 267] width 563 height 27
click at [310, 112] on input "email" at bounding box center [410, 114] width 272 height 27
type input "[EMAIL_ADDRESS][PERSON_NAME][DOMAIN_NAME]"
click at [317, 154] on input "text" at bounding box center [410, 151] width 272 height 27
select select "spot64"
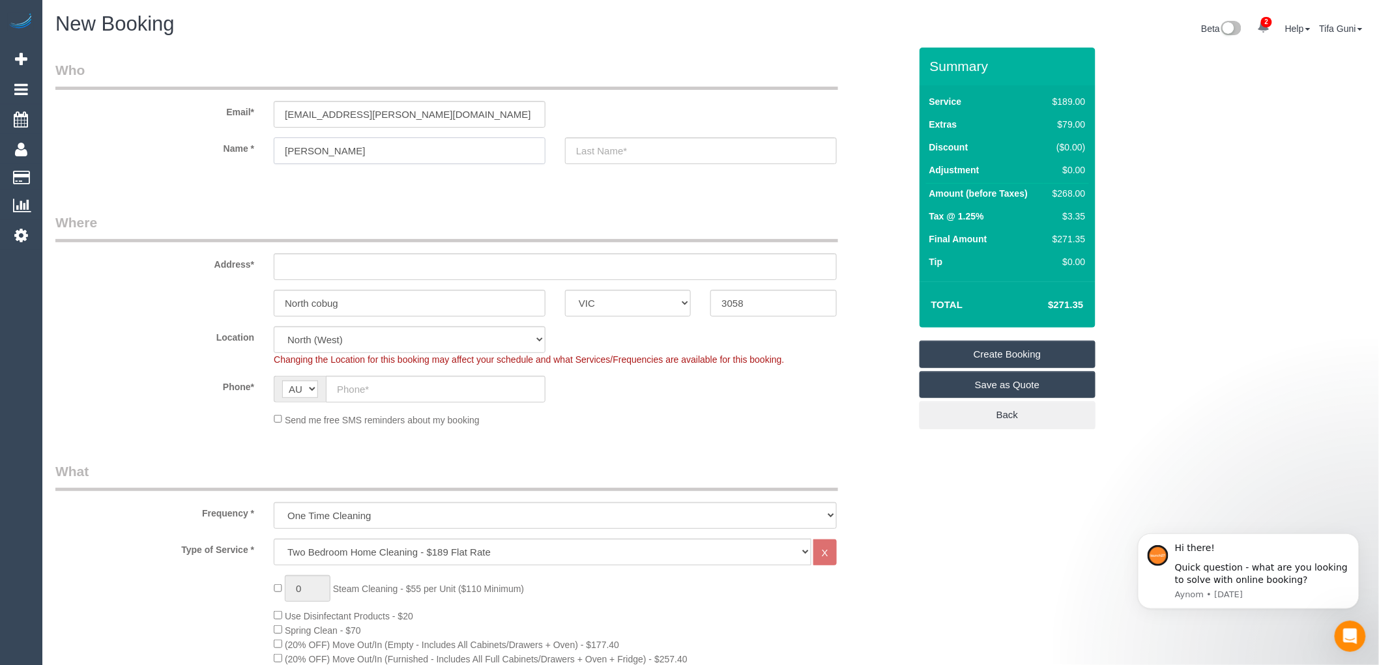
type input "[PERSON_NAME]"
click at [598, 151] on input "text" at bounding box center [701, 151] width 272 height 27
type input "[PERSON_NAME]"
click at [315, 281] on sui-booking-address "Address* North cobug ACT [GEOGRAPHIC_DATA] NT [GEOGRAPHIC_DATA] SA TAS [GEOGRAP…" at bounding box center [482, 265] width 854 height 104
click at [311, 272] on input "text" at bounding box center [555, 267] width 563 height 27
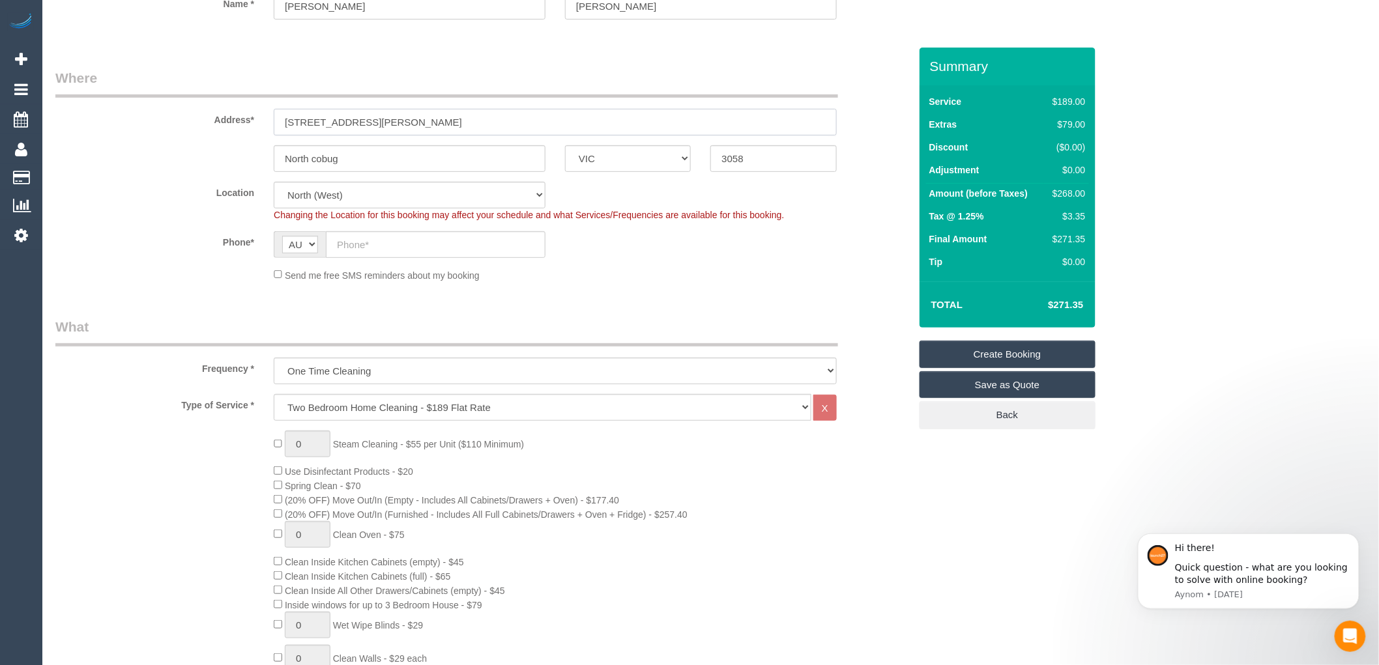
scroll to position [217, 0]
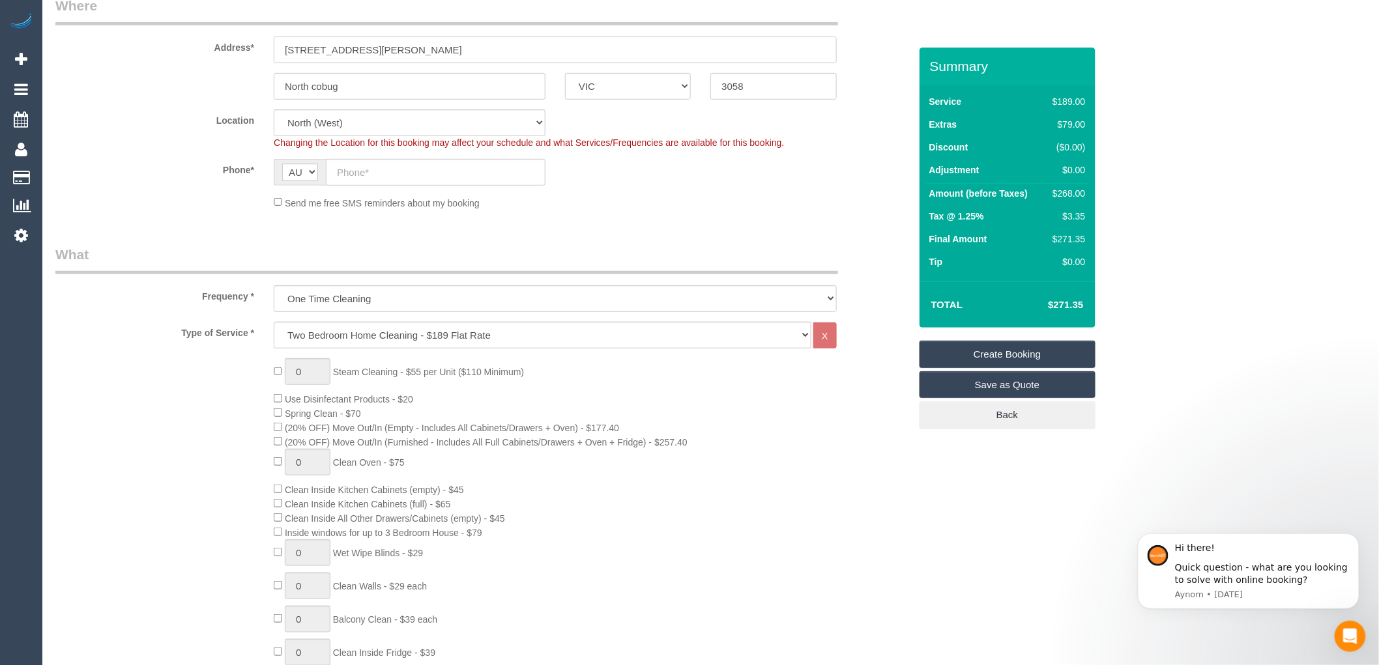
type input "[STREET_ADDRESS][PERSON_NAME]"
click at [354, 174] on input "text" at bounding box center [436, 172] width 220 height 27
click at [370, 172] on input "text" at bounding box center [436, 172] width 220 height 27
paste input "61 401 216 861"
drag, startPoint x: 347, startPoint y: 171, endPoint x: 330, endPoint y: 171, distance: 17.0
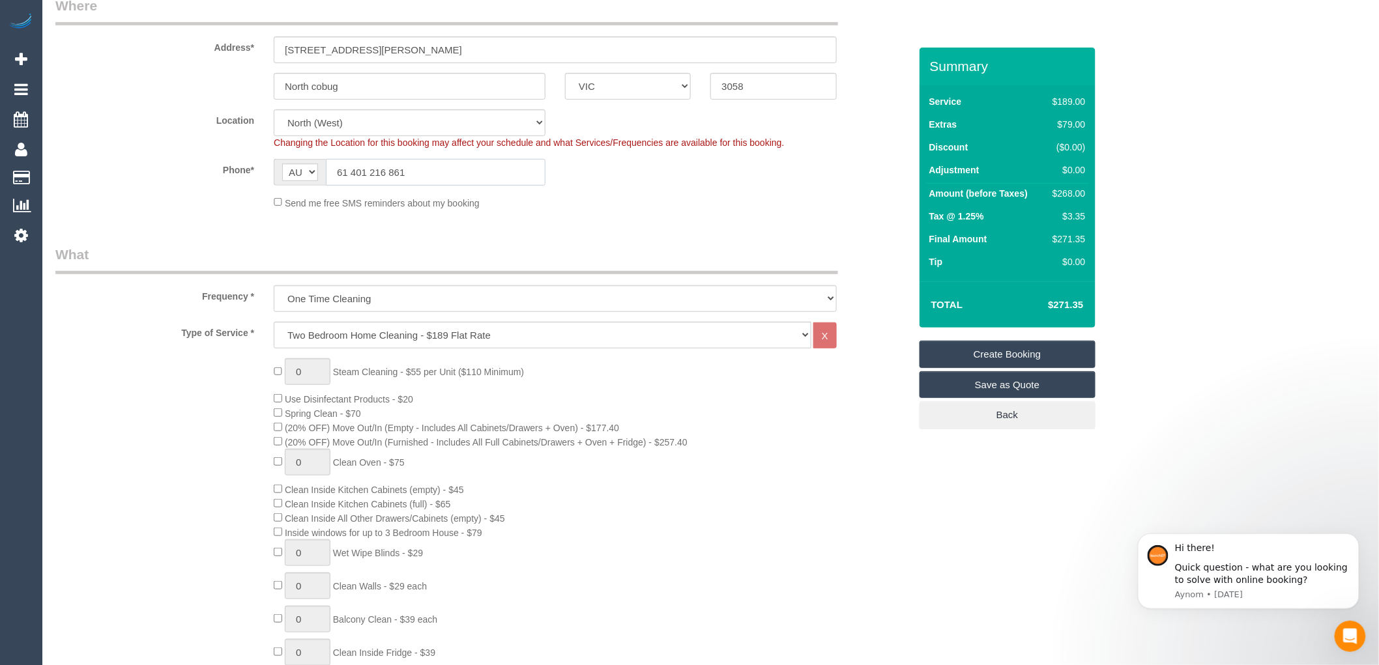
click at [330, 171] on input "61 401 216 861" at bounding box center [436, 172] width 220 height 27
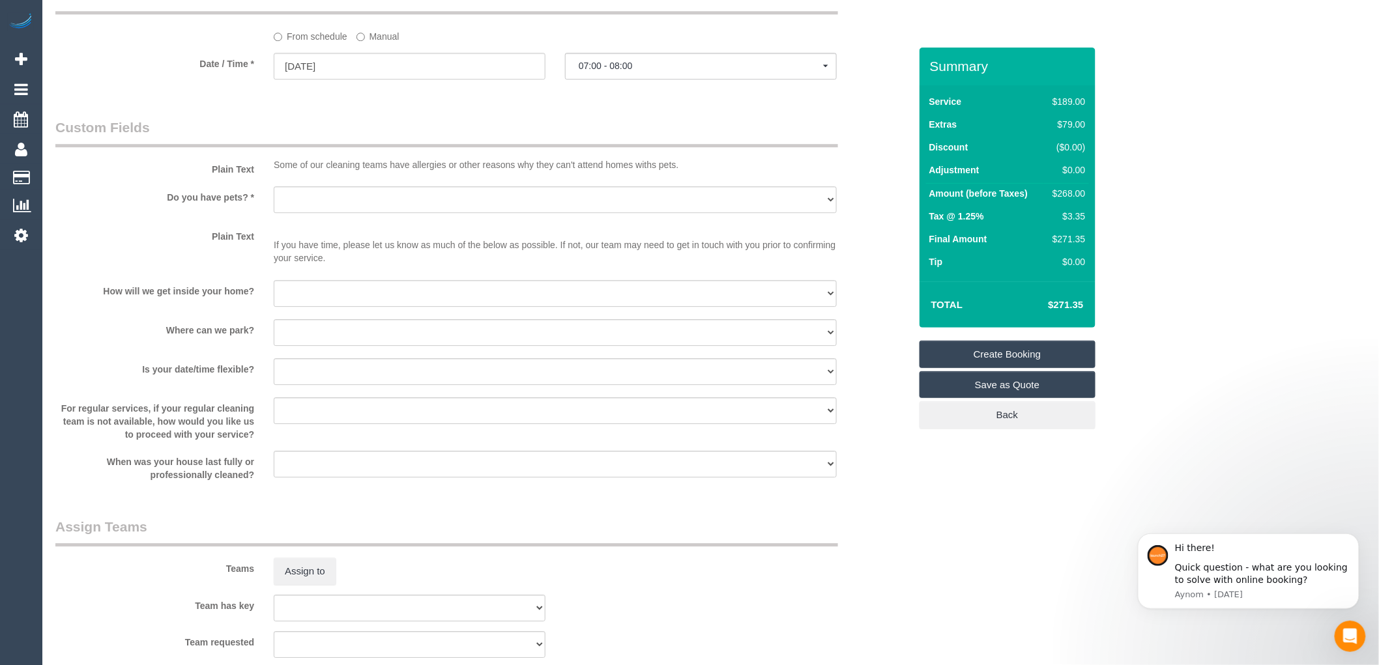
scroll to position [1521, 0]
type input "0401 216 861"
click at [334, 212] on select "Yes - Cats Yes - Dogs No pets Yes - Dogs and Cats Yes - Other" at bounding box center [555, 198] width 563 height 27
select select "number:29"
click at [274, 199] on select "Yes - Cats Yes - Dogs No pets Yes - Dogs and Cats Yes - Other" at bounding box center [555, 198] width 563 height 27
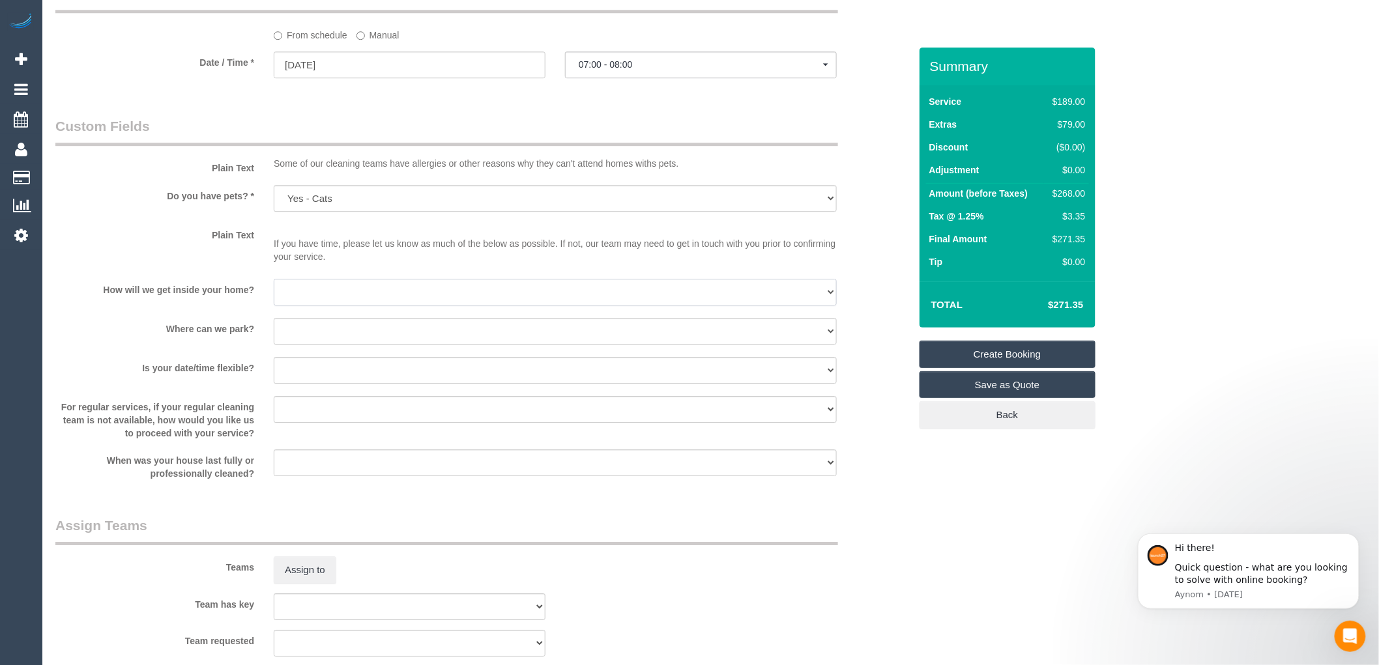
click at [300, 306] on select "I will be home Key will be left (please provide details below) Lock box/Access …" at bounding box center [555, 292] width 563 height 27
select select "number:14"
click at [274, 293] on select "I will be home Key will be left (please provide details below) Lock box/Access …" at bounding box center [555, 292] width 563 height 27
click at [315, 345] on select "I will provide parking on-site Free street parking Paid street parking (cost wi…" at bounding box center [555, 331] width 563 height 27
select select "number:19"
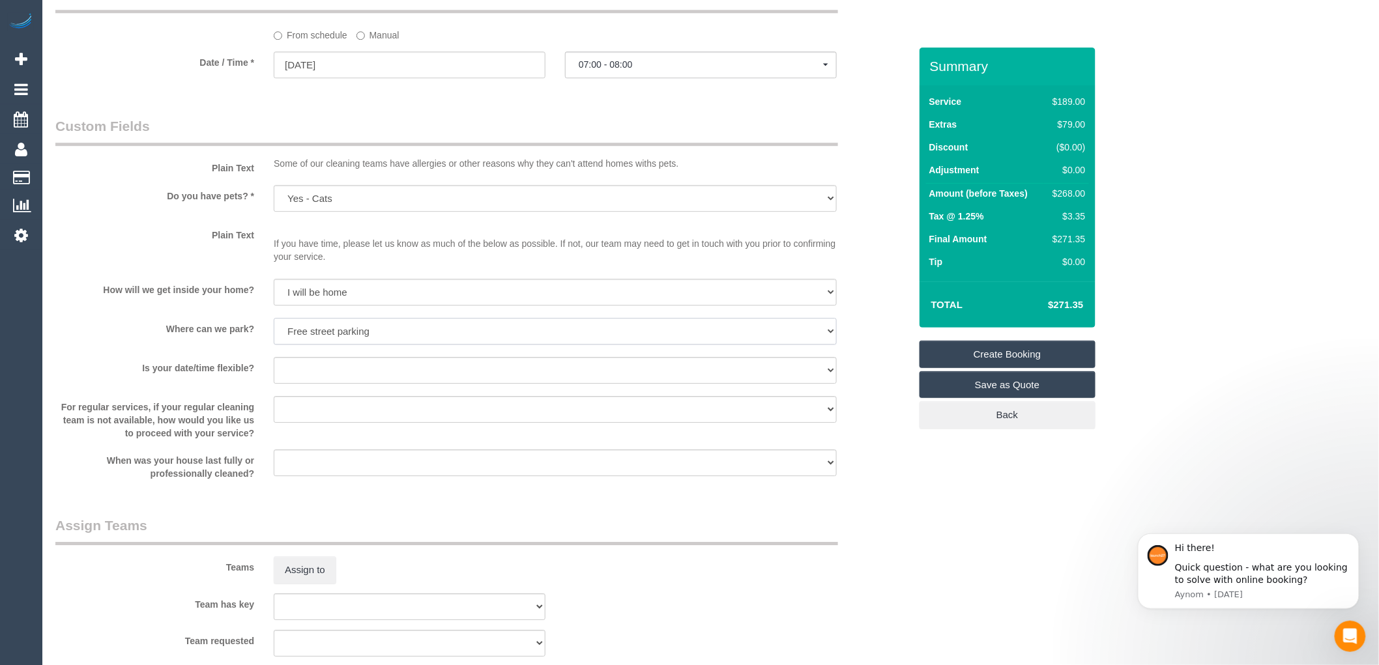
click at [274, 332] on select "I will provide parking on-site Free street parking Paid street parking (cost wi…" at bounding box center [555, 331] width 563 height 27
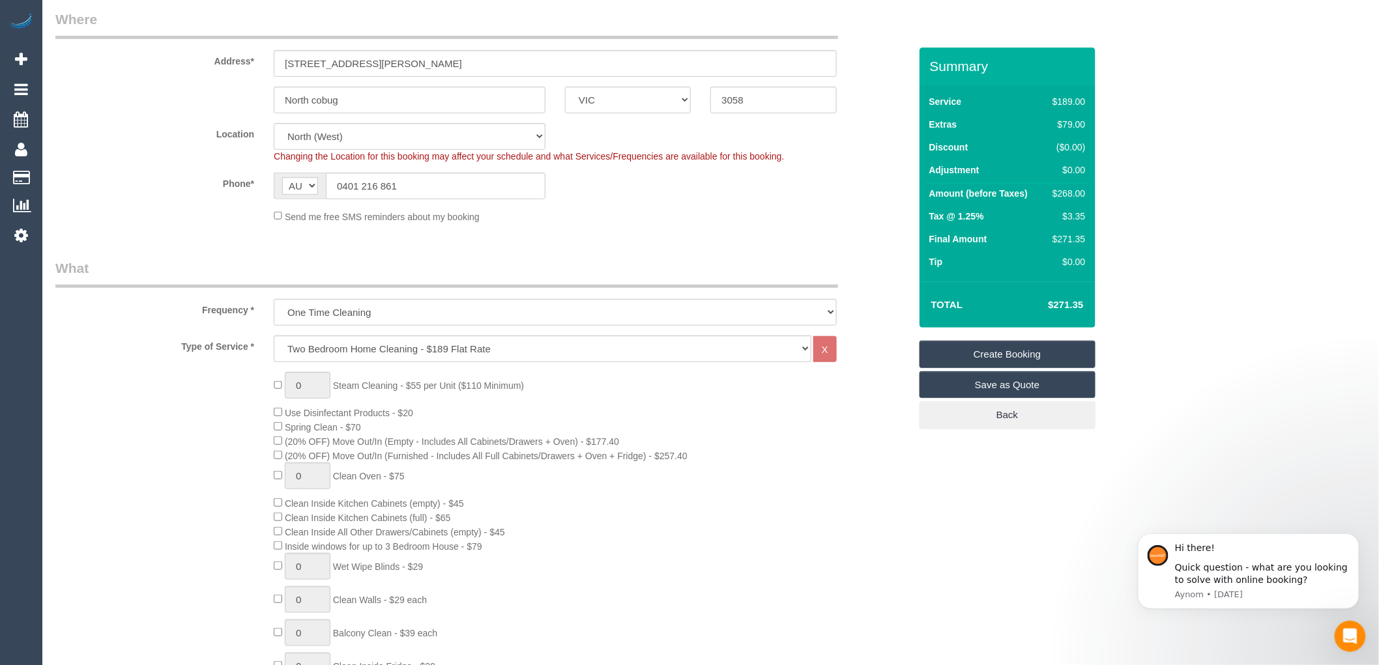
scroll to position [217, 0]
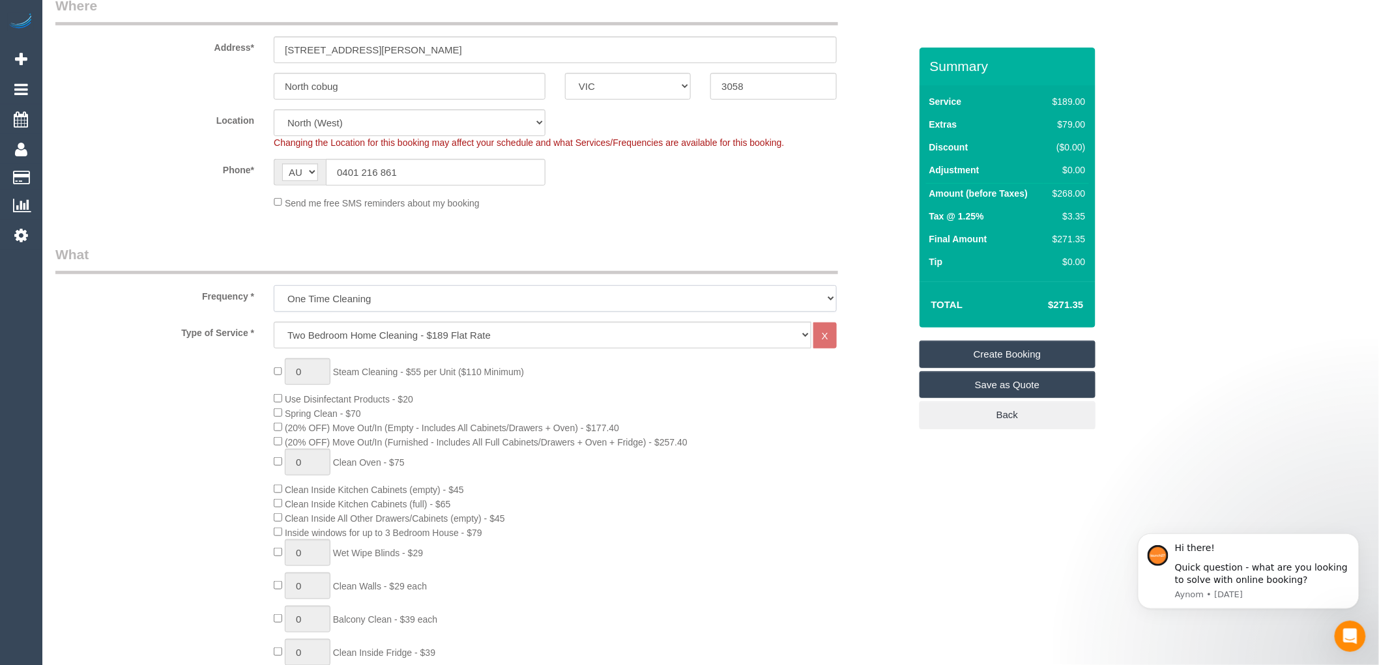
click at [393, 304] on select "One Time Cleaning Weekly - 10% Off - 10.00% (0% for the First Booking) Fortnigh…" at bounding box center [555, 298] width 563 height 27
click at [274, 286] on select "One Time Cleaning Weekly - 10% Off - 10.00% (0% for the First Booking) Fortnigh…" at bounding box center [555, 298] width 563 height 27
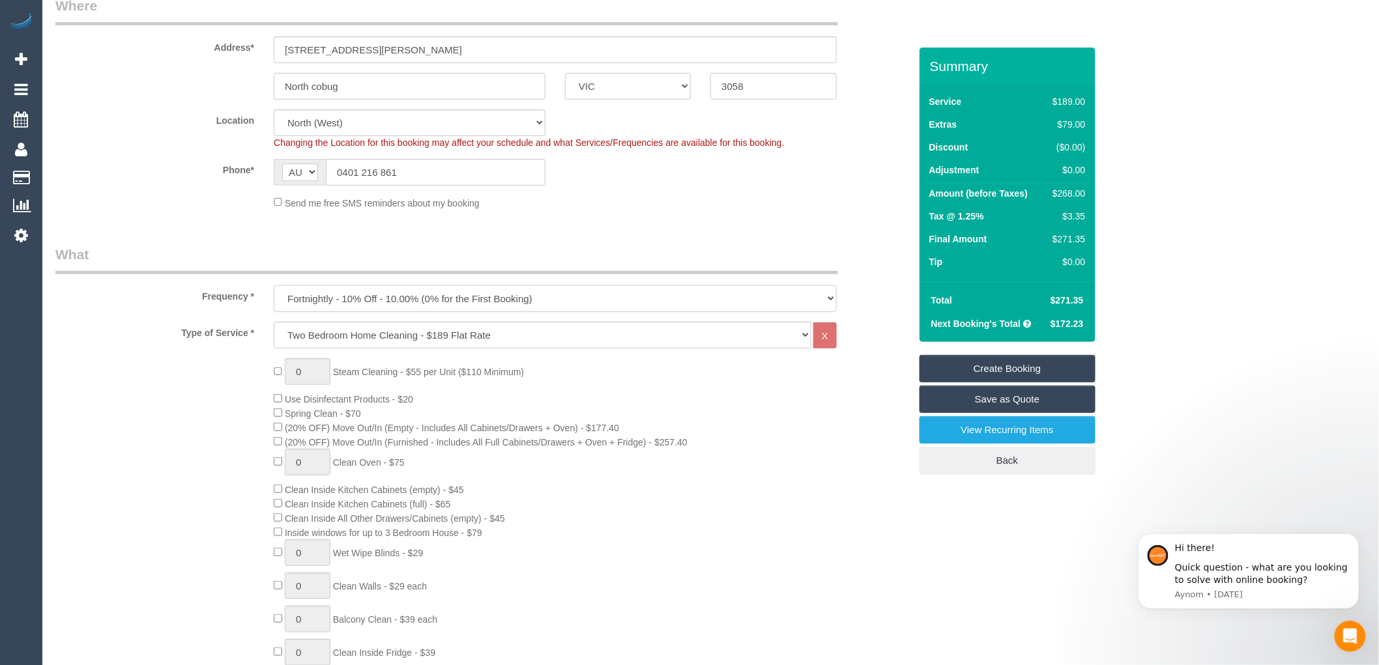
click at [699, 300] on select "One Time Cleaning Weekly - 10% Off - 10.00% (0% for the First Booking) Fortnigh…" at bounding box center [555, 298] width 563 height 27
select select "object:2124"
click at [274, 286] on select "One Time Cleaning Weekly - 10% Off - 10.00% (0% for the First Booking) Fortnigh…" at bounding box center [555, 298] width 563 height 27
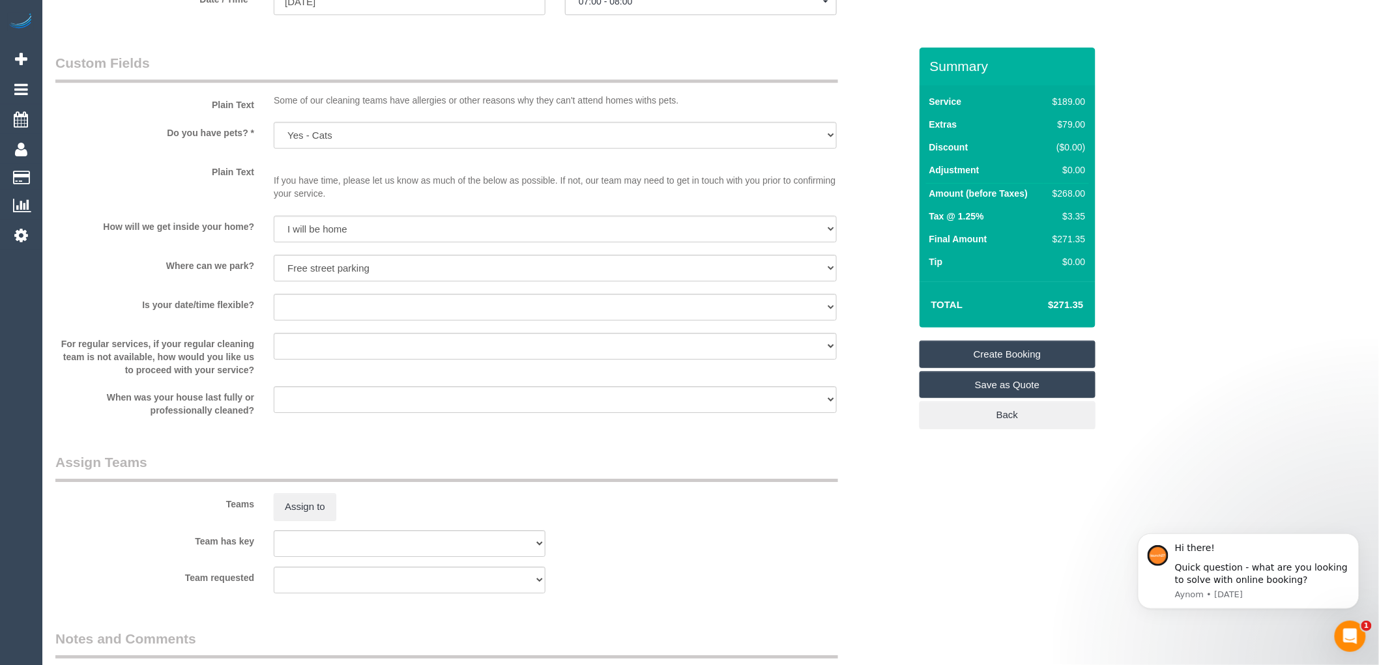
scroll to position [1593, 0]
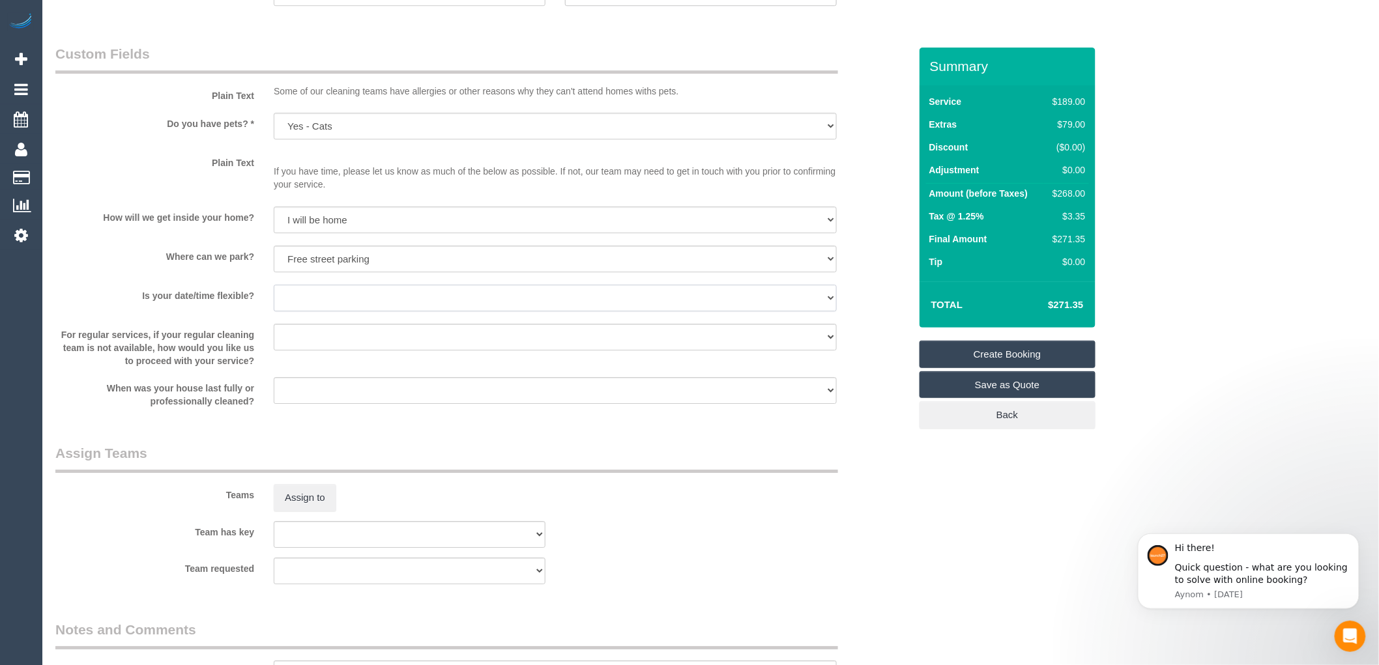
click at [390, 310] on select "Yes - date and time Yes - date but not time Yes - time but not date No - No fle…" at bounding box center [555, 298] width 563 height 27
select select "number:24"
click at [274, 299] on select "Yes - date and time Yes - date but not time Yes - time but not date No - No fle…" at bounding box center [555, 298] width 563 height 27
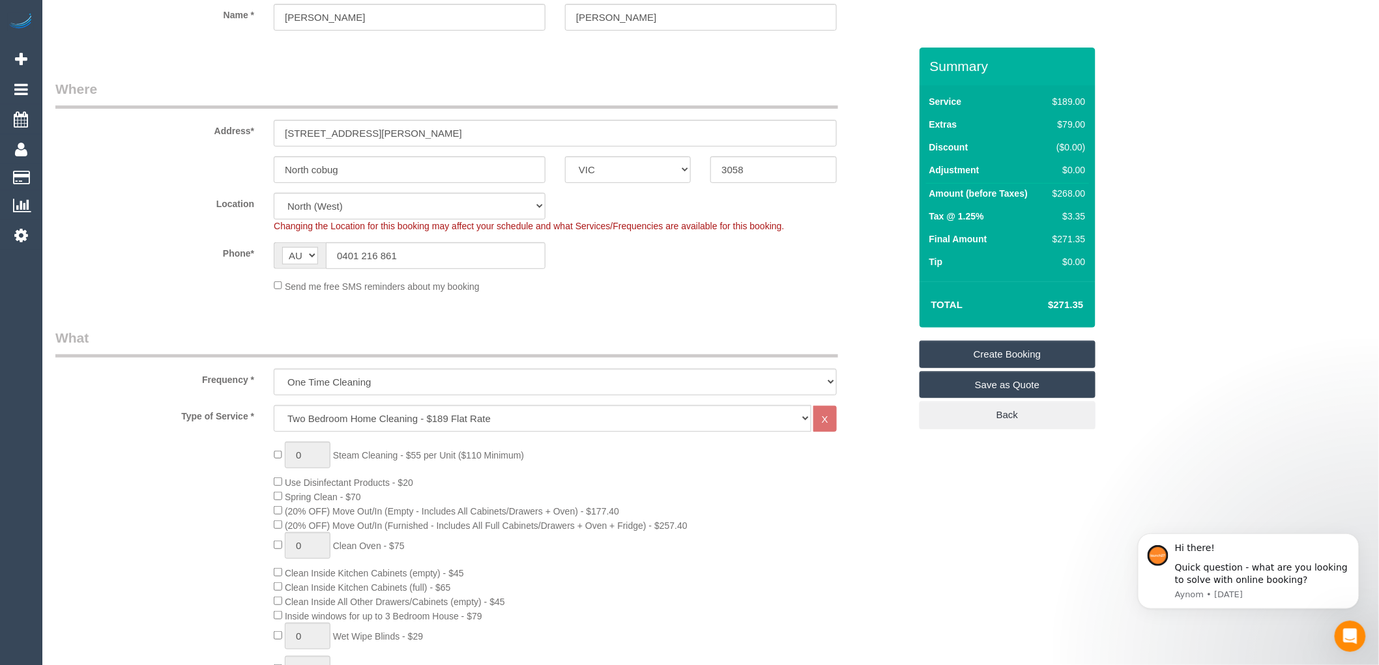
scroll to position [0, 0]
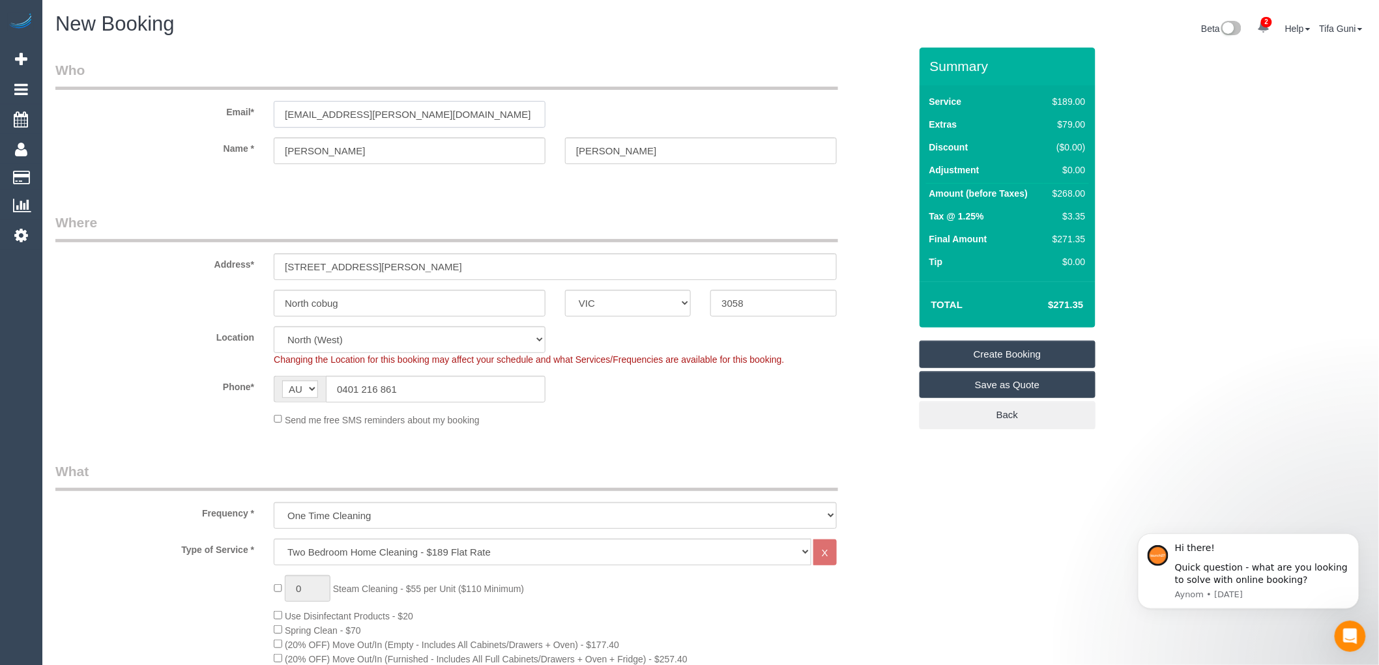
drag, startPoint x: 413, startPoint y: 115, endPoint x: 188, endPoint y: 159, distance: 229.8
click at [188, 159] on sui-booking-customer "Email* [EMAIL_ADDRESS][PERSON_NAME][DOMAIN_NAME] Name * [PERSON_NAME]" at bounding box center [482, 119] width 854 height 117
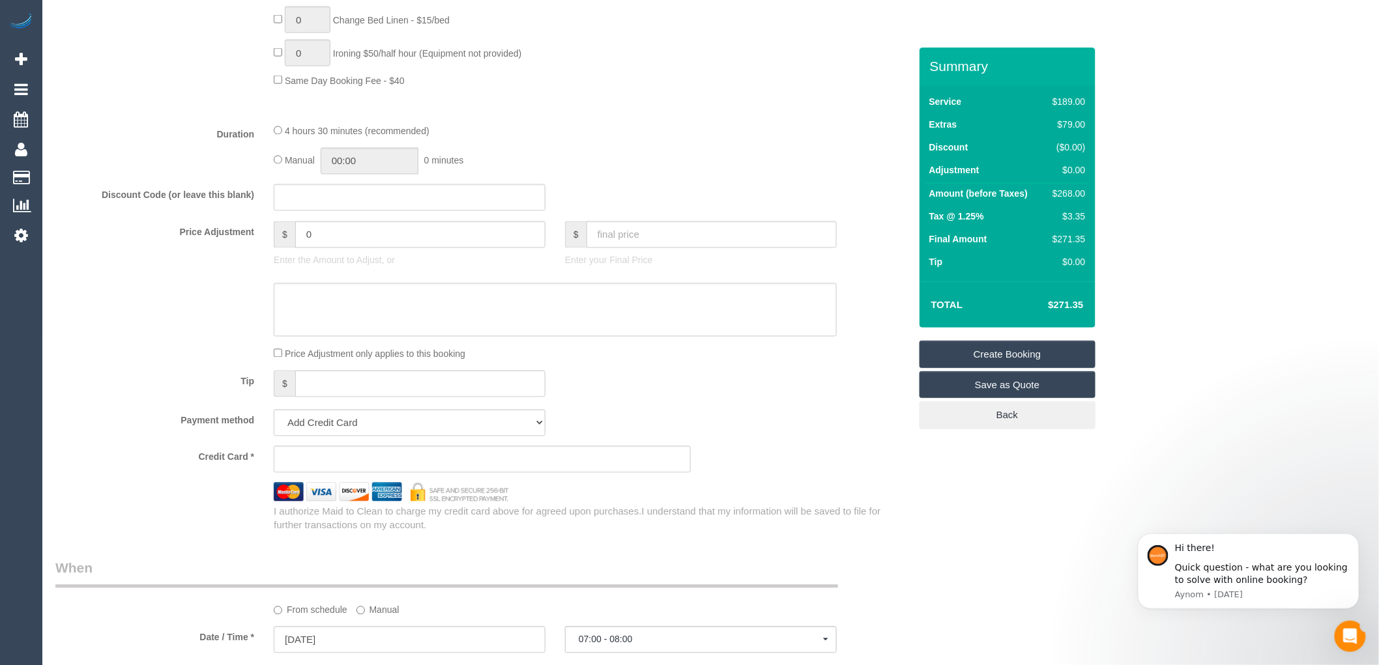
scroll to position [785, 0]
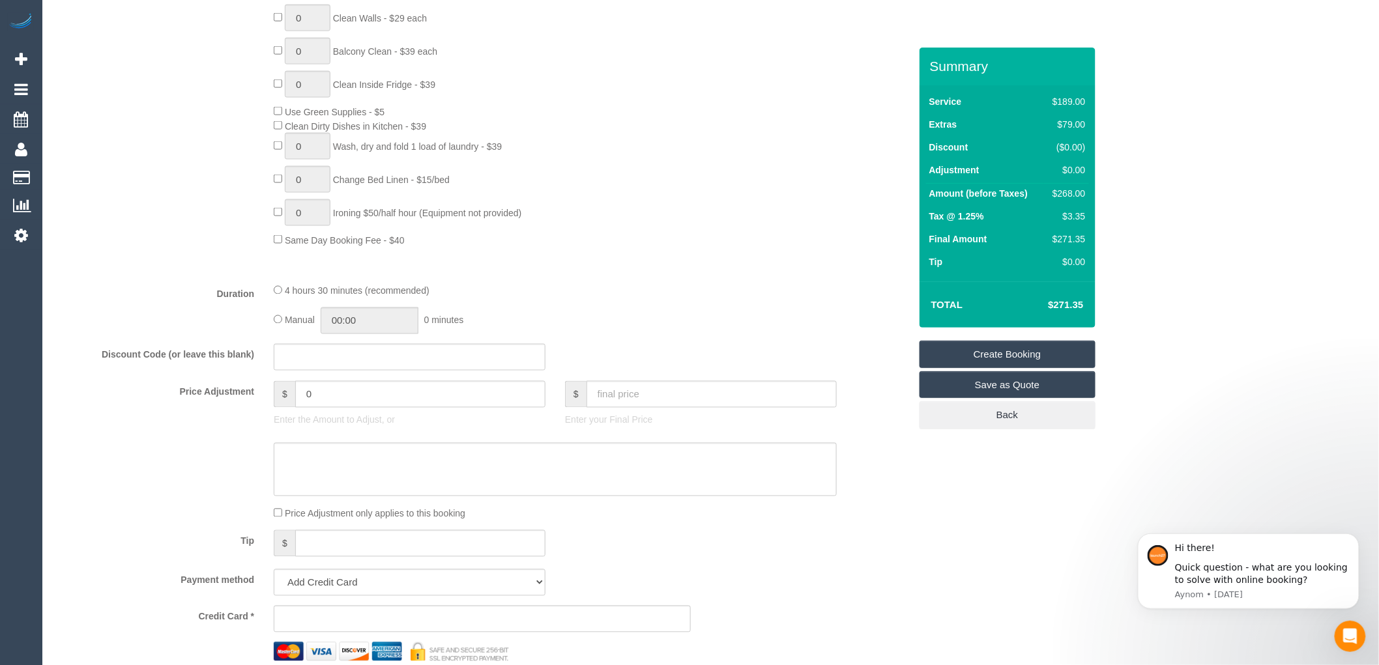
click at [1027, 347] on link "Create Booking" at bounding box center [1008, 354] width 176 height 27
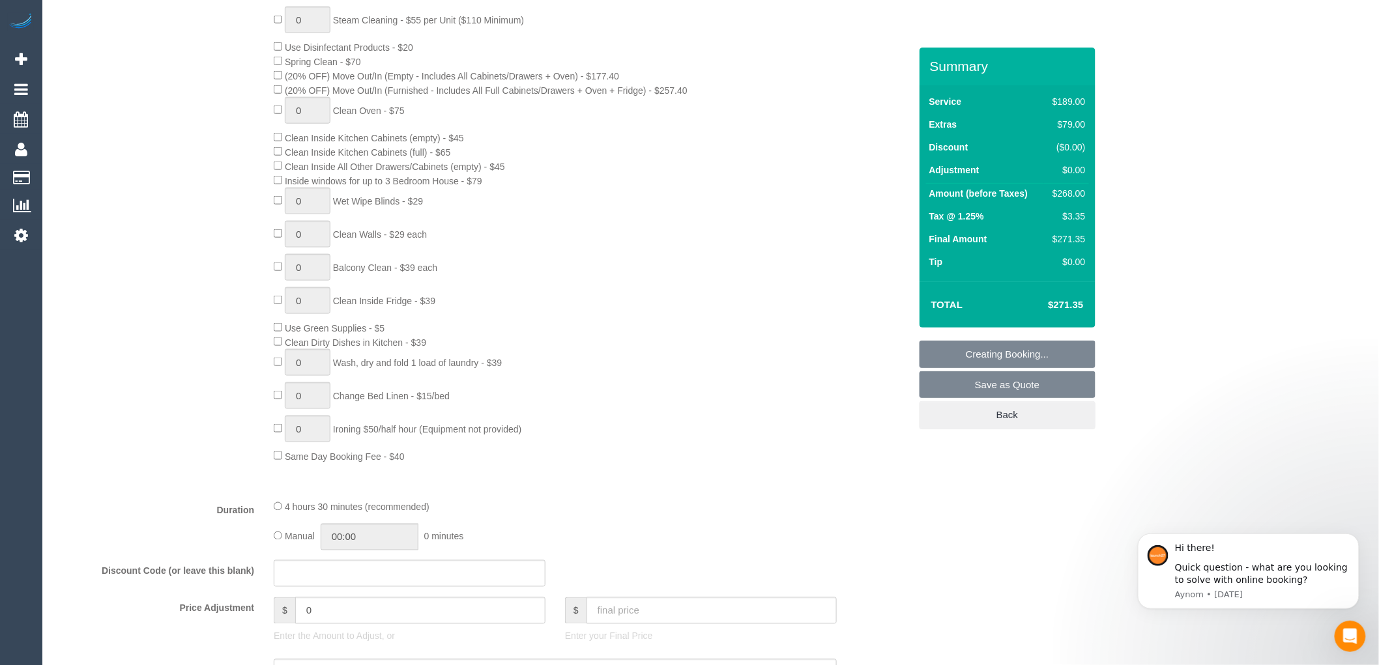
scroll to position [568, 0]
